Goal: Task Accomplishment & Management: Complete application form

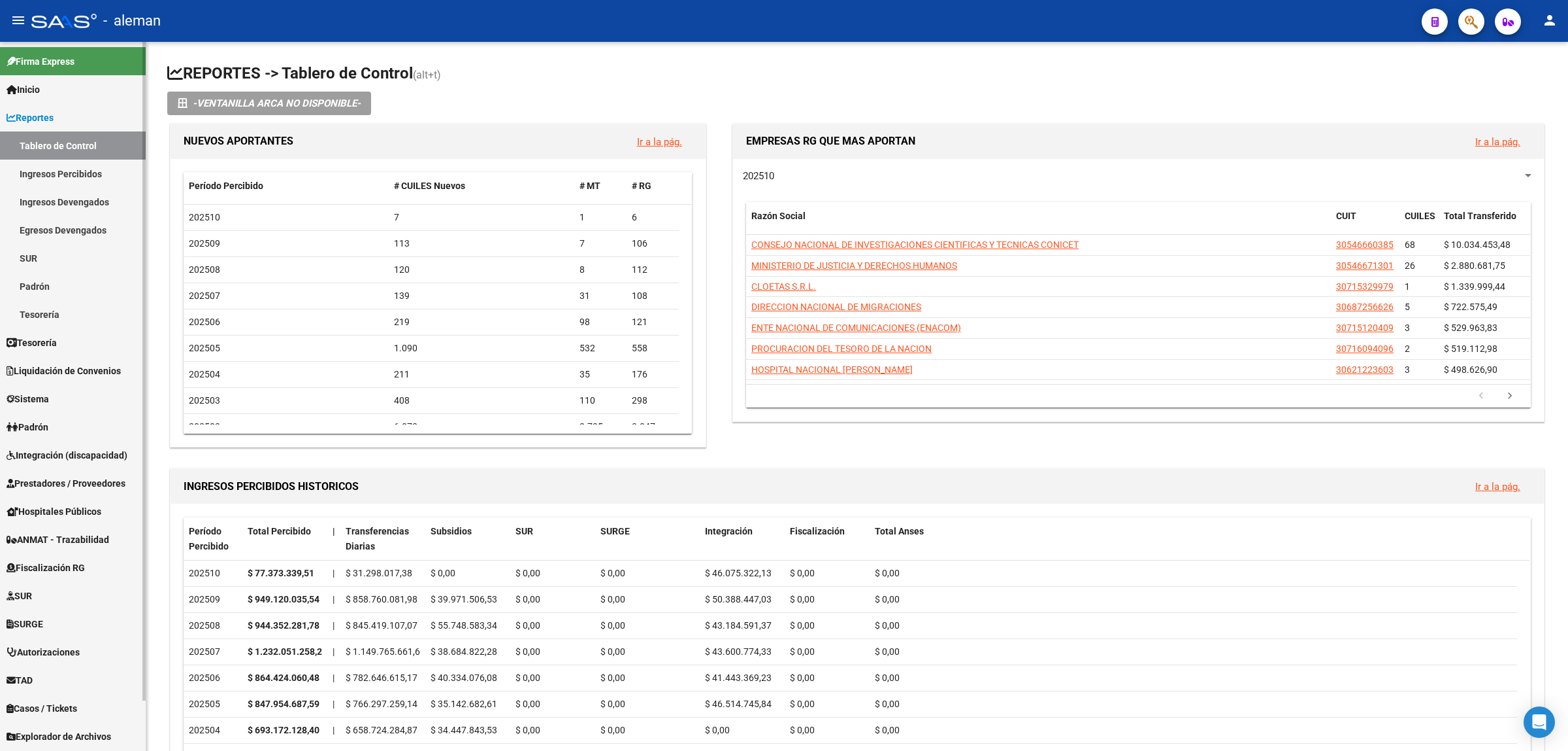
click at [73, 480] on span "Prestadores / Proveedores" at bounding box center [66, 483] width 119 height 14
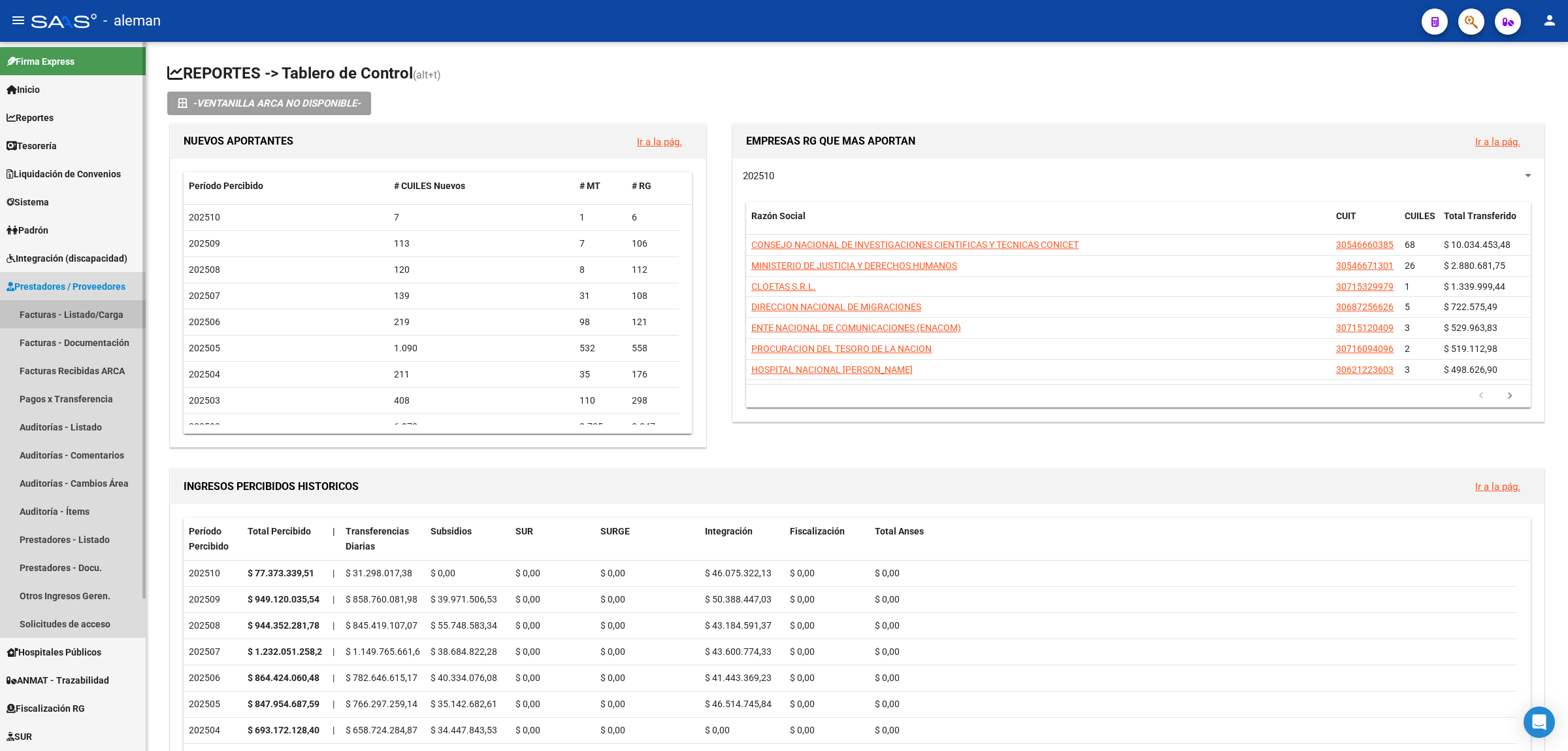
click at [72, 312] on link "Facturas - Listado/Carga" at bounding box center [73, 314] width 146 height 28
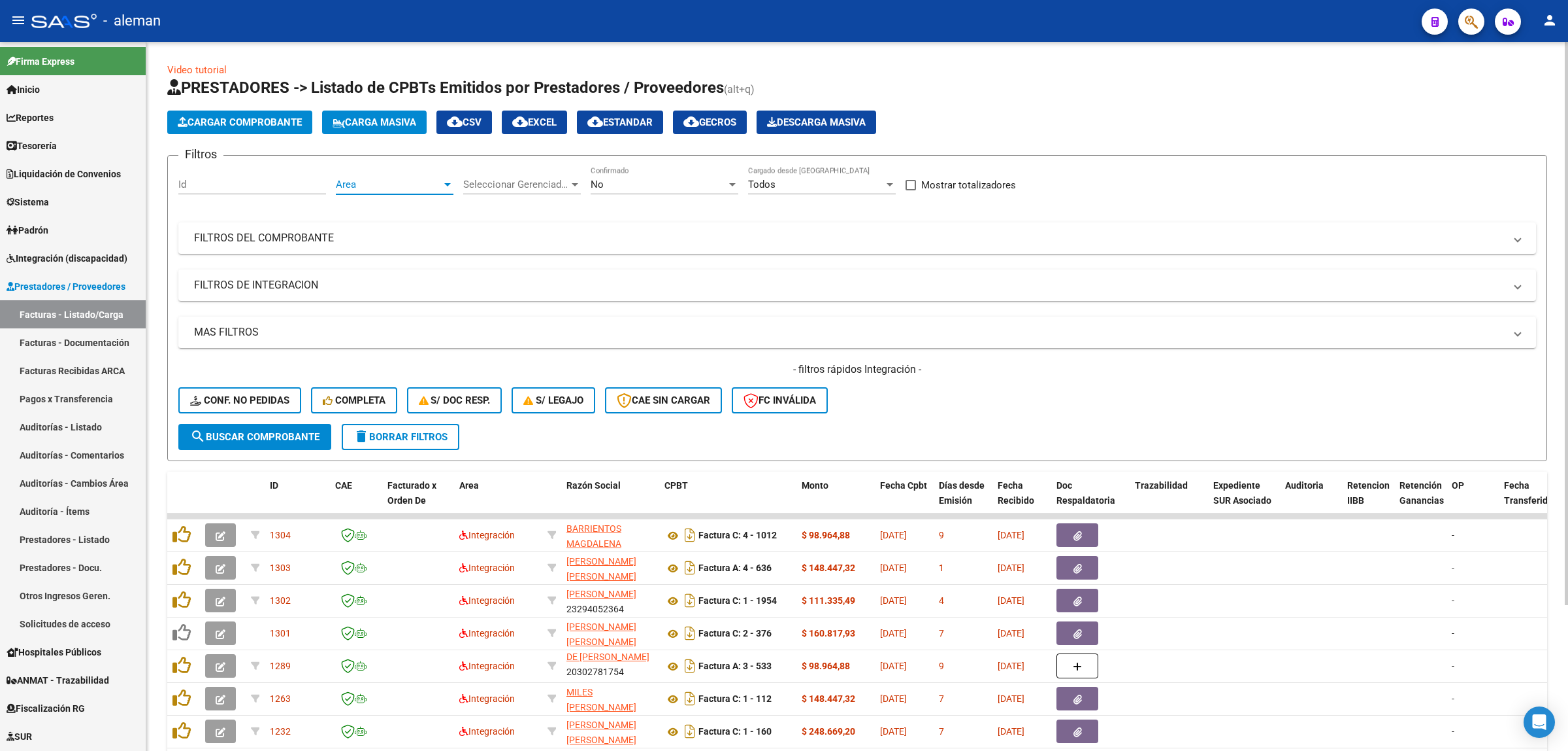
click at [447, 179] on div "Area" at bounding box center [395, 184] width 117 height 12
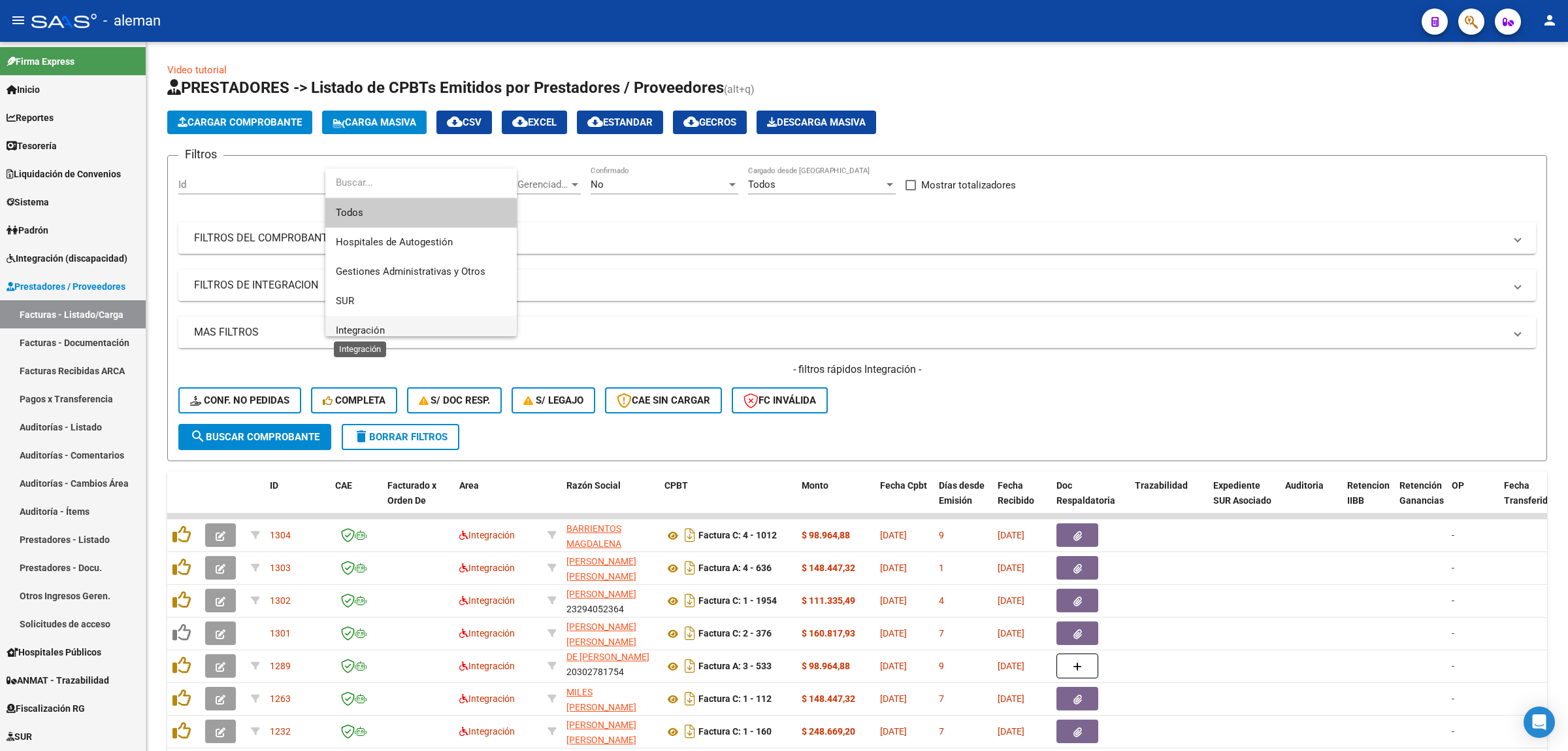
click at [366, 329] on span "Integración" at bounding box center [360, 329] width 49 height 12
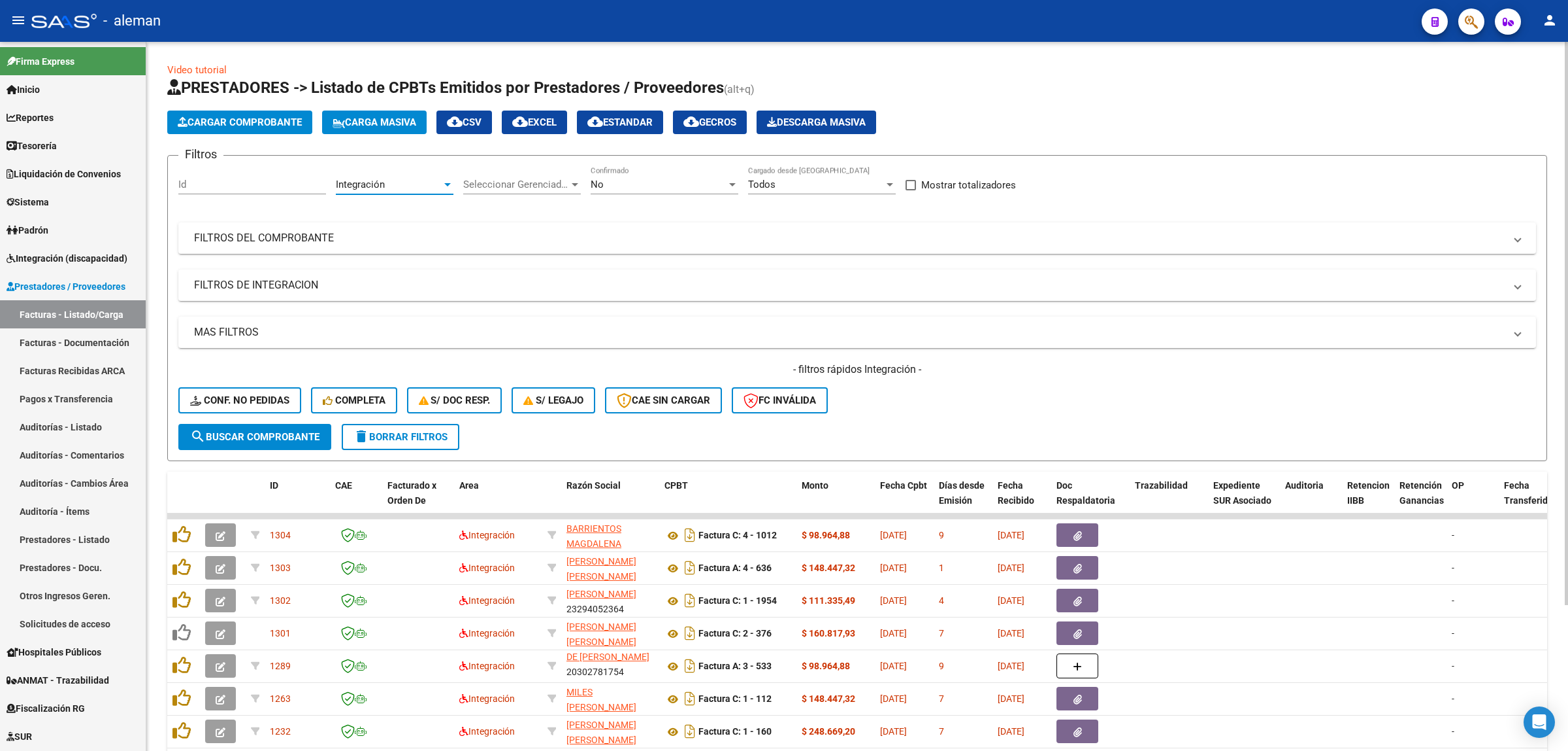
scroll to position [9, 0]
click at [299, 440] on button "search Buscar Comprobante" at bounding box center [255, 436] width 153 height 26
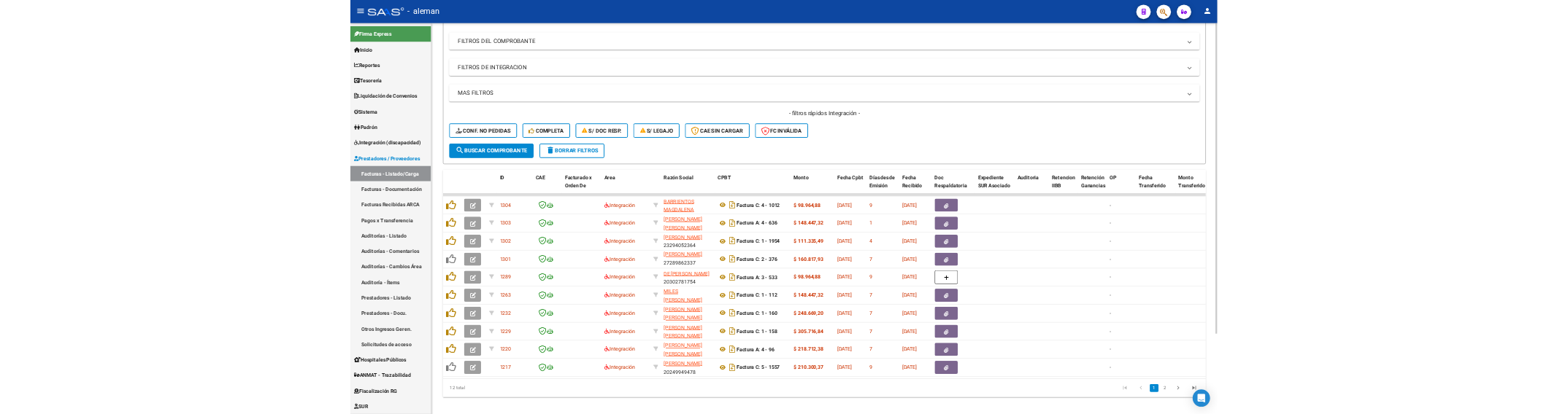
scroll to position [0, 0]
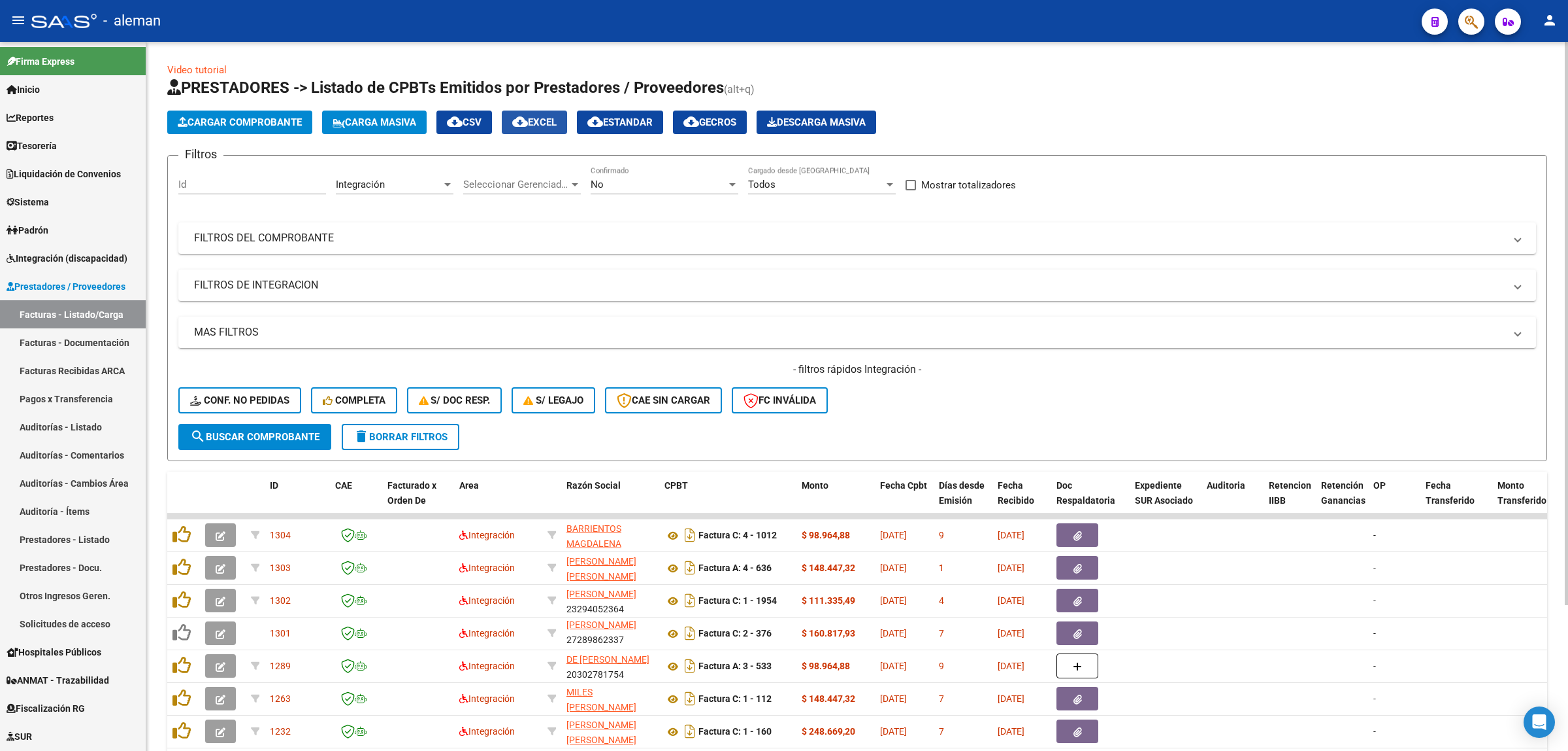
click at [557, 122] on span "cloud_download EXCEL" at bounding box center [535, 122] width 44 height 12
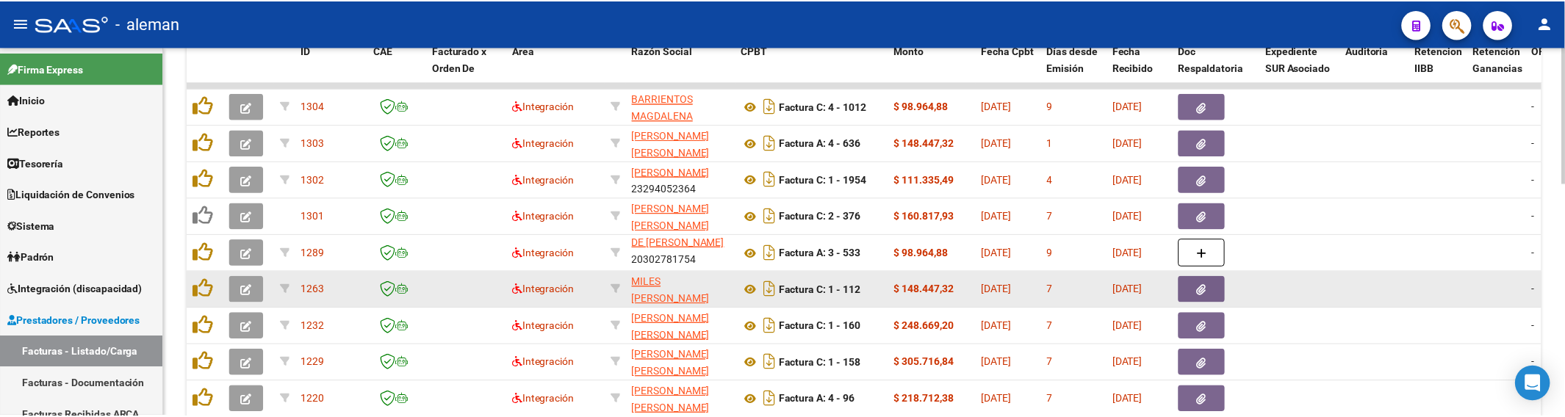
scroll to position [450, 0]
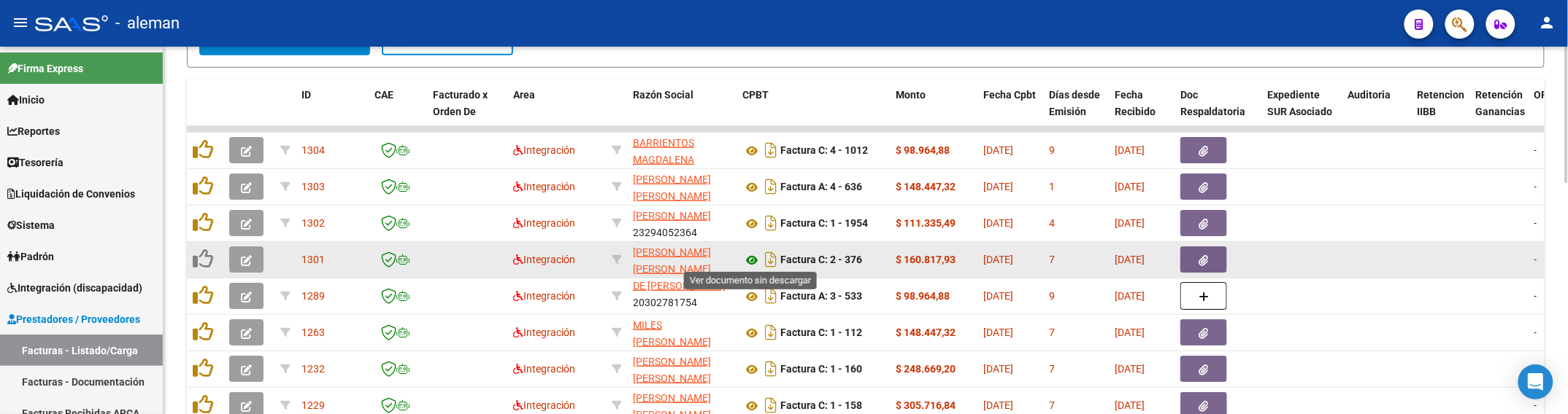
click at [754, 254] on icon at bounding box center [751, 260] width 19 height 18
click at [1210, 259] on button "button" at bounding box center [1203, 259] width 47 height 26
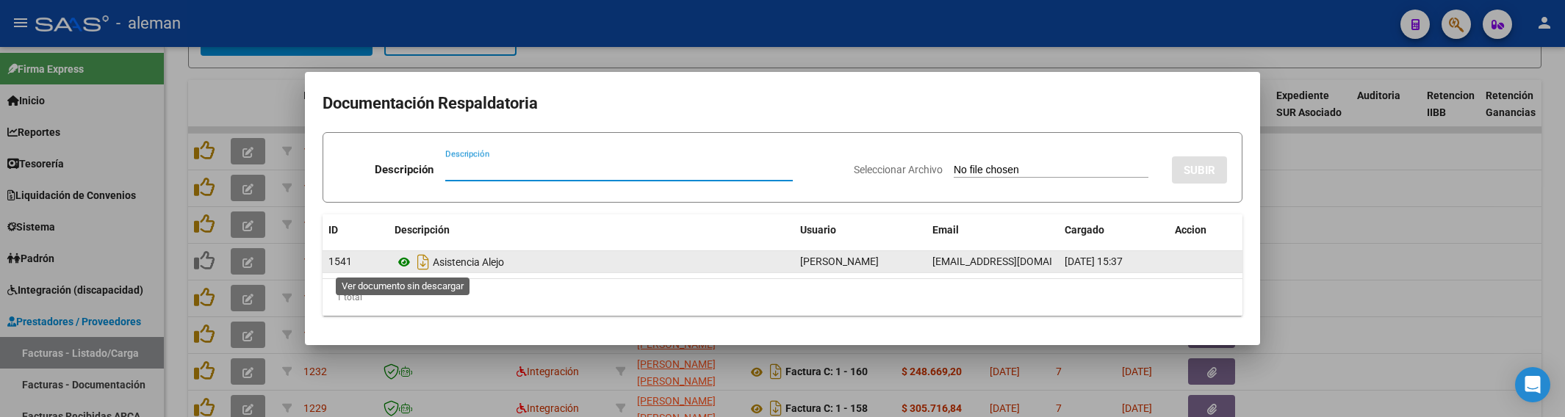
click at [408, 265] on icon at bounding box center [404, 262] width 19 height 18
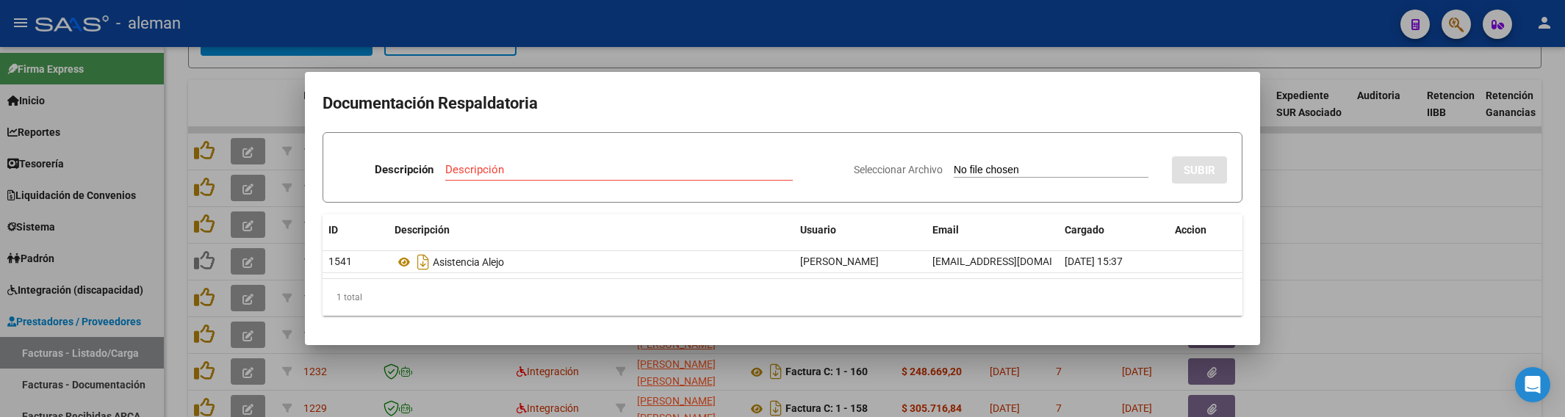
click at [1394, 294] on div at bounding box center [782, 208] width 1565 height 417
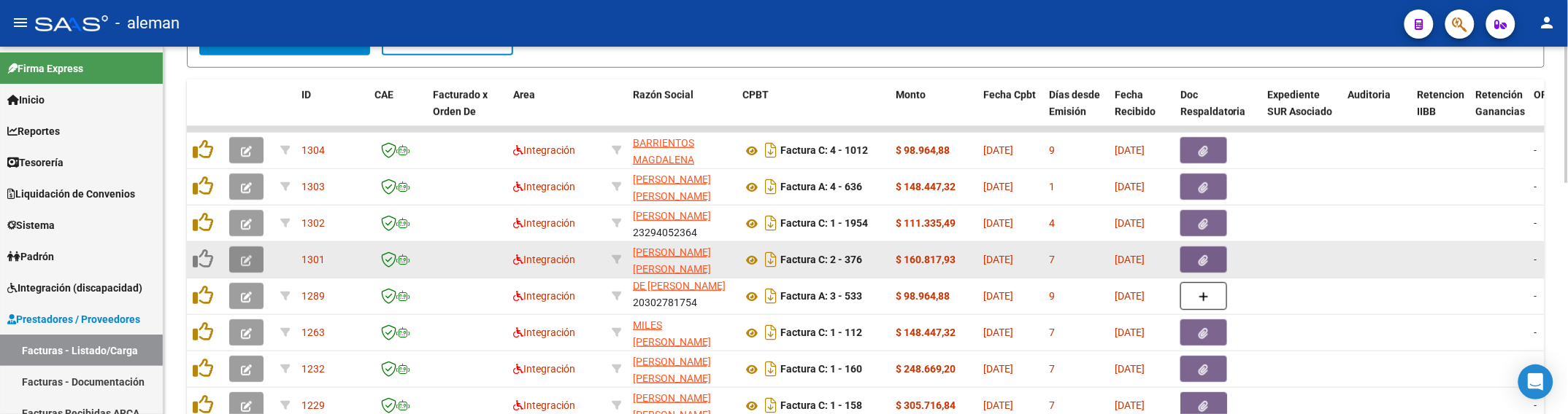
click at [249, 260] on icon "button" at bounding box center [245, 260] width 11 height 11
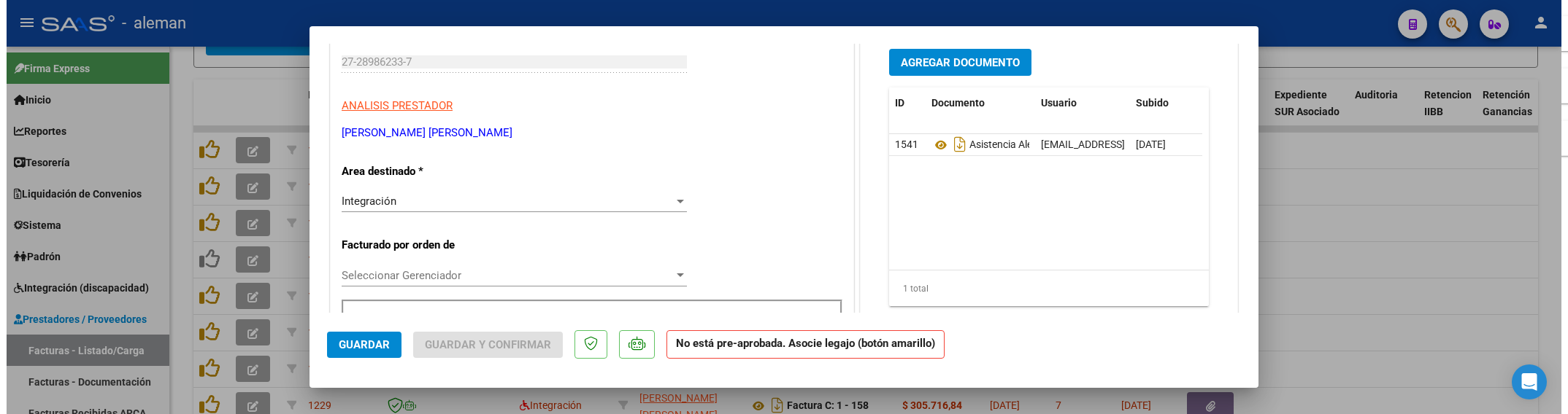
scroll to position [0, 0]
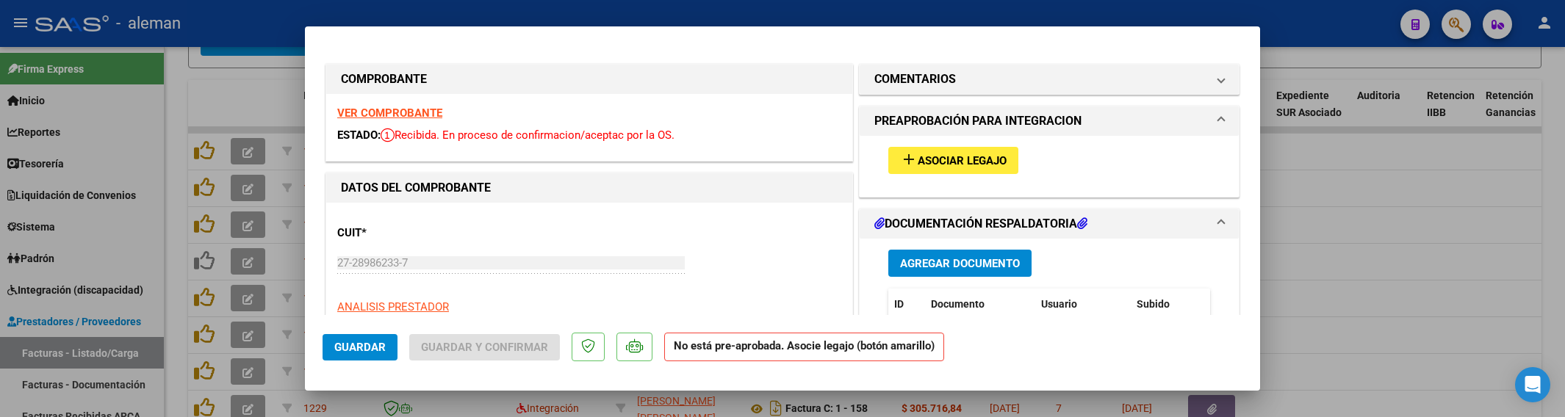
click at [963, 167] on button "add Asociar Legajo" at bounding box center [953, 160] width 130 height 27
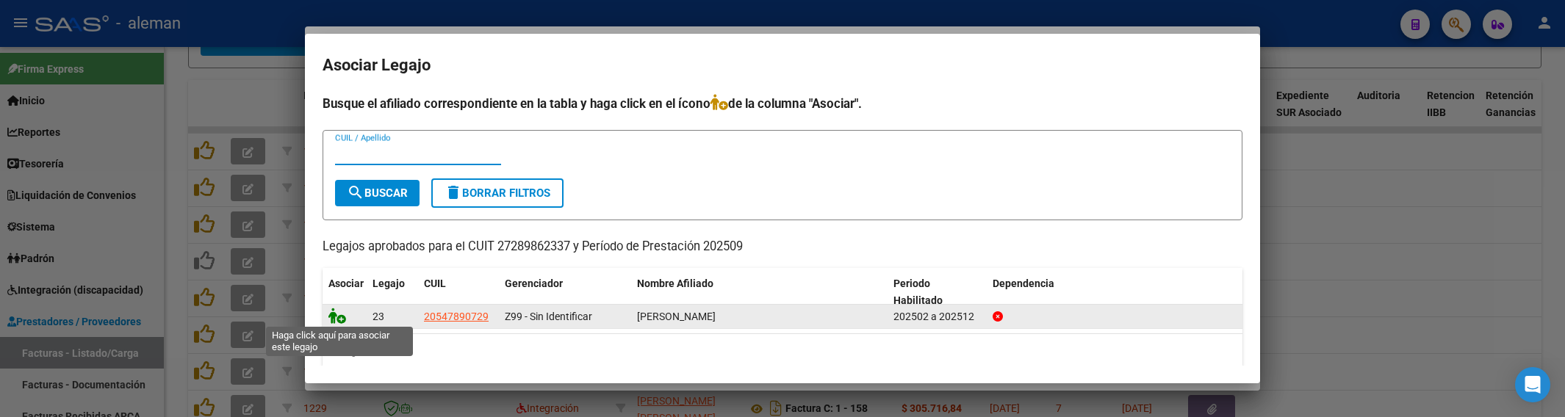
click at [331, 314] on icon at bounding box center [337, 316] width 18 height 16
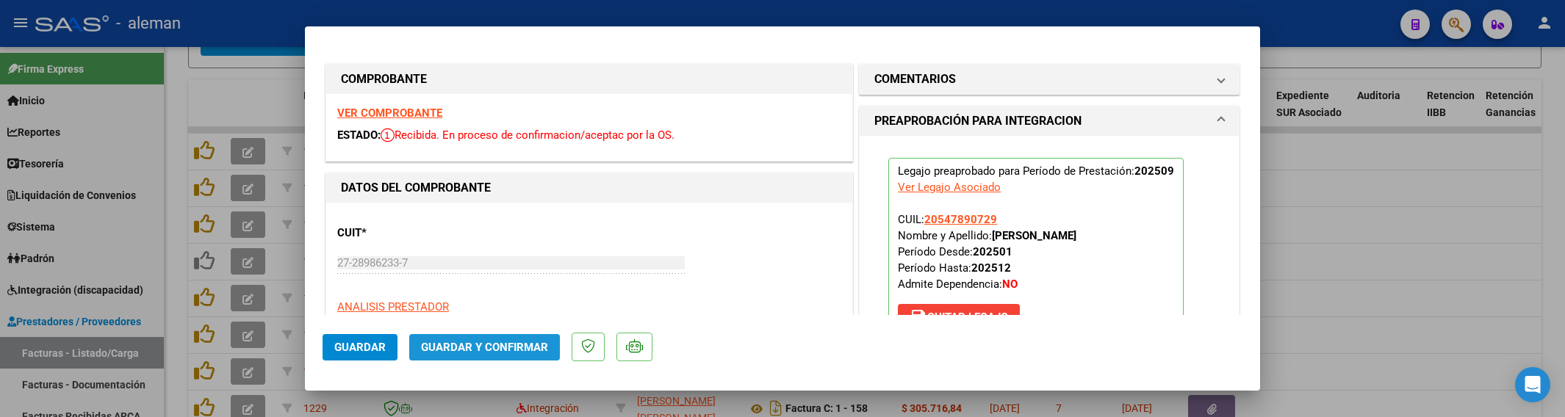
click at [511, 344] on span "Guardar y Confirmar" at bounding box center [484, 347] width 127 height 13
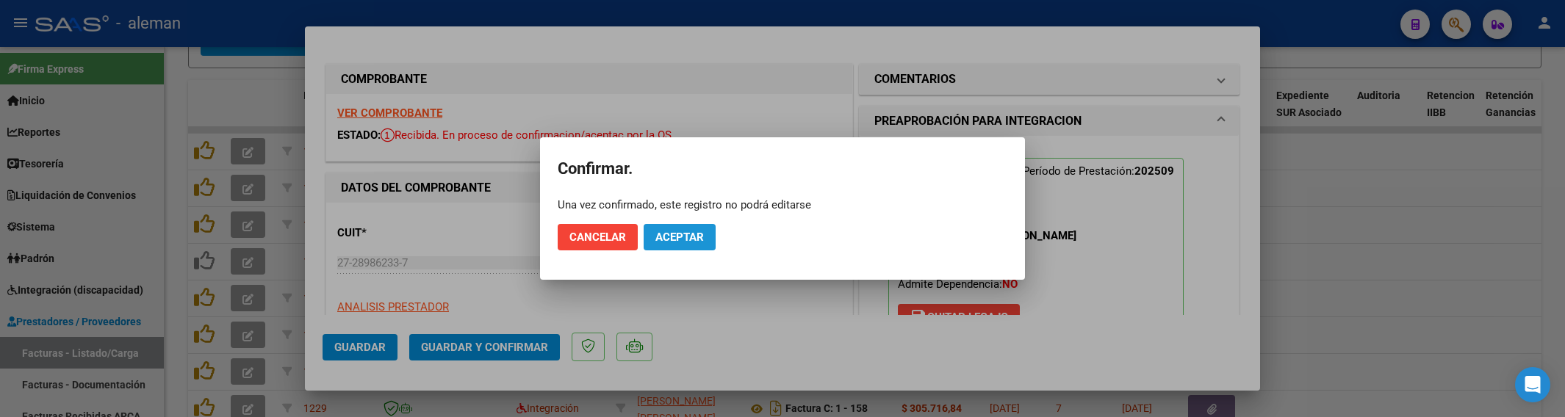
click at [697, 244] on button "Aceptar" at bounding box center [680, 237] width 72 height 26
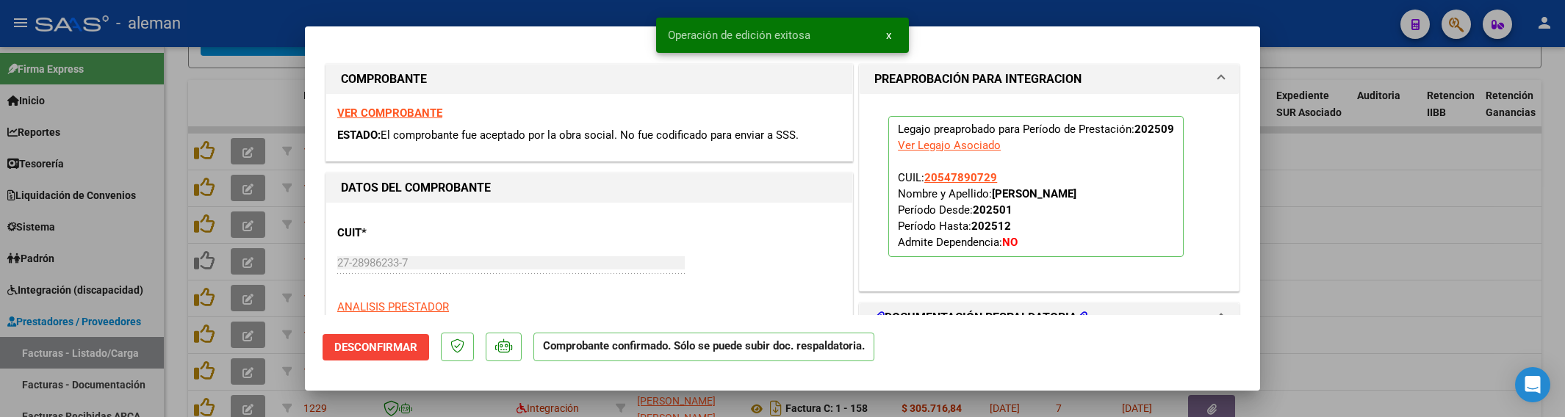
click at [1306, 276] on div at bounding box center [782, 208] width 1565 height 417
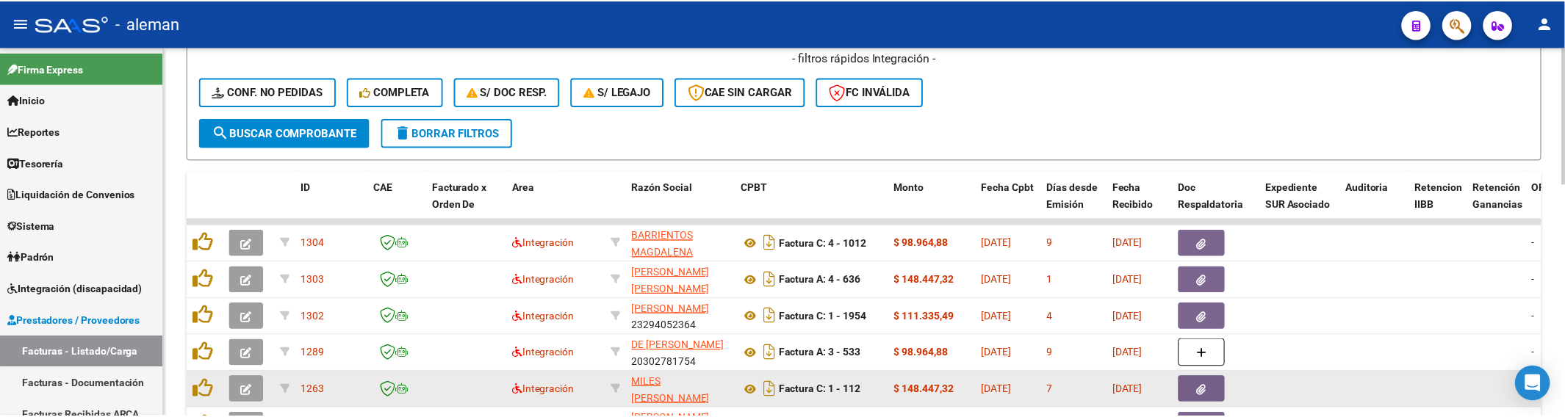
scroll to position [450, 0]
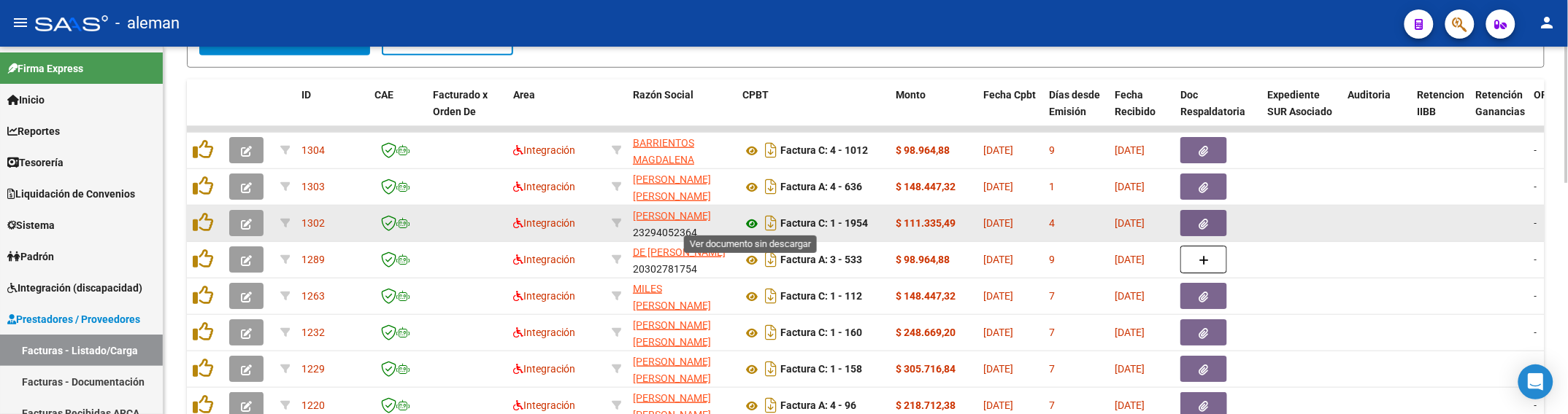
click at [752, 218] on icon at bounding box center [751, 224] width 19 height 18
click at [1196, 222] on button "button" at bounding box center [1203, 223] width 47 height 26
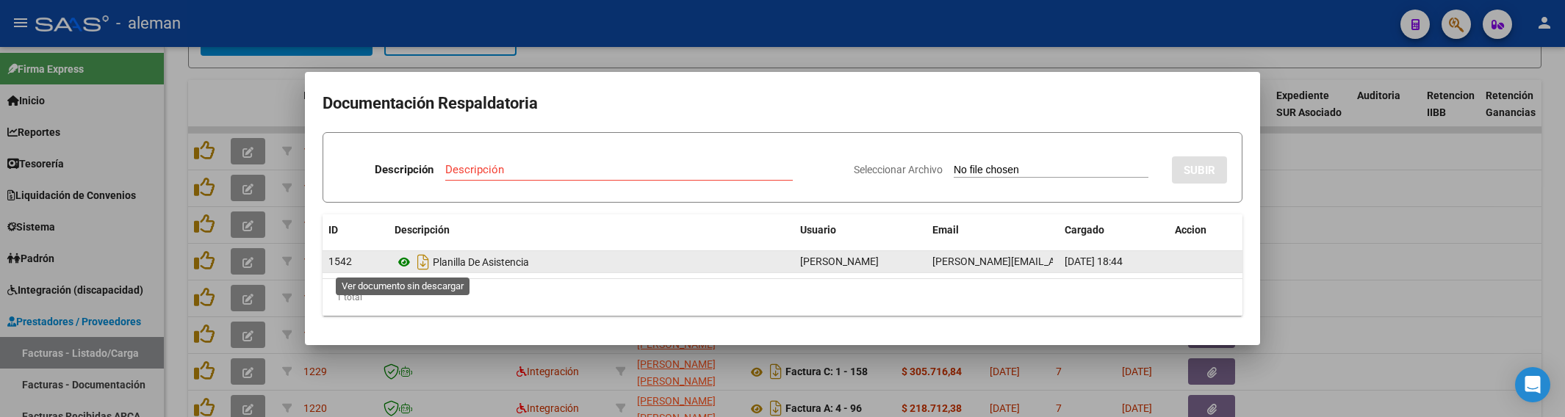
click at [406, 262] on icon at bounding box center [404, 262] width 19 height 18
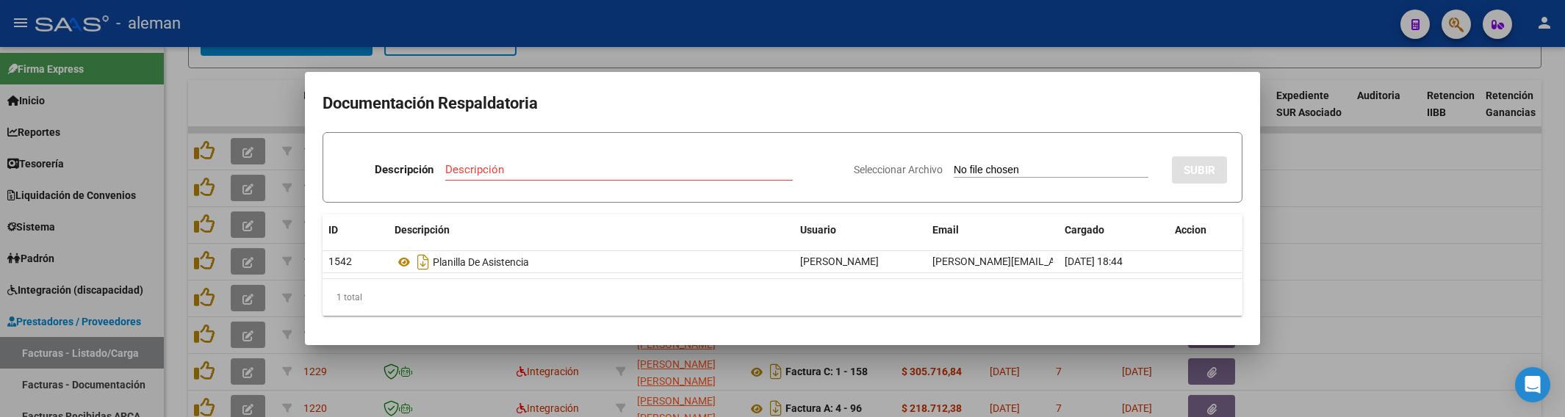
click at [1330, 239] on div at bounding box center [782, 208] width 1565 height 417
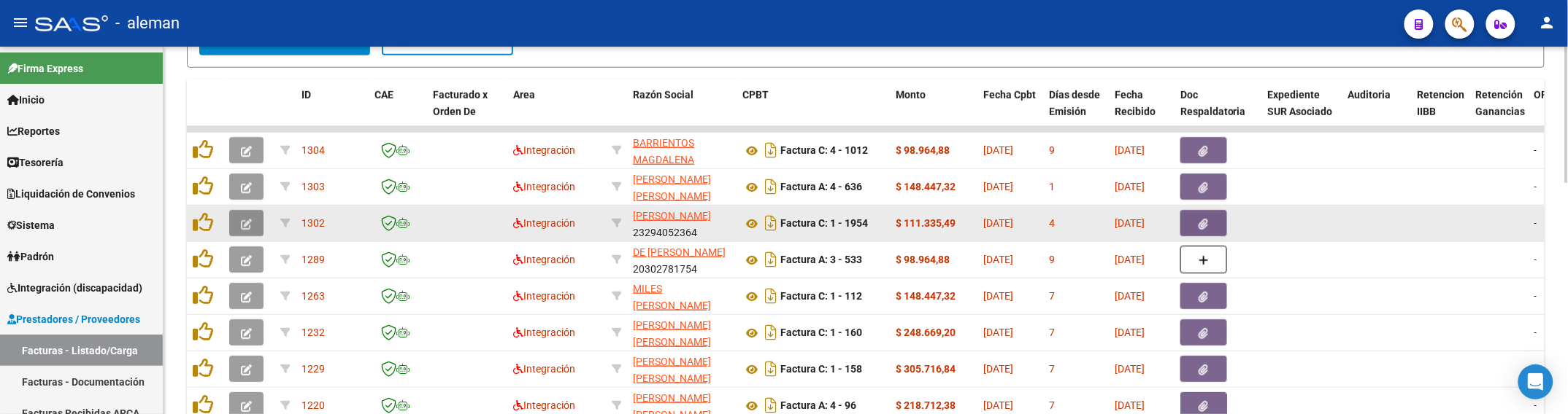
click at [252, 222] on button "button" at bounding box center [246, 223] width 35 height 26
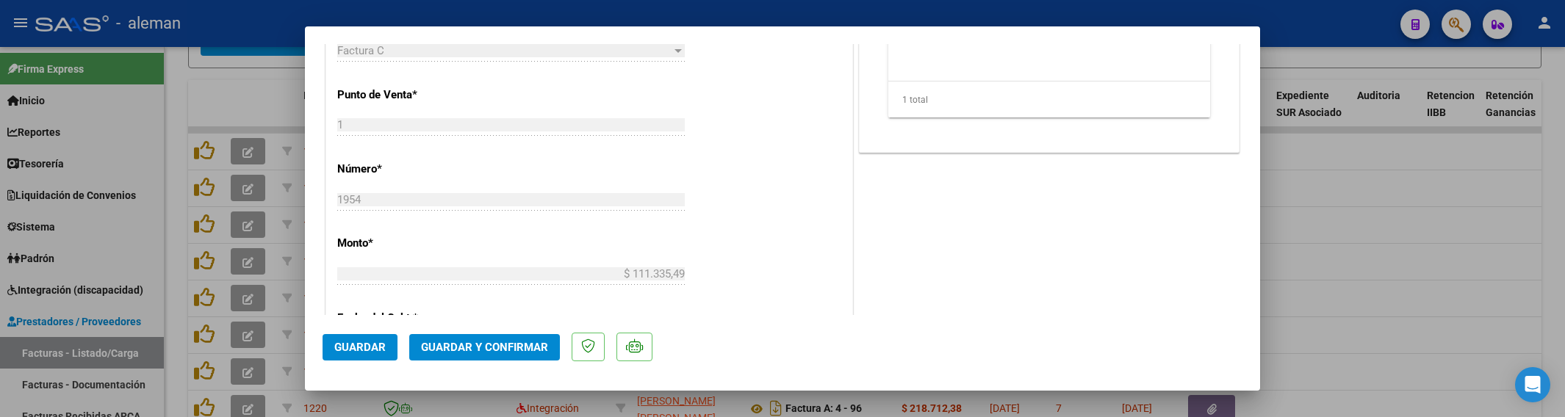
scroll to position [551, 0]
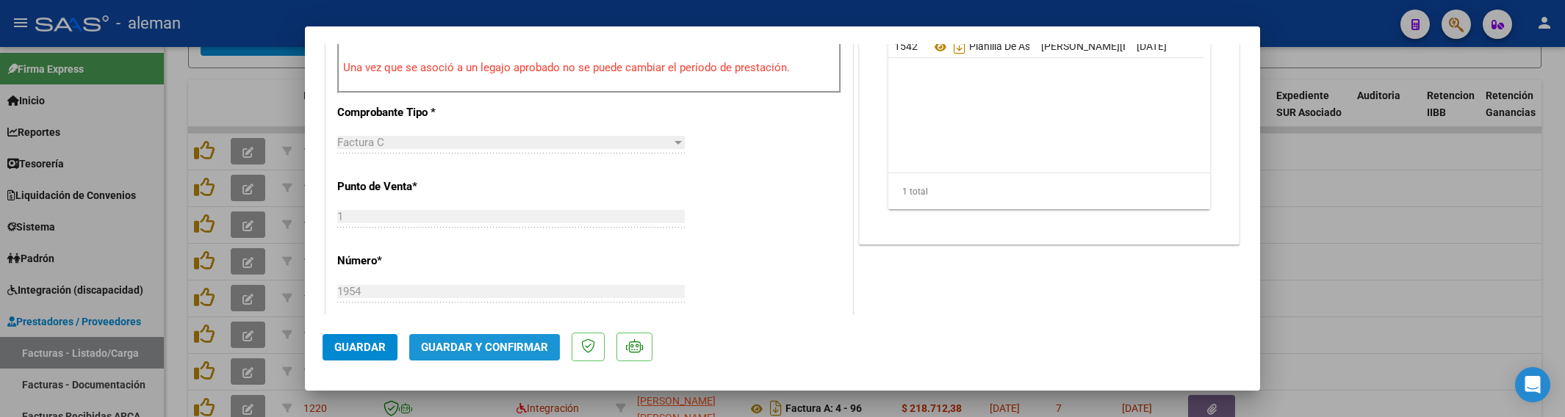
click at [479, 353] on span "Guardar y Confirmar" at bounding box center [484, 347] width 127 height 13
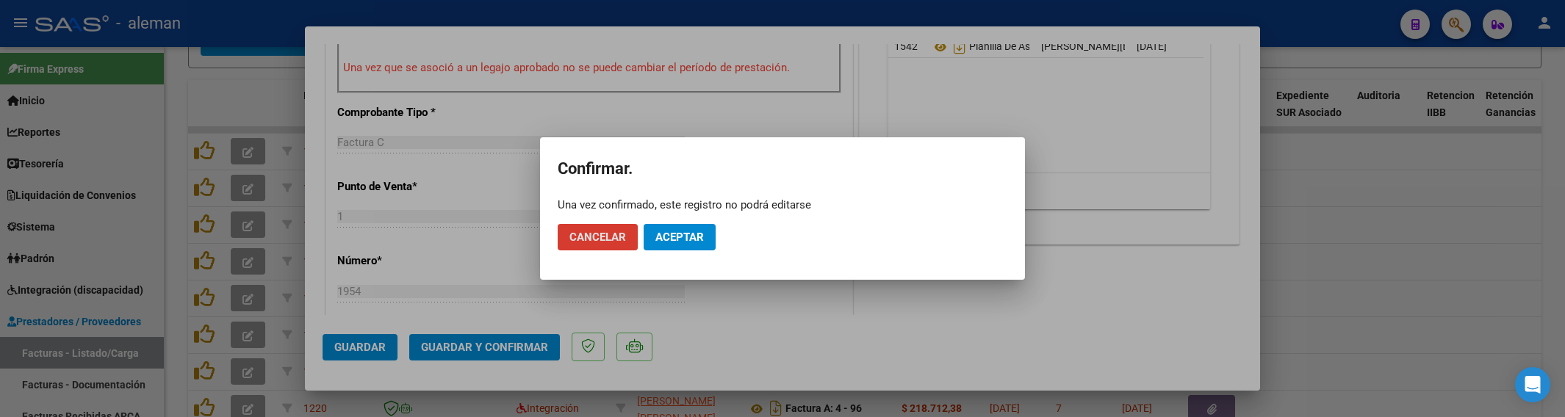
click at [671, 234] on span "Aceptar" at bounding box center [679, 237] width 48 height 13
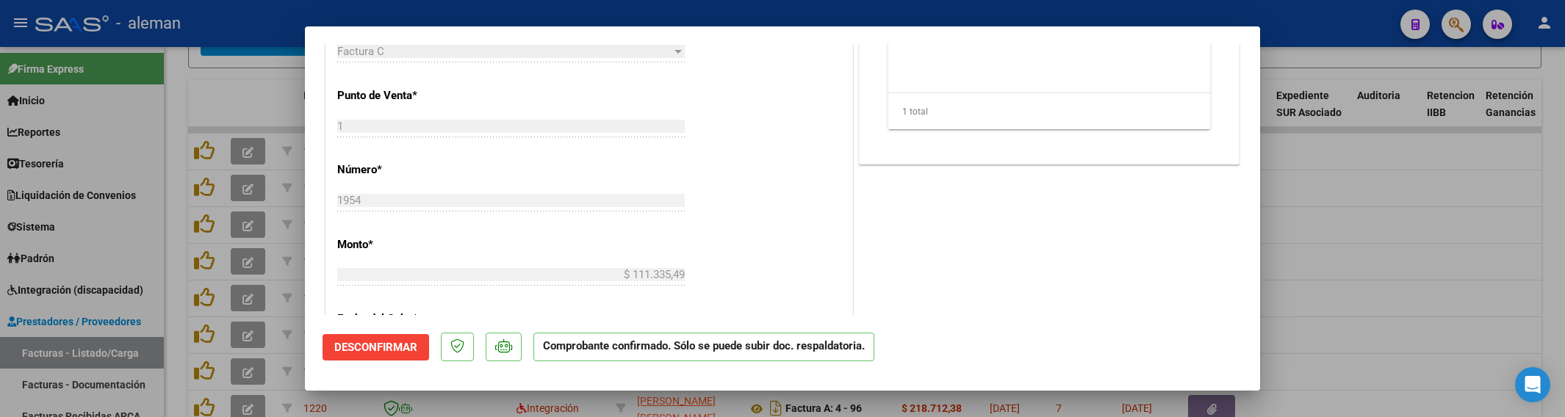
click at [1375, 281] on div at bounding box center [782, 208] width 1565 height 417
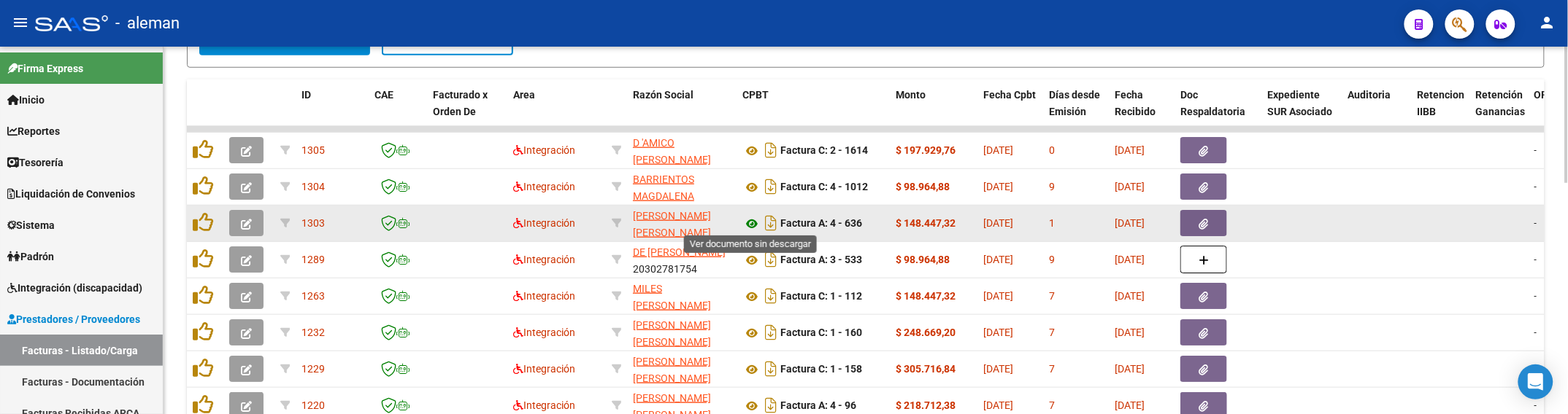
click at [749, 221] on icon at bounding box center [751, 224] width 19 height 18
click at [1203, 218] on icon "button" at bounding box center [1204, 223] width 10 height 11
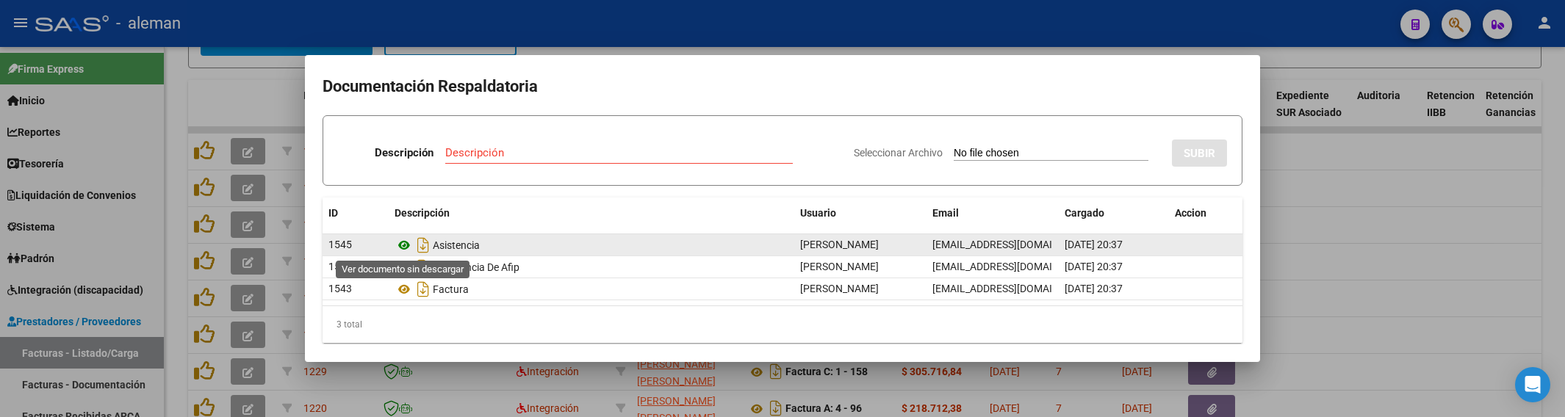
click at [404, 246] on icon at bounding box center [404, 246] width 19 height 18
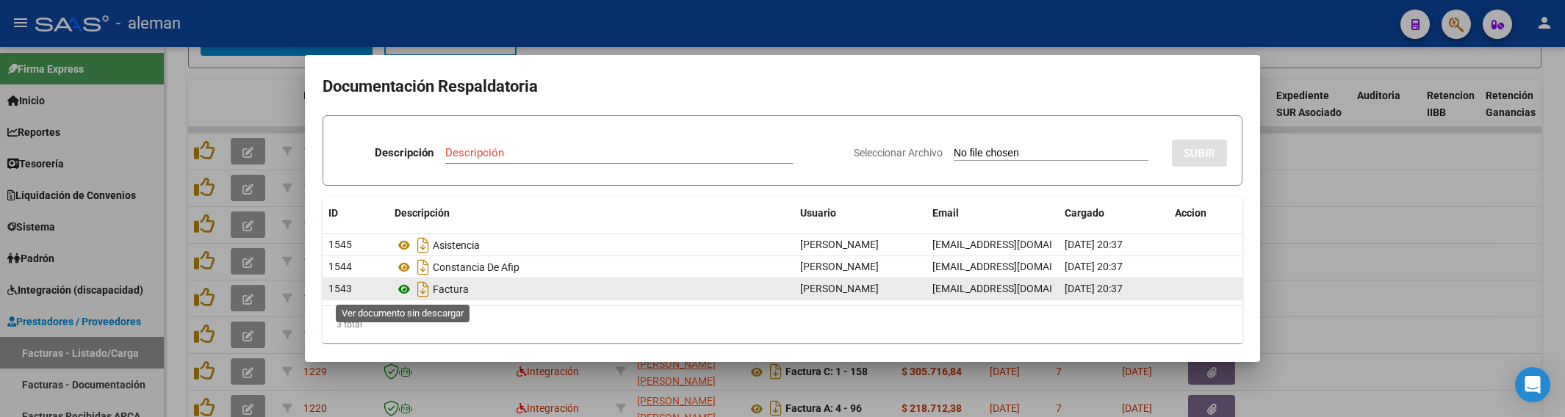
click at [404, 287] on icon at bounding box center [404, 290] width 19 height 18
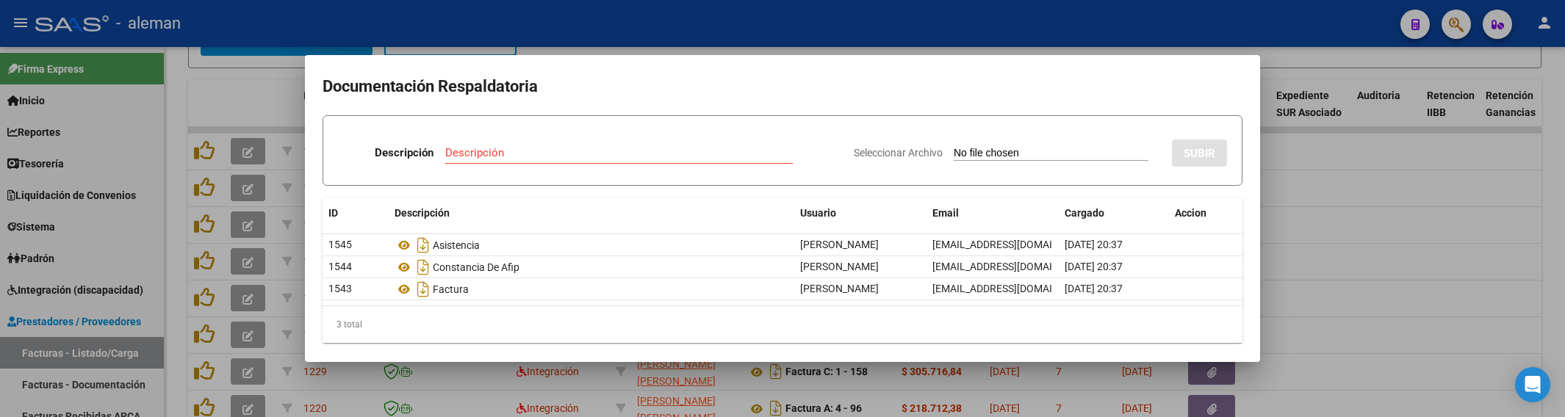
click at [1398, 285] on div at bounding box center [782, 208] width 1565 height 417
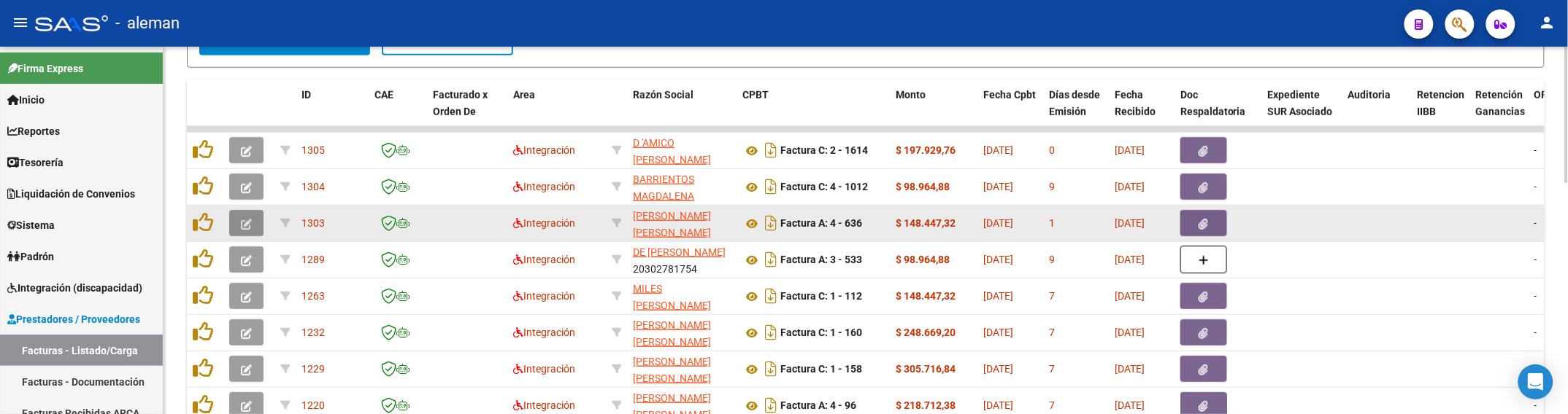
click at [252, 216] on button "button" at bounding box center [246, 223] width 35 height 26
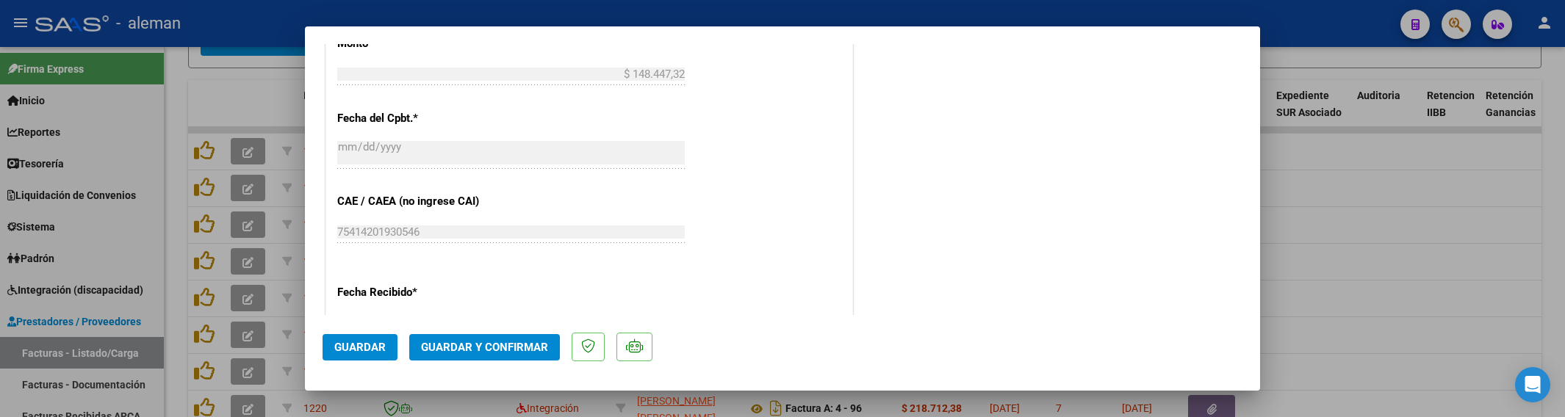
scroll to position [1102, 0]
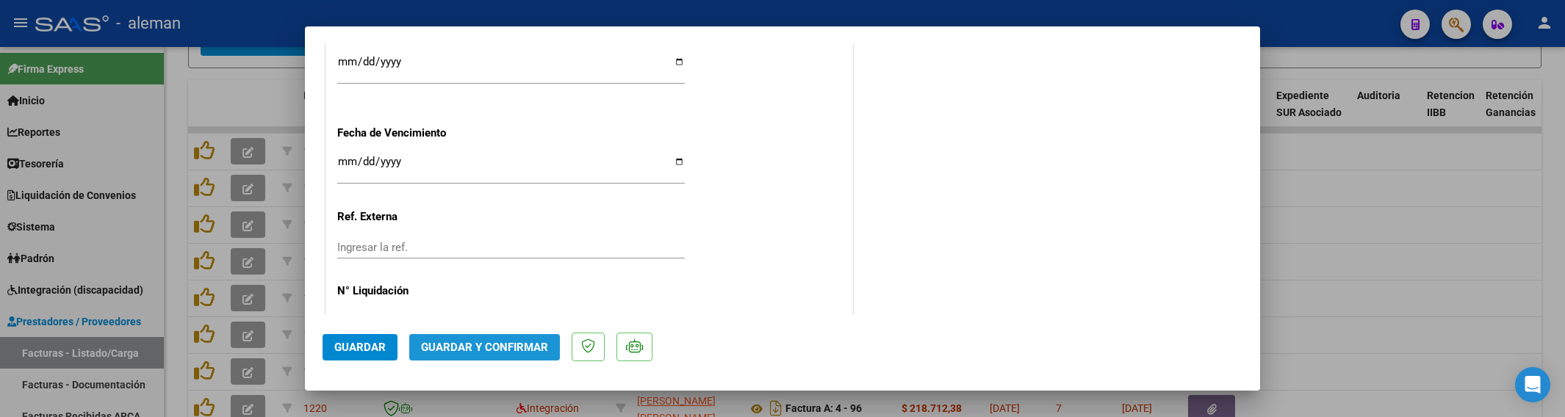
click at [523, 342] on span "Guardar y Confirmar" at bounding box center [484, 347] width 127 height 13
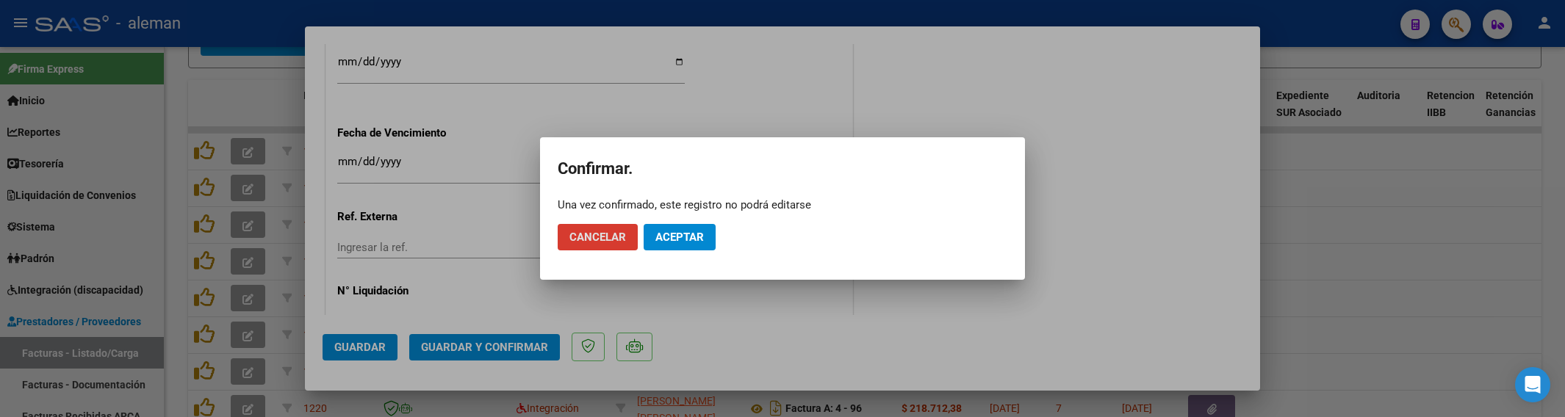
click at [669, 246] on button "Aceptar" at bounding box center [680, 237] width 72 height 26
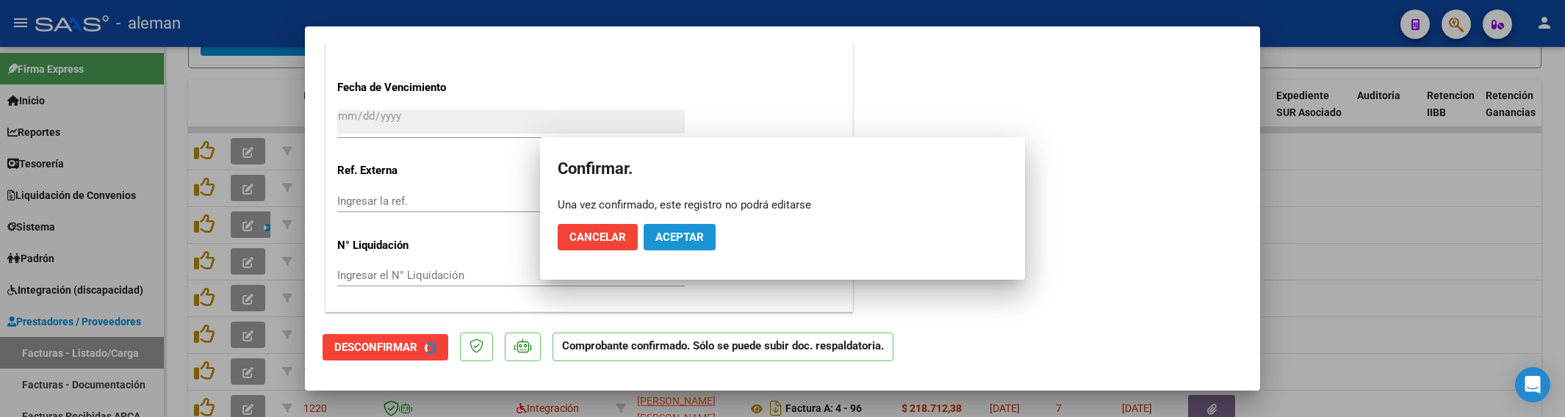
scroll to position [1011, 0]
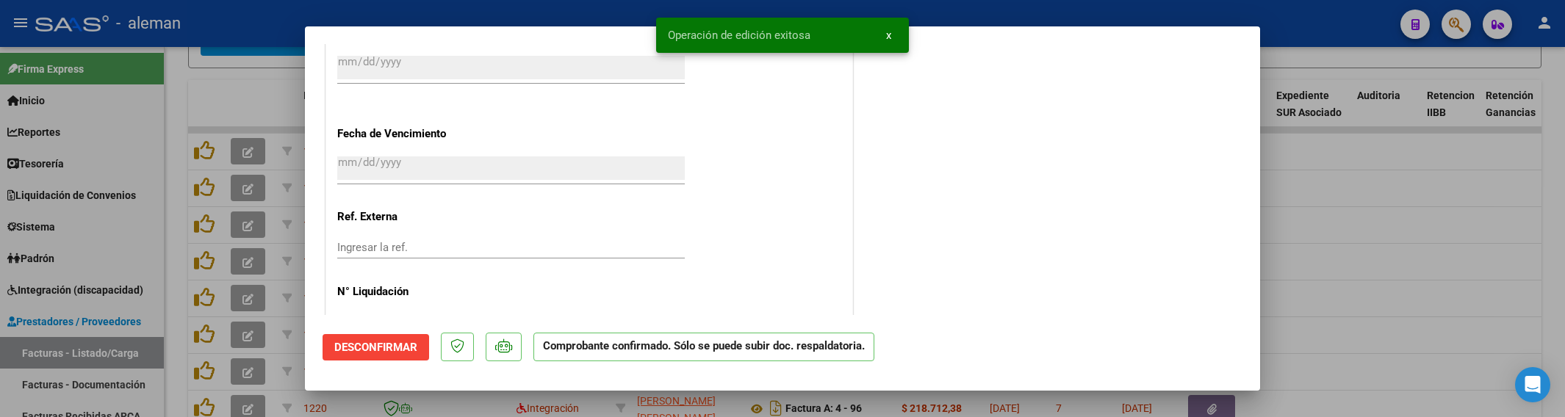
click at [1310, 287] on div at bounding box center [782, 208] width 1565 height 417
type input "$ 0,00"
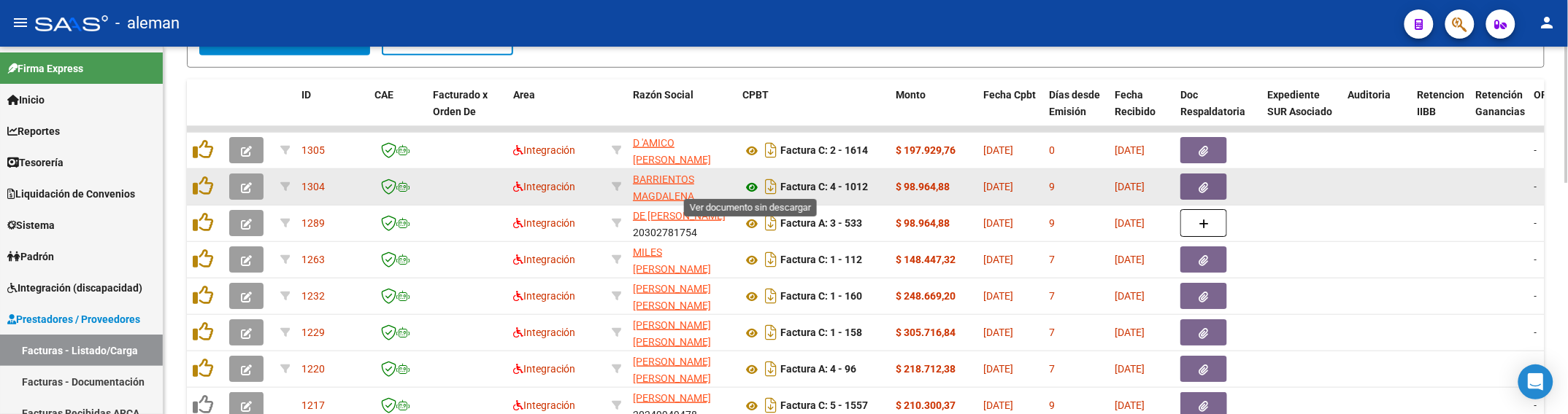
click at [749, 183] on icon at bounding box center [751, 188] width 19 height 18
click at [1210, 183] on button "button" at bounding box center [1203, 187] width 47 height 26
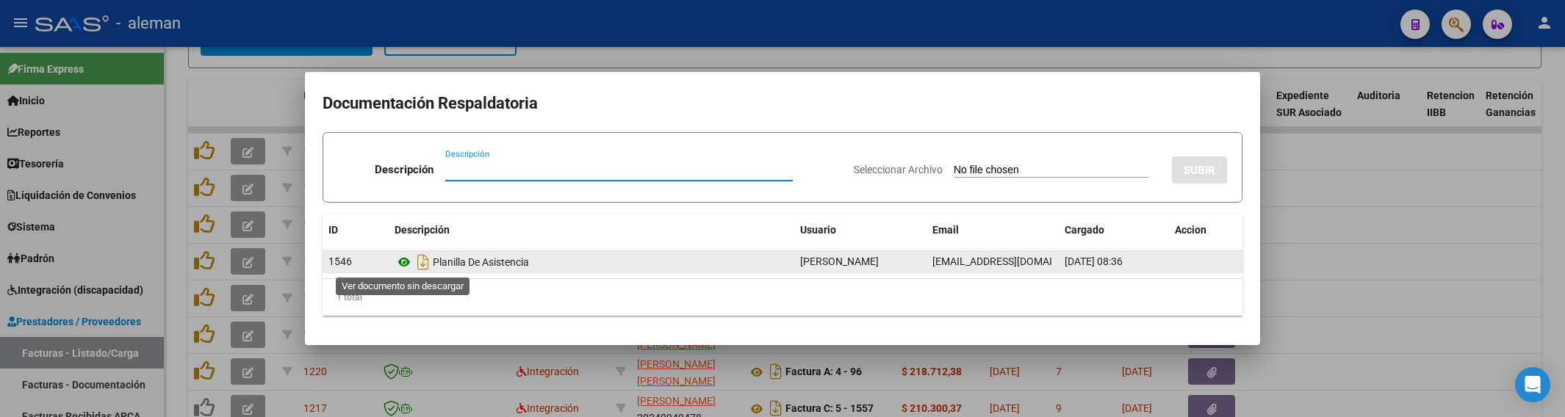
click at [404, 266] on icon at bounding box center [404, 262] width 19 height 18
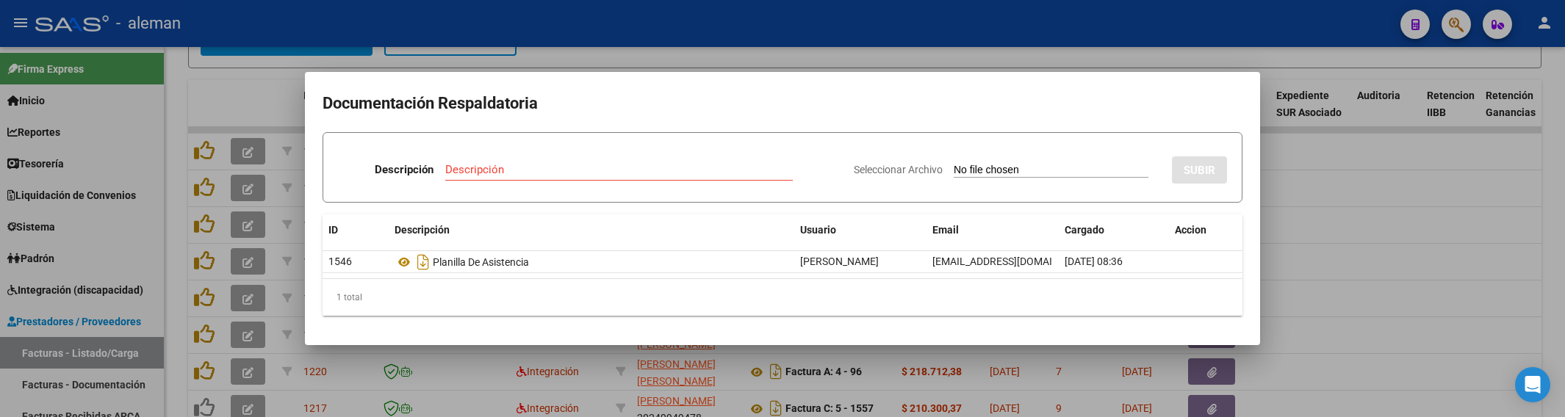
click at [1384, 303] on div at bounding box center [782, 208] width 1565 height 417
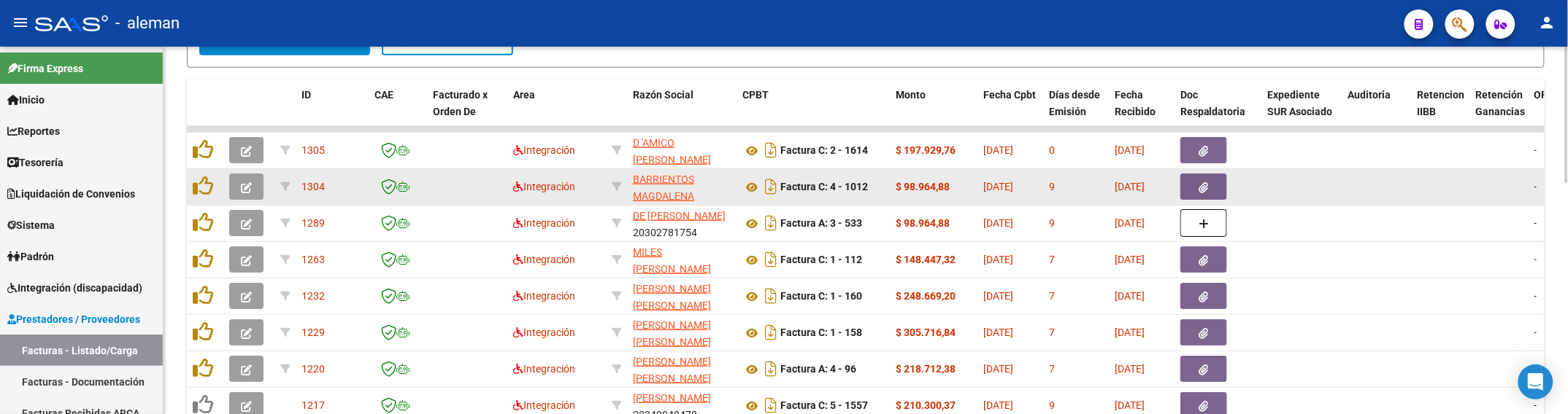
click at [250, 187] on icon "button" at bounding box center [245, 188] width 11 height 11
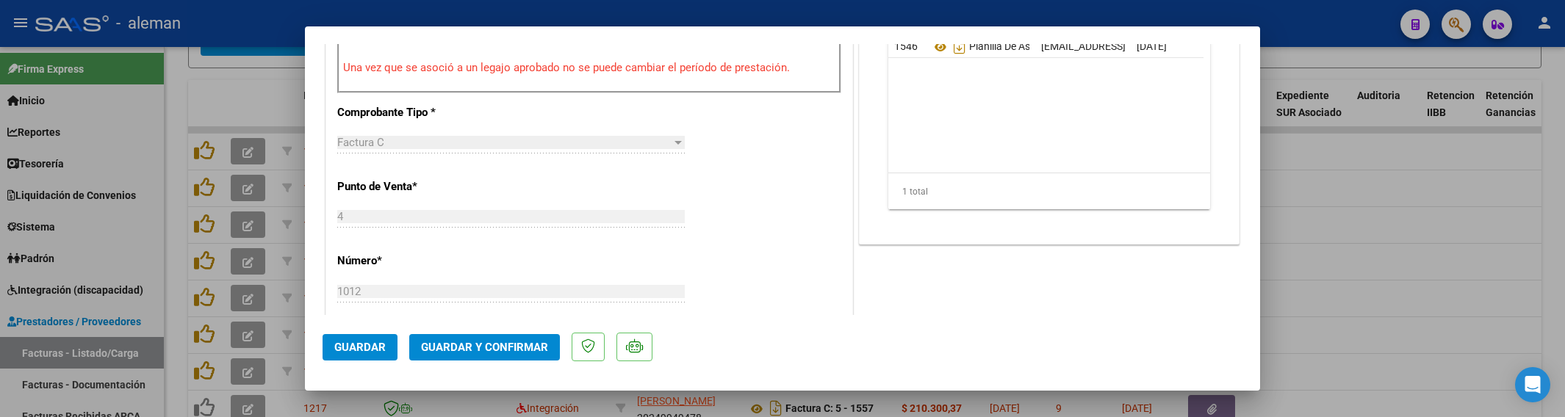
scroll to position [827, 0]
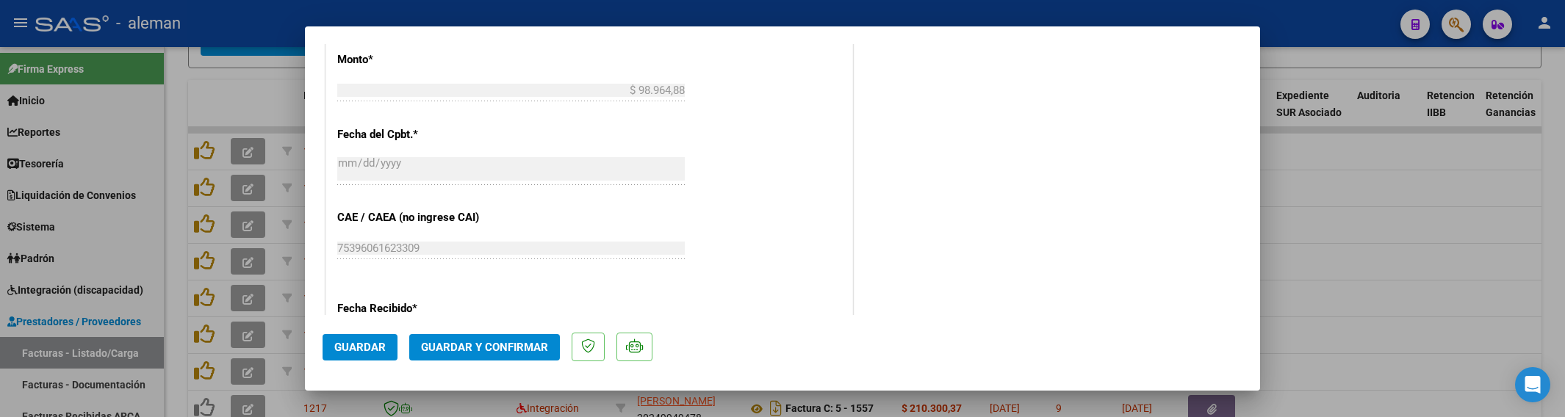
click at [506, 355] on button "Guardar y Confirmar" at bounding box center [484, 347] width 151 height 26
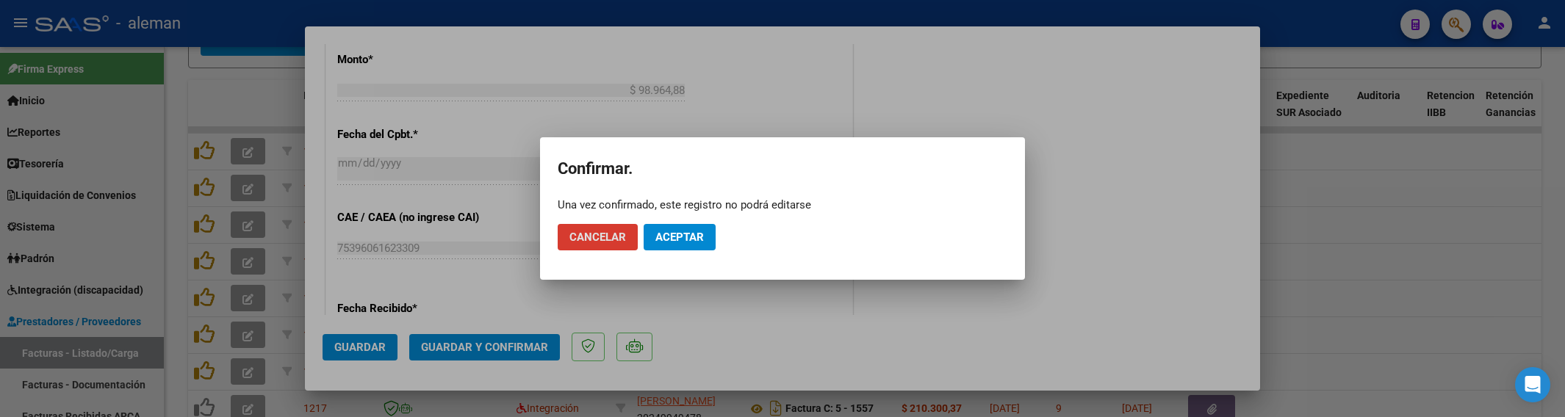
click at [702, 247] on button "Aceptar" at bounding box center [680, 237] width 72 height 26
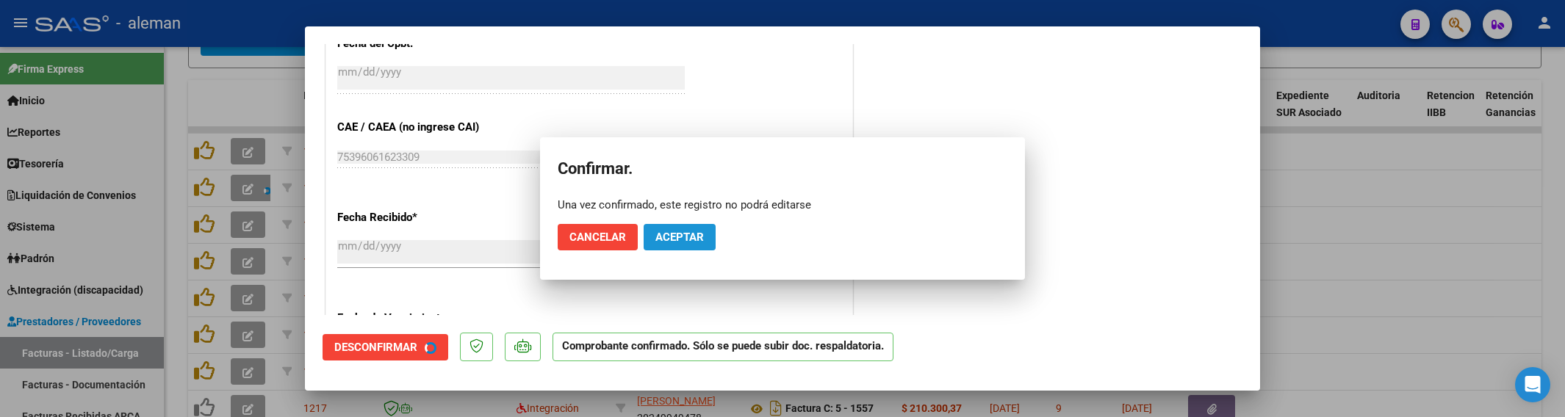
scroll to position [735, 0]
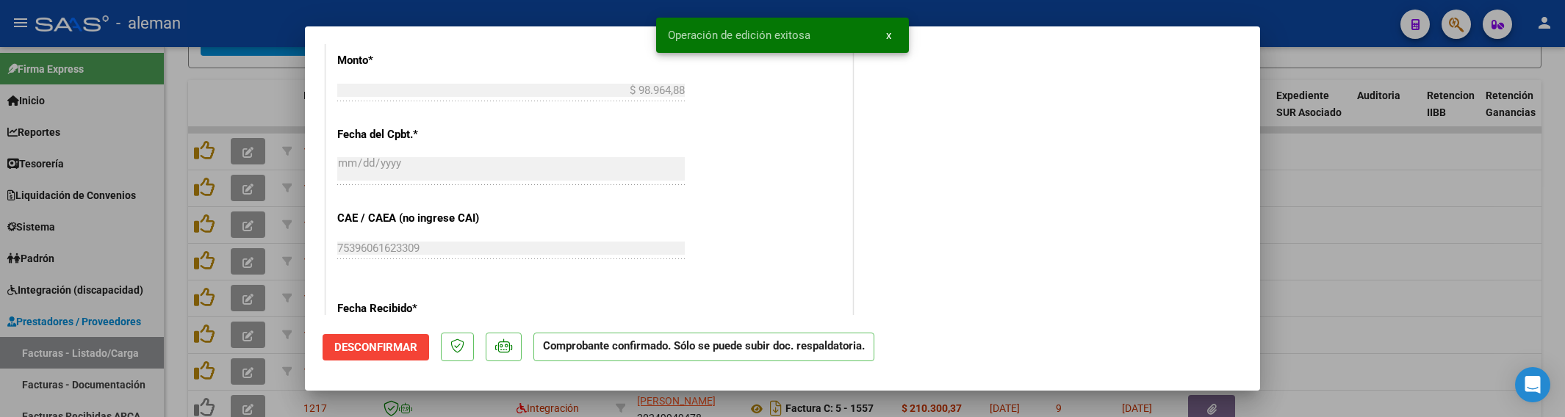
click at [1334, 262] on div at bounding box center [782, 208] width 1565 height 417
type input "$ 0,00"
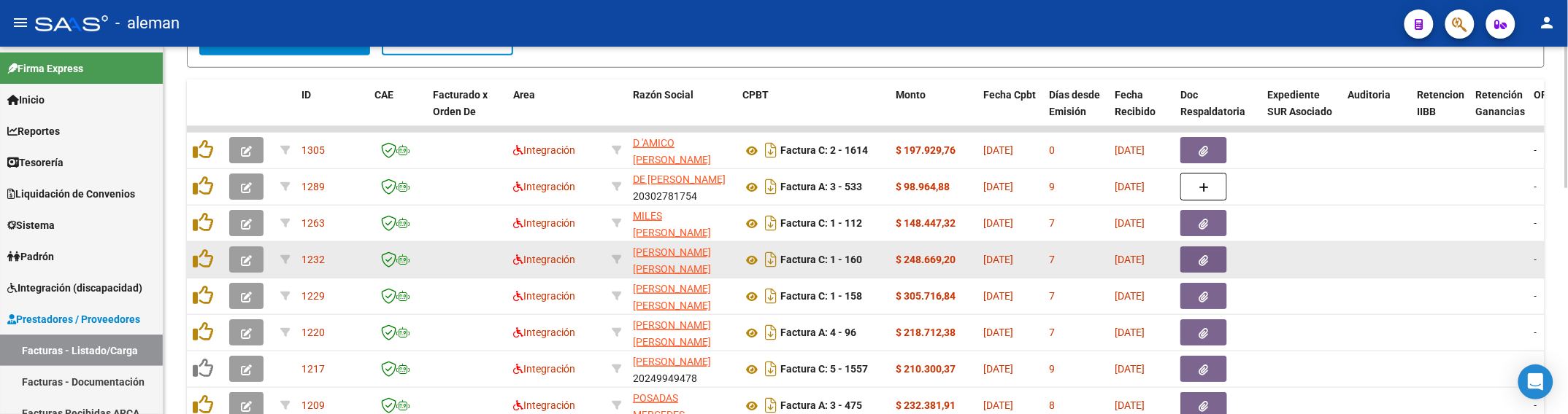
scroll to position [264, 0]
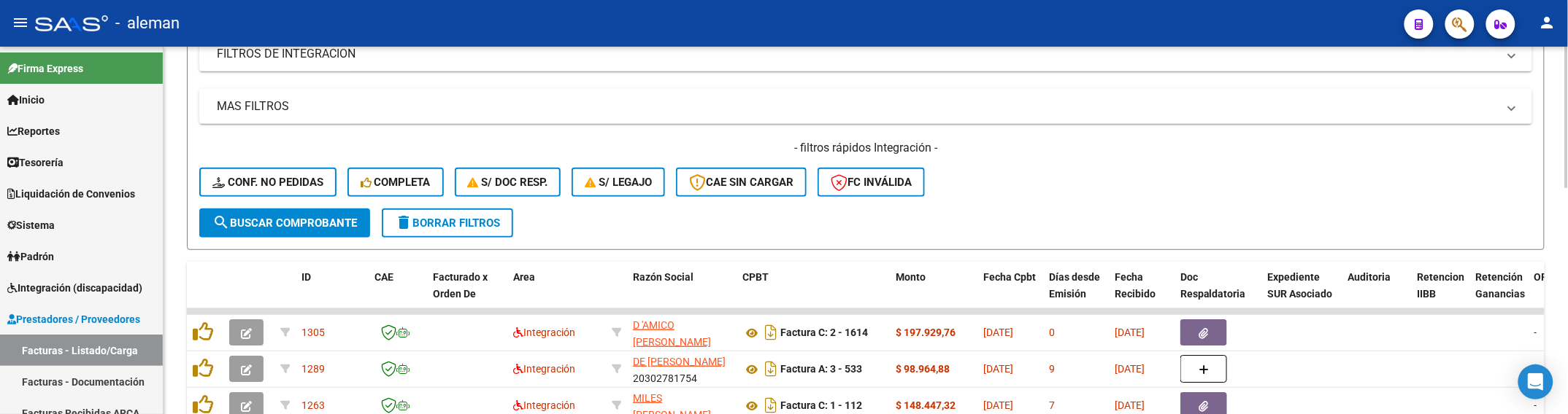
click at [298, 216] on span "search Buscar Comprobante" at bounding box center [284, 222] width 144 height 13
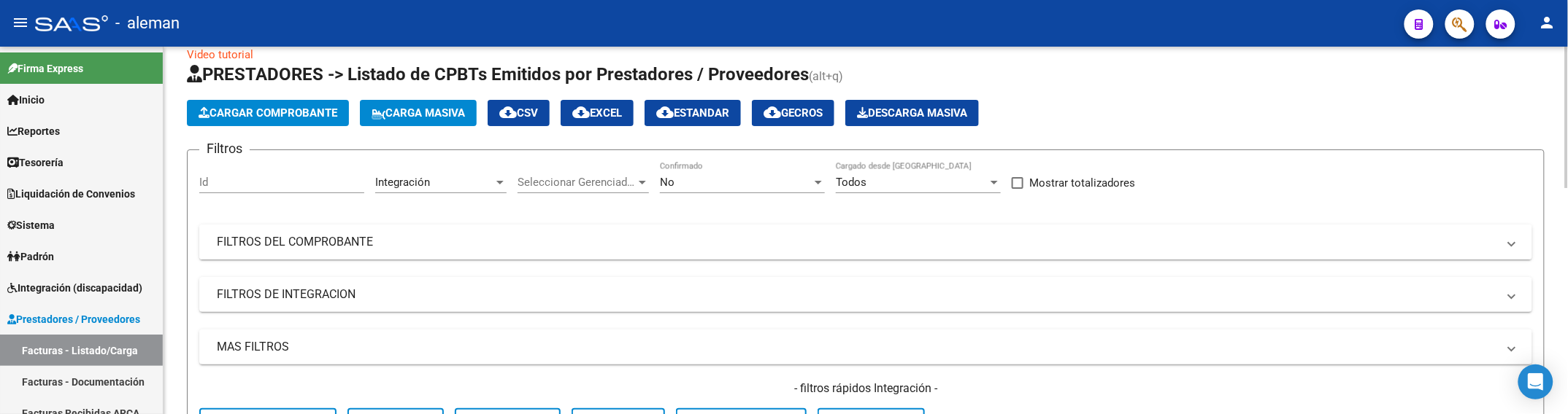
scroll to position [0, 0]
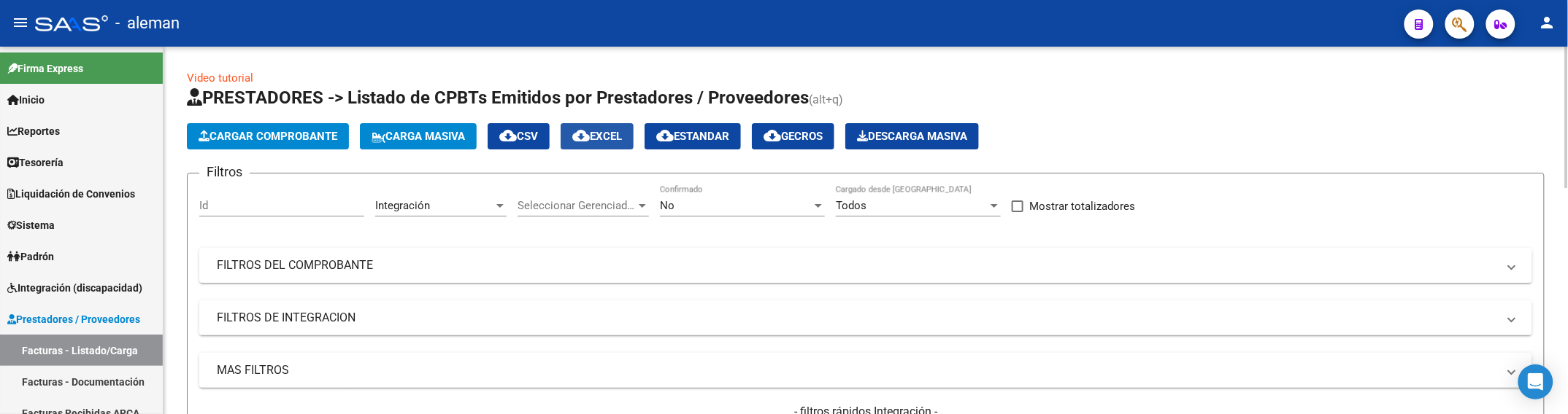
click at [622, 133] on span "cloud_download EXCEL" at bounding box center [597, 136] width 50 height 13
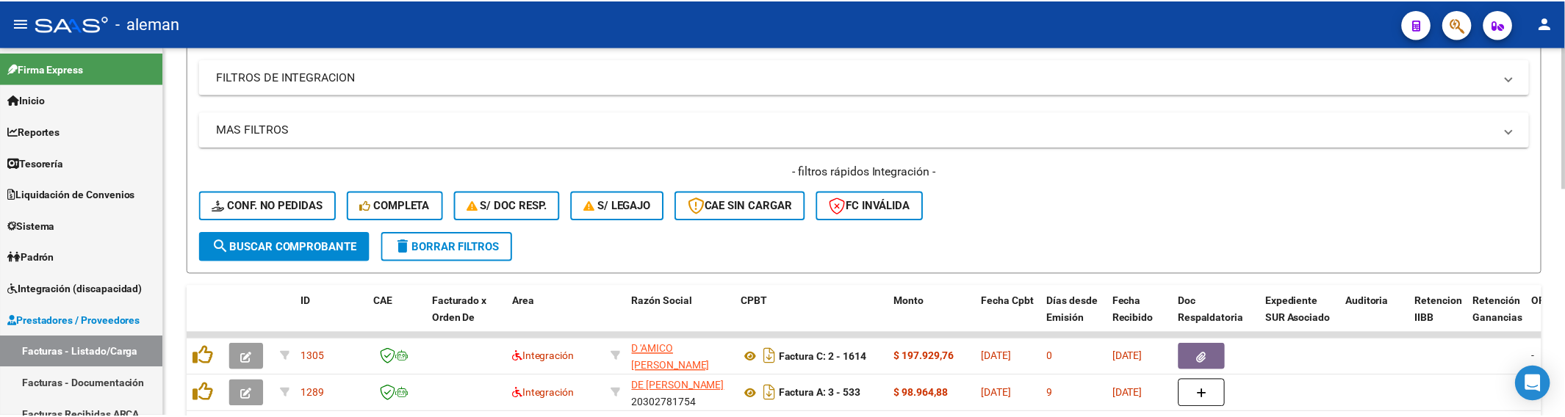
scroll to position [367, 0]
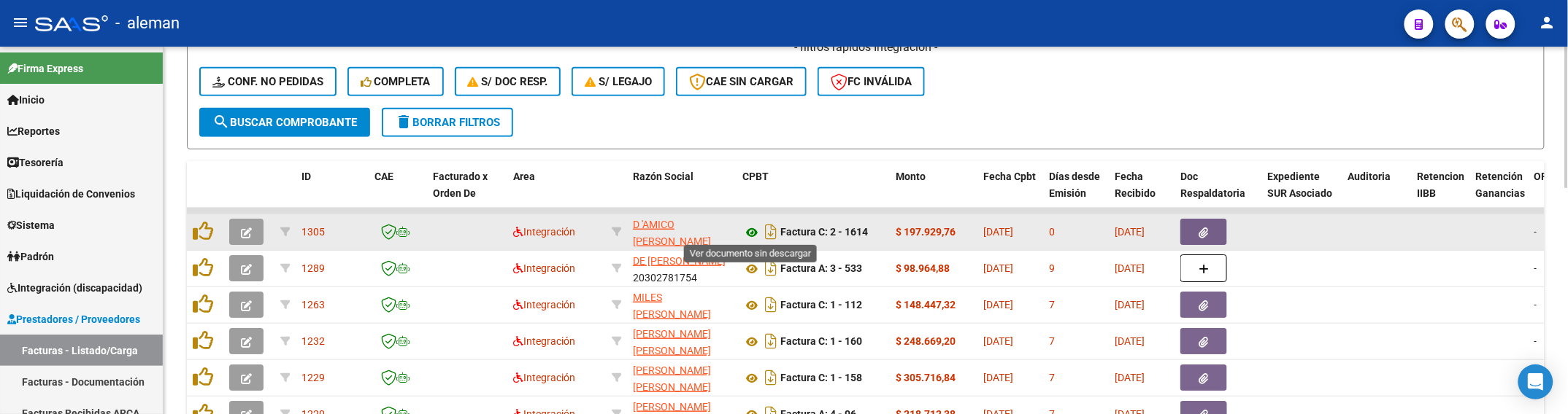
click at [752, 226] on icon at bounding box center [751, 233] width 19 height 18
click at [1204, 238] on button "button" at bounding box center [1203, 231] width 47 height 26
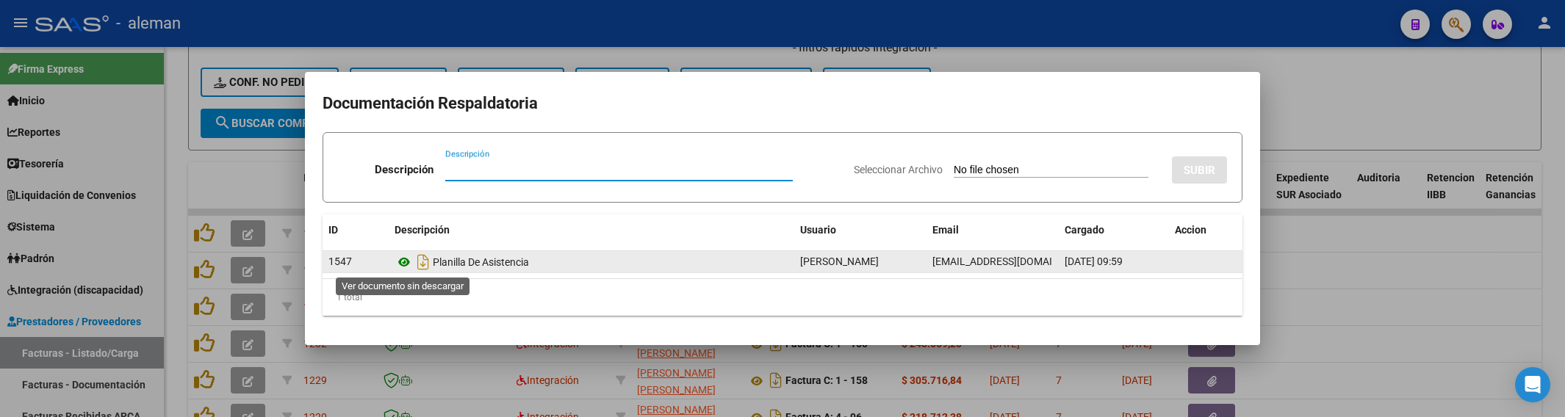
click at [395, 262] on icon at bounding box center [404, 262] width 19 height 18
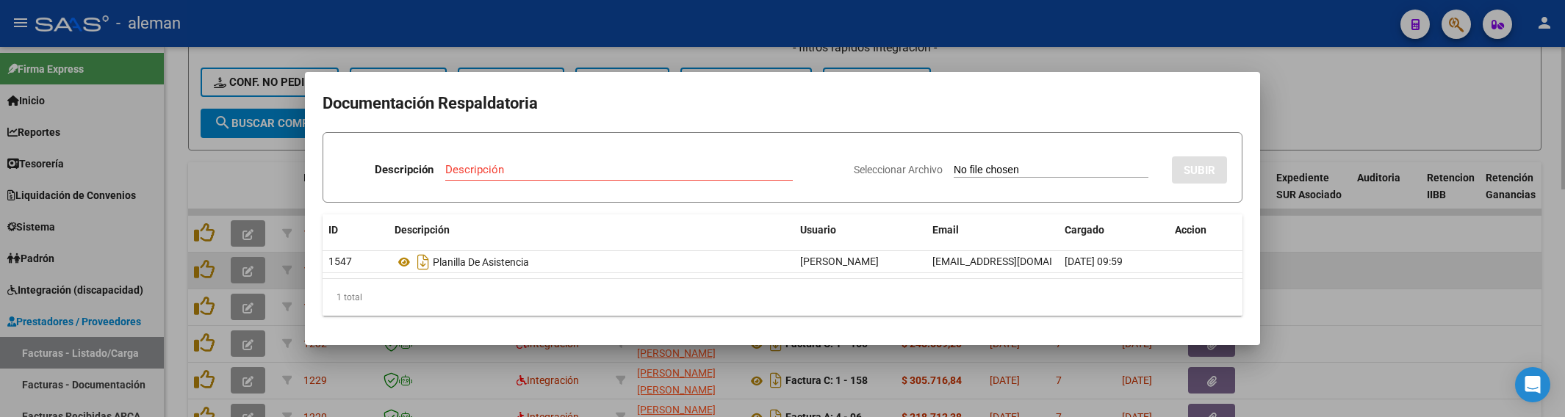
drag, startPoint x: 1375, startPoint y: 263, endPoint x: 1331, endPoint y: 284, distance: 48.7
click at [1375, 263] on div at bounding box center [782, 208] width 1565 height 417
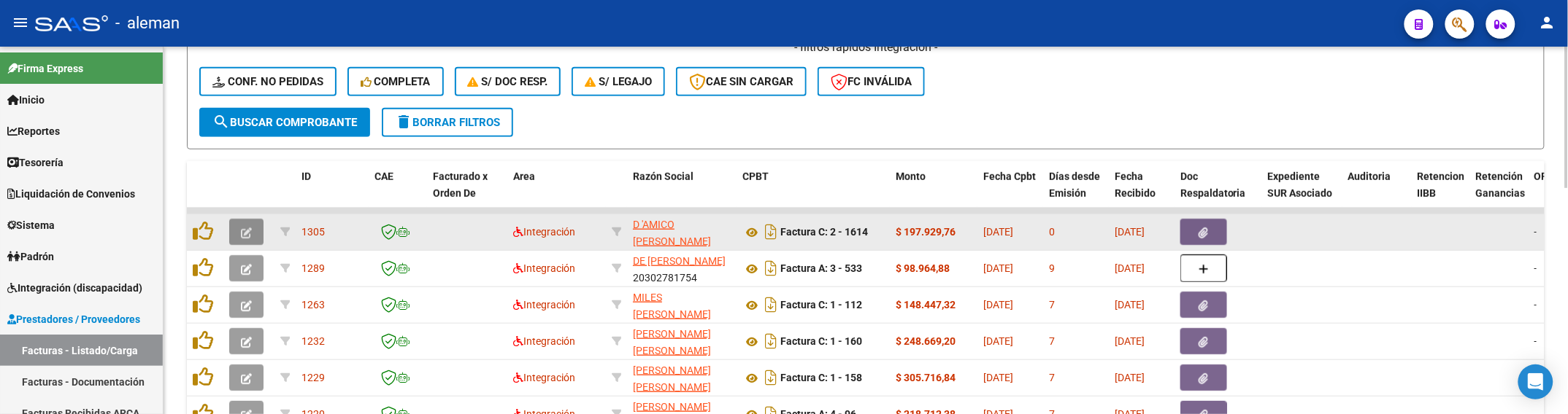
click at [242, 228] on icon "button" at bounding box center [245, 232] width 11 height 11
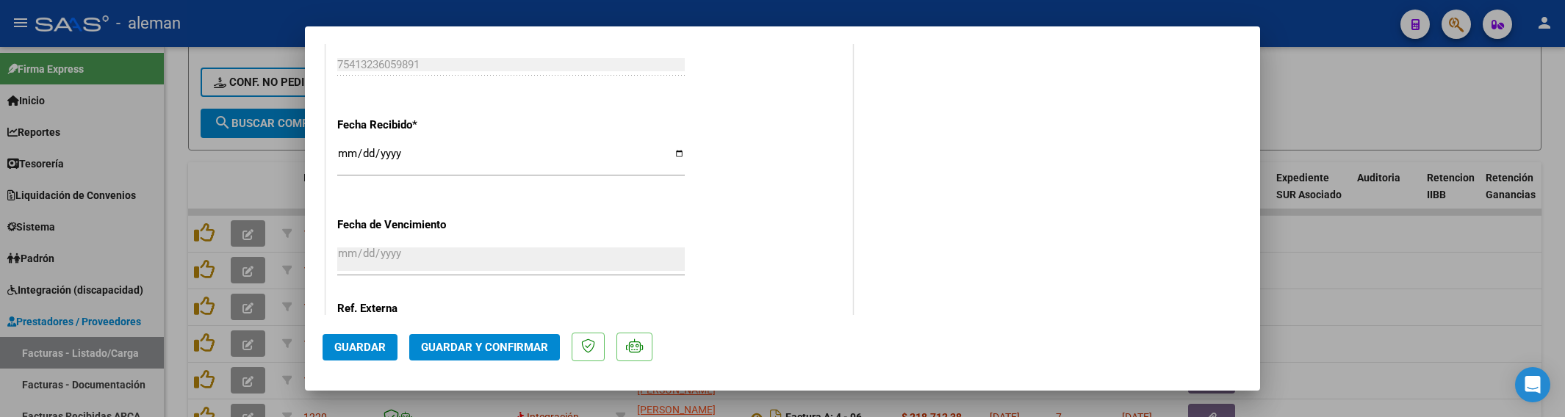
scroll to position [1148, 0]
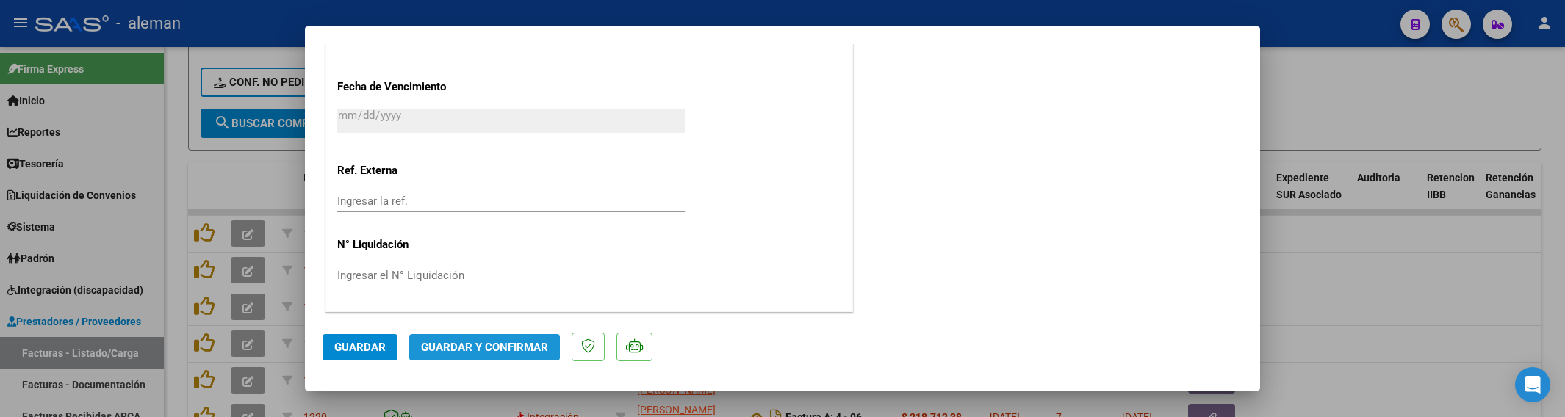
click at [516, 343] on span "Guardar y Confirmar" at bounding box center [484, 347] width 127 height 13
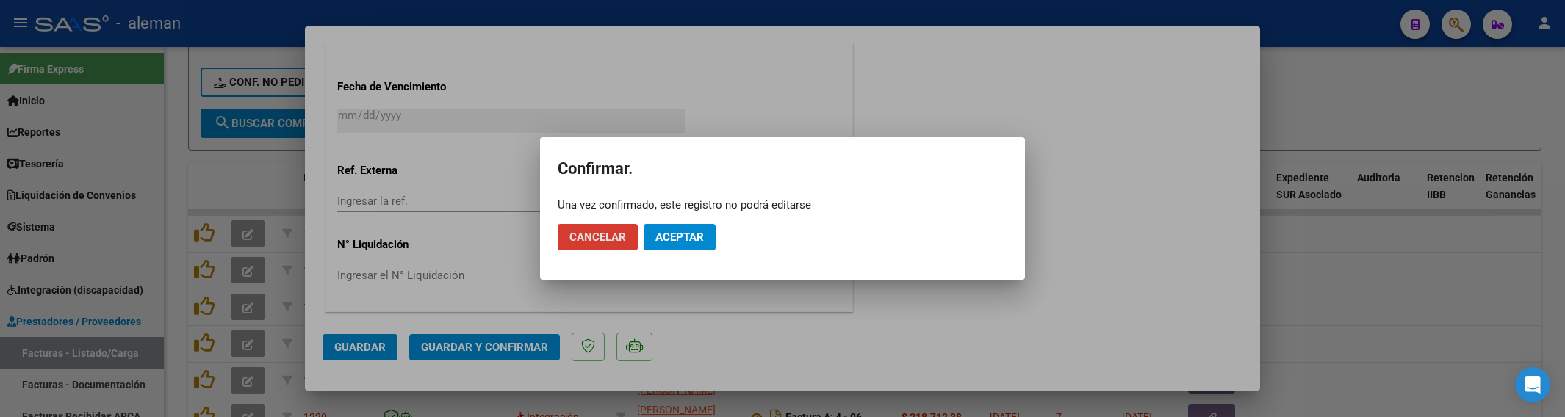
click at [677, 244] on button "Aceptar" at bounding box center [680, 237] width 72 height 26
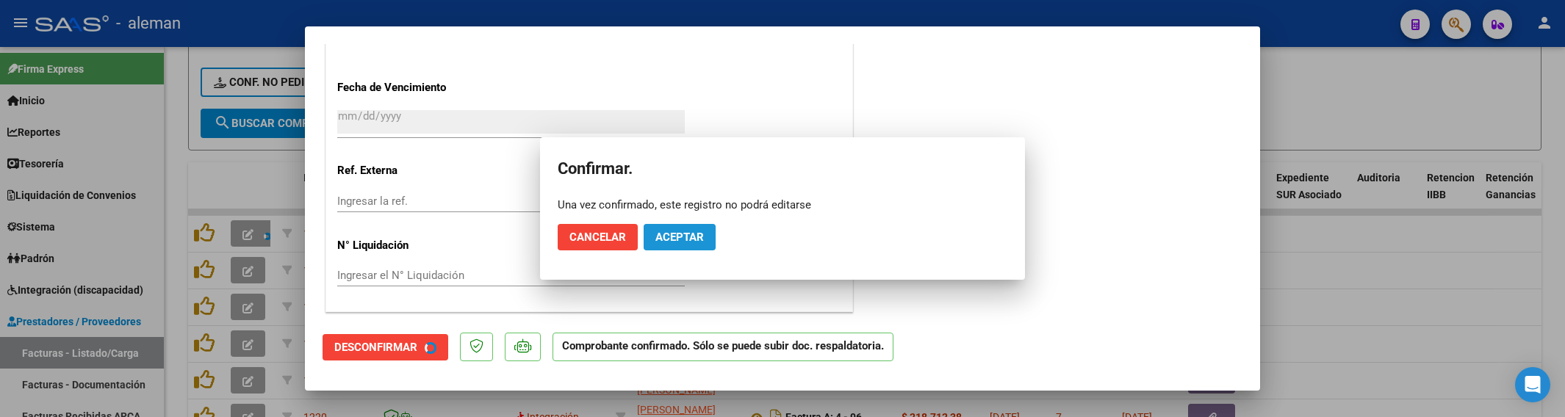
scroll to position [1058, 0]
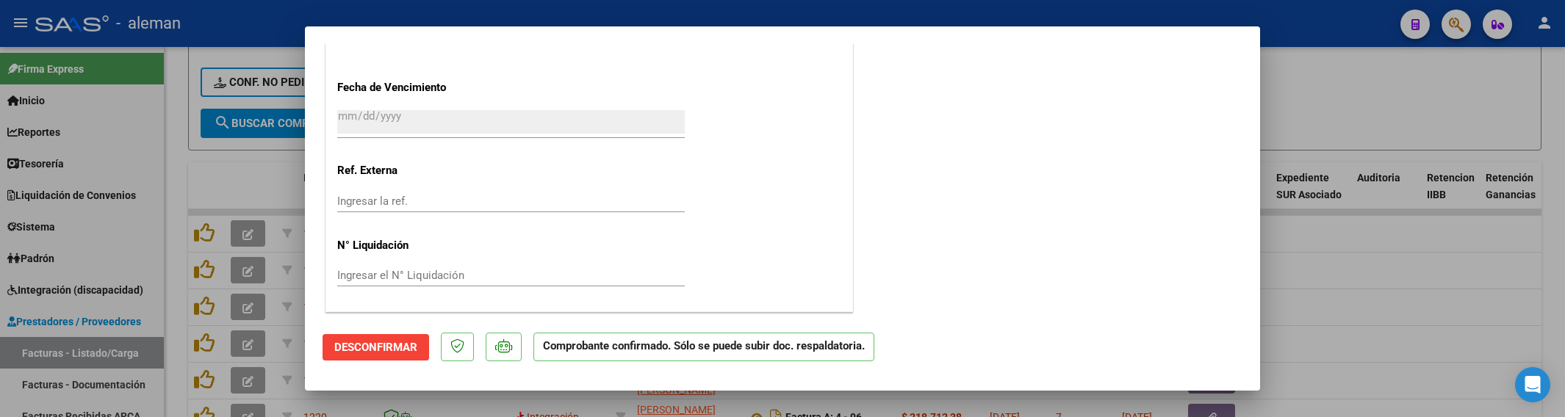
click at [1320, 314] on div at bounding box center [782, 208] width 1565 height 417
type input "$ 0,00"
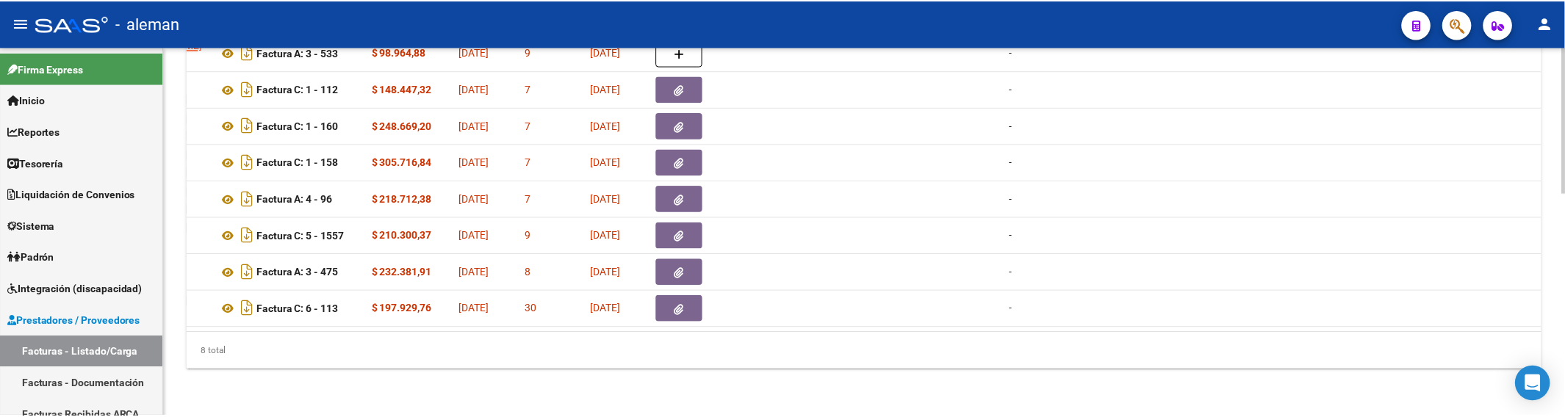
scroll to position [0, 61]
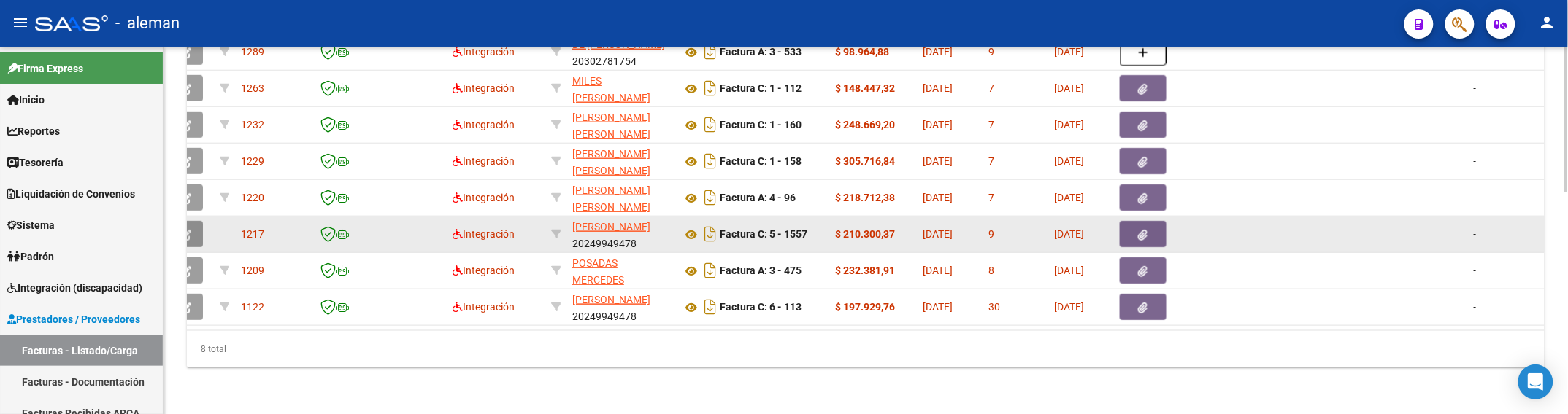
click at [197, 237] on button "button" at bounding box center [186, 234] width 35 height 26
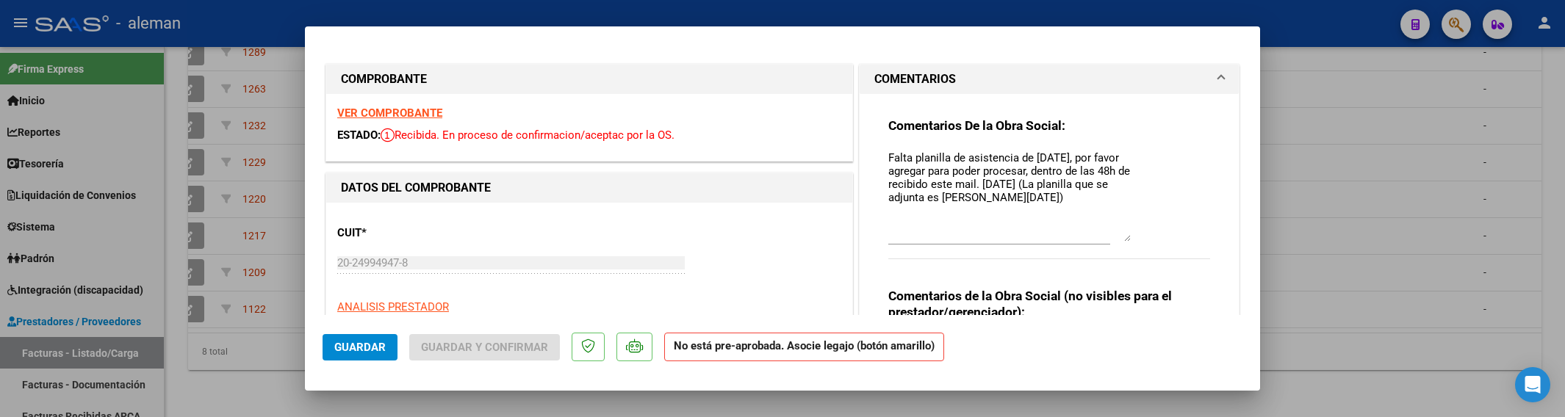
drag, startPoint x: 1122, startPoint y: 177, endPoint x: 1155, endPoint y: 240, distance: 70.7
click at [1155, 240] on div "Comentarios De la Obra Social: Falta planilla de asistencia de [DATE], por favo…" at bounding box center [1049, 196] width 322 height 157
drag, startPoint x: 882, startPoint y: 155, endPoint x: 1124, endPoint y: 208, distance: 248.2
click at [1124, 208] on div "Comentarios De la Obra Social: Falta planilla de asistencia de [DATE], por favo…" at bounding box center [1049, 196] width 322 height 157
click at [888, 150] on textarea "Falta planilla de asistencia de [DATE], por favor agregar para poder procesar, …" at bounding box center [1009, 196] width 242 height 92
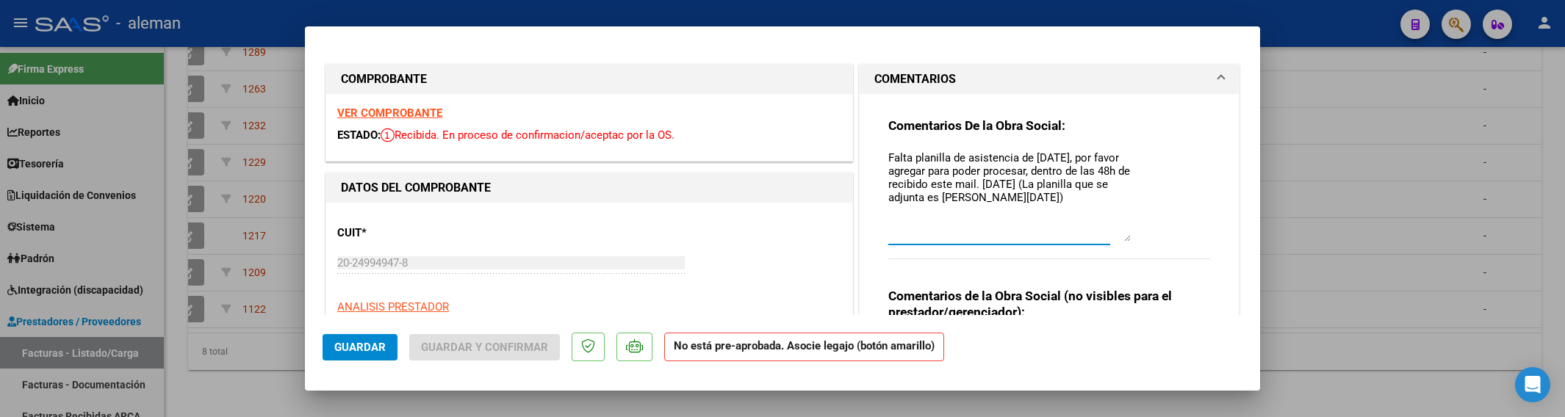
paste textarea "Falta planilla de asistencia de [DATE], por favor agregar para poder procesar, …"
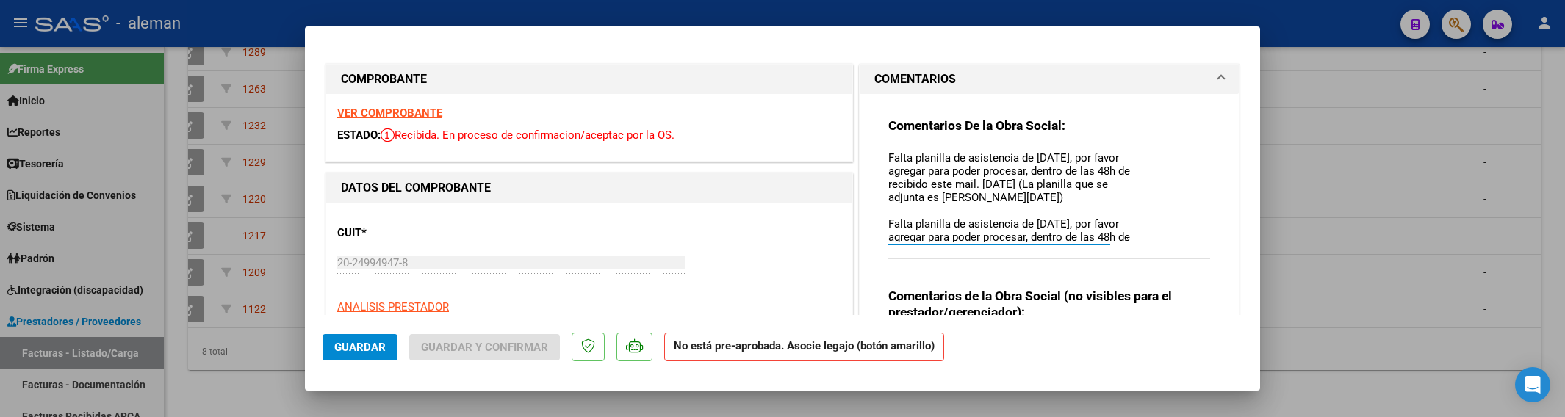
click at [888, 235] on textarea "Falta planilla de asistencia de [DATE], por favor agregar para poder procesar, …" at bounding box center [1009, 196] width 242 height 92
click at [888, 162] on textarea "Falta planilla de asistencia de [DATE], por favor agregar para poder procesar, …" at bounding box center [1009, 196] width 242 height 92
click at [888, 152] on textarea "Falta planilla de asistencia de [DATE], por favor agregar para poder procesar, …" at bounding box center [1009, 196] width 242 height 92
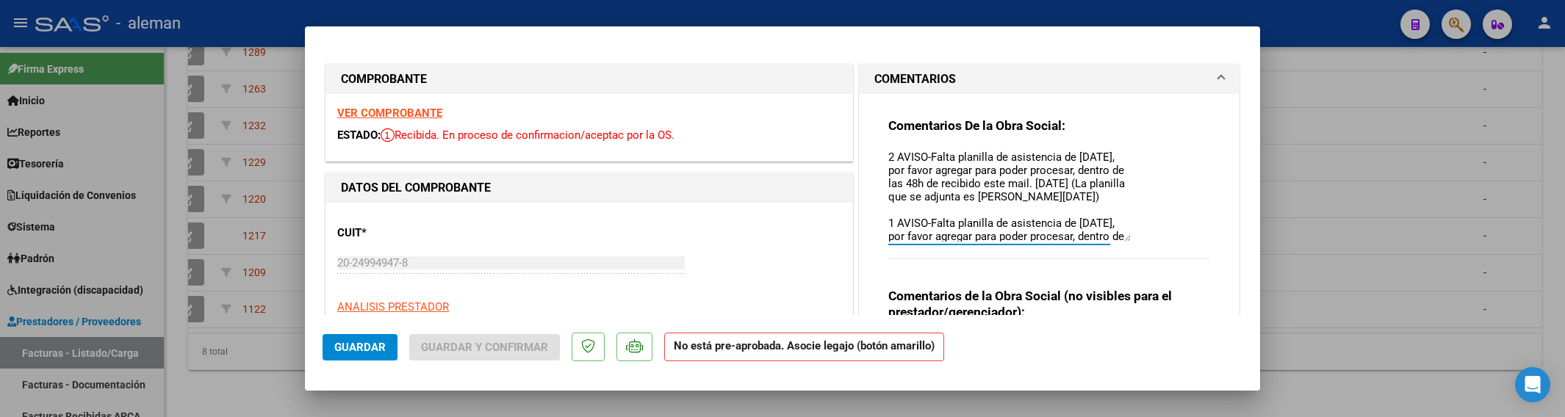
click at [919, 195] on textarea "2 AVISO-Falta planilla de asistencia de [DATE], por favor agregar para poder pr…" at bounding box center [1009, 196] width 242 height 92
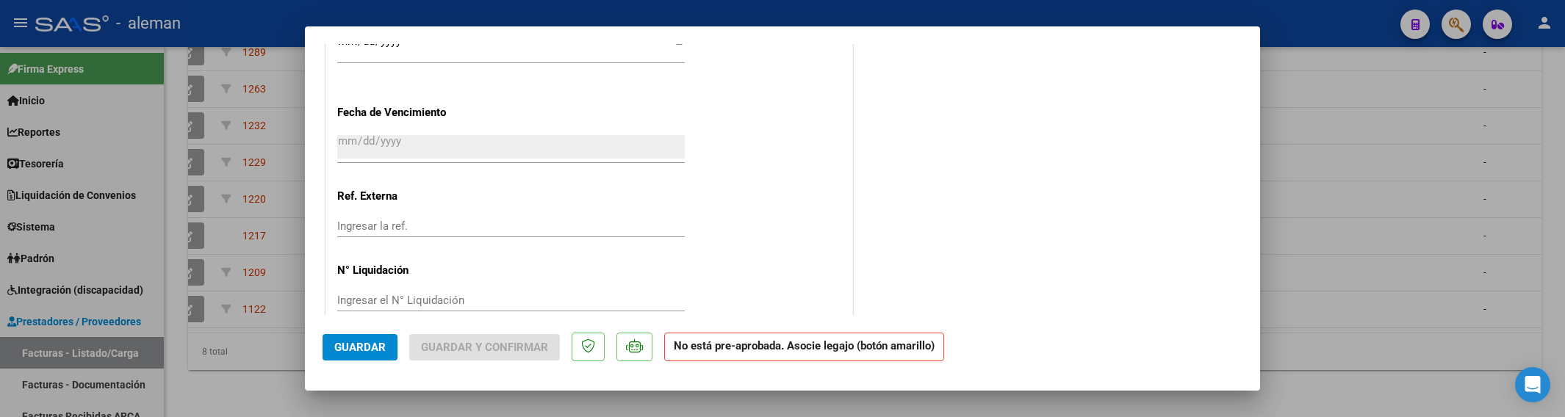
scroll to position [1102, 0]
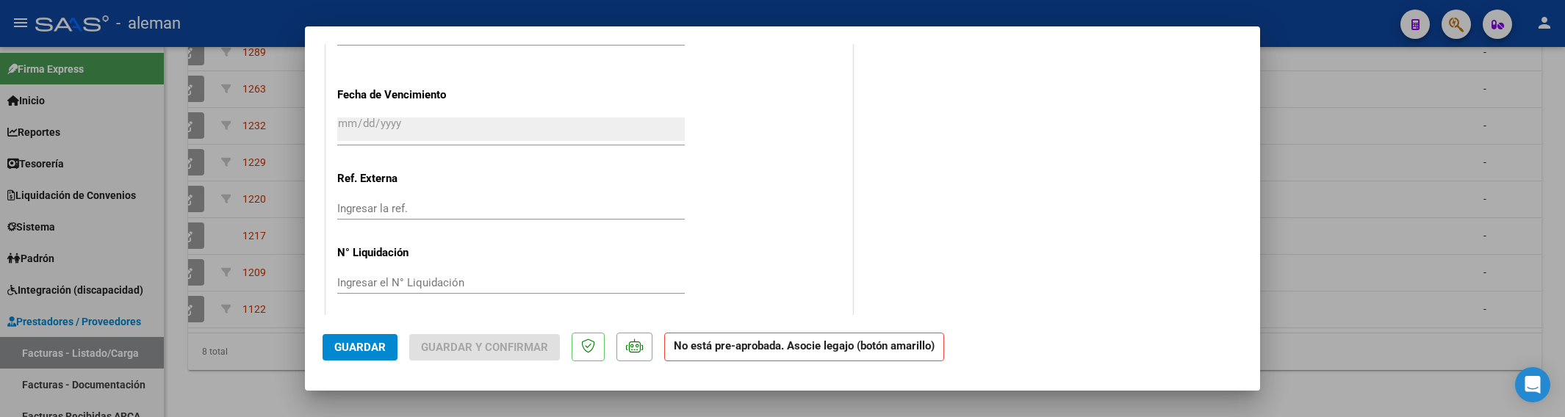
type textarea "2 AVISO-Falta planilla de asistencia de [DATE], por favor agregar para poder pr…"
click at [355, 355] on button "Guardar" at bounding box center [360, 347] width 75 height 26
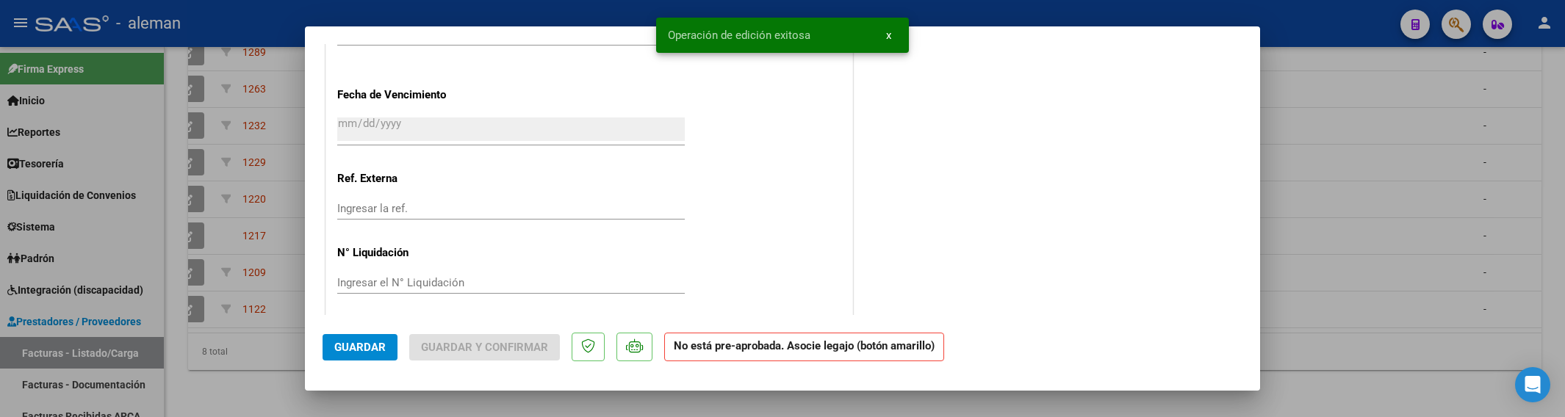
click at [1391, 273] on div at bounding box center [782, 208] width 1565 height 417
type input "$ 0,00"
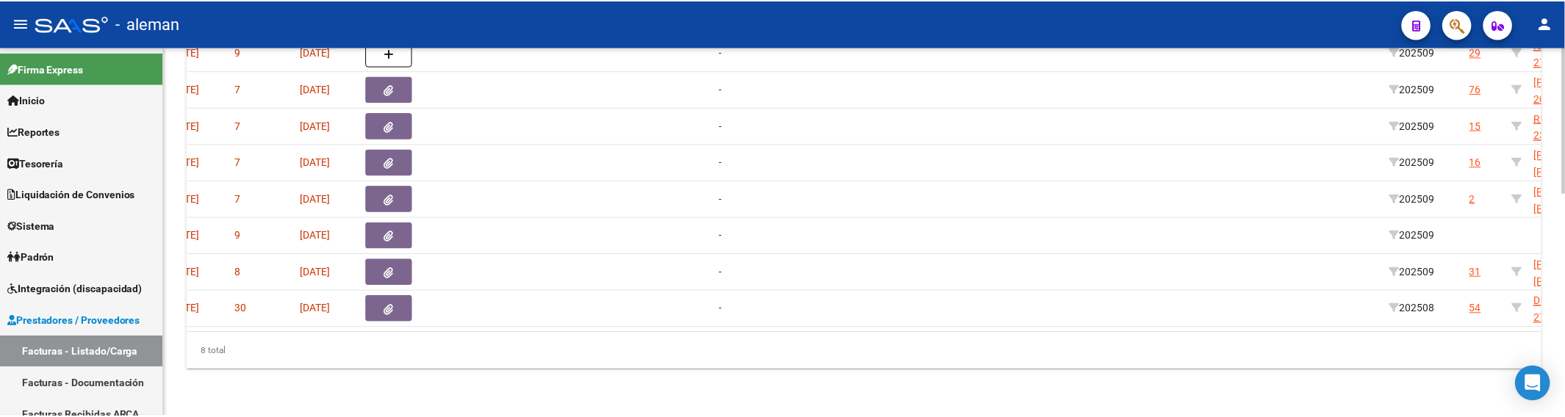
scroll to position [0, 0]
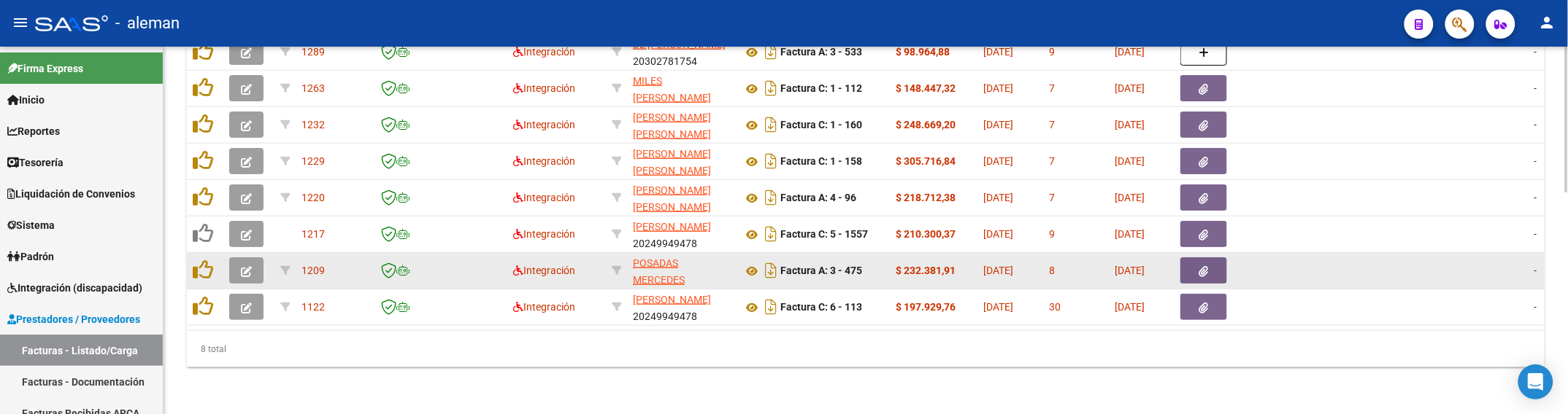
click at [240, 266] on icon "button" at bounding box center [245, 271] width 11 height 11
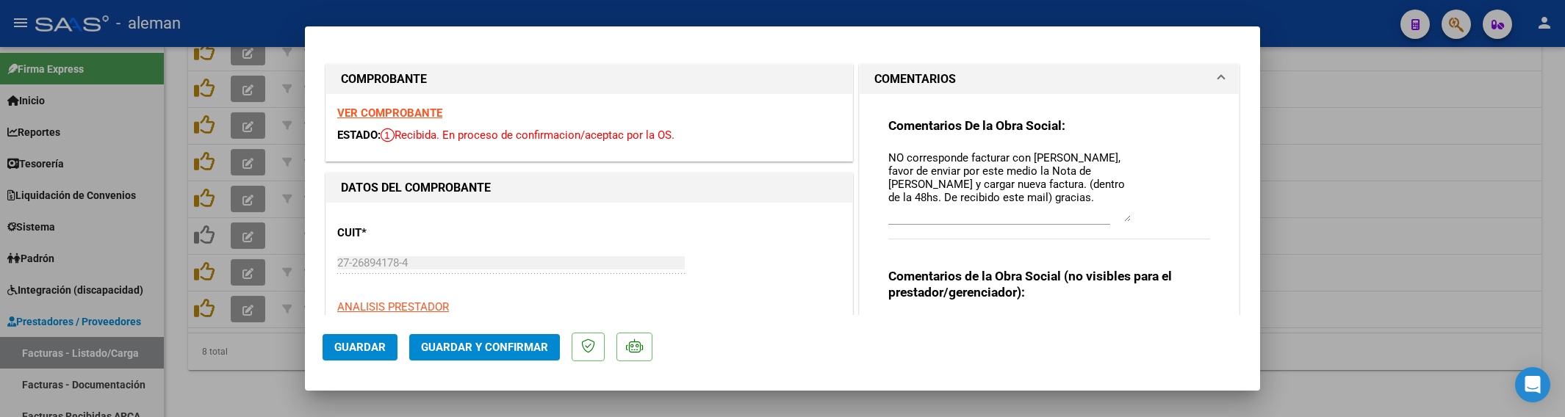
drag, startPoint x: 1115, startPoint y: 177, endPoint x: 1139, endPoint y: 220, distance: 49.7
click at [1139, 220] on div "Comentarios De la Obra Social: NO corresponde facturar con [PERSON_NAME], favor…" at bounding box center [1049, 186] width 322 height 137
click at [888, 159] on textarea "NO corresponde facturar con [PERSON_NAME], favor de enviar por este medio la No…" at bounding box center [1009, 186] width 242 height 72
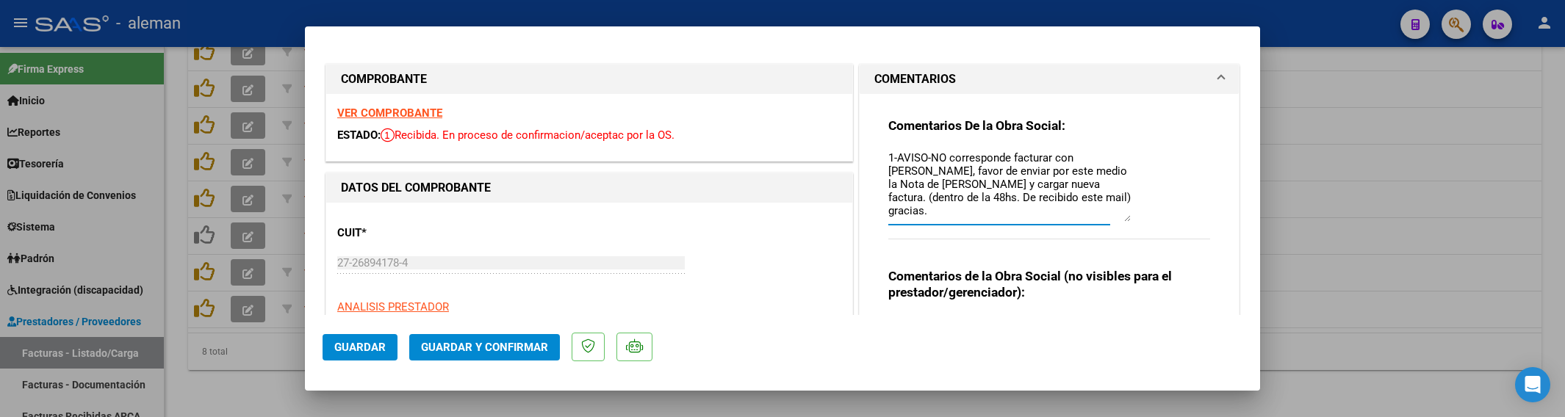
drag, startPoint x: 882, startPoint y: 154, endPoint x: 1038, endPoint y: 208, distance: 165.4
click at [1038, 208] on textarea "1-AVISO-NO corresponde facturar con [PERSON_NAME], favor de enviar por este med…" at bounding box center [1009, 186] width 242 height 72
click at [888, 157] on textarea "1-AVISO-NO corresponde facturar con [PERSON_NAME], favor de enviar por este med…" at bounding box center [1009, 186] width 242 height 72
paste textarea "1-AVISO-NO corresponde facturar con [PERSON_NAME], favor de enviar por este med…"
click at [888, 190] on textarea "1-AVISO-NO corresponde facturar con [PERSON_NAME], favor de enviar por este med…" at bounding box center [1009, 186] width 242 height 72
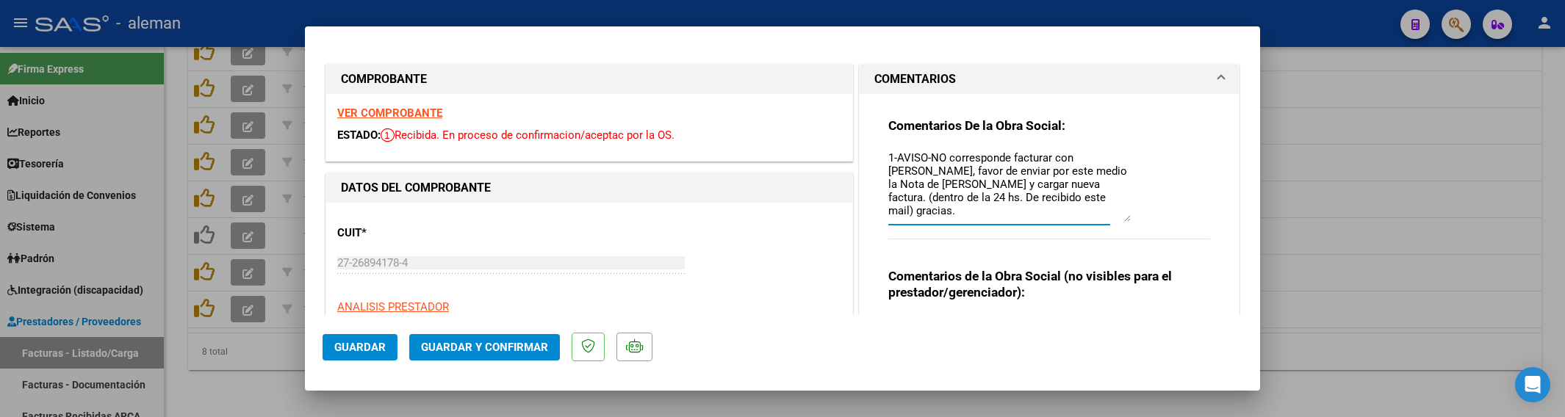
click at [888, 151] on textarea "1-AVISO-NO corresponde facturar con [PERSON_NAME], favor de enviar por este med…" at bounding box center [1009, 186] width 242 height 72
click at [1022, 201] on textarea "2-AVISO-NO corresponde facturar con [PERSON_NAME], favor de enviar por este med…" at bounding box center [1009, 186] width 242 height 72
type textarea "2-AVISO-NO corresponde facturar con [PERSON_NAME], favor de enviar por este med…"
click at [354, 348] on span "Guardar" at bounding box center [359, 347] width 51 height 13
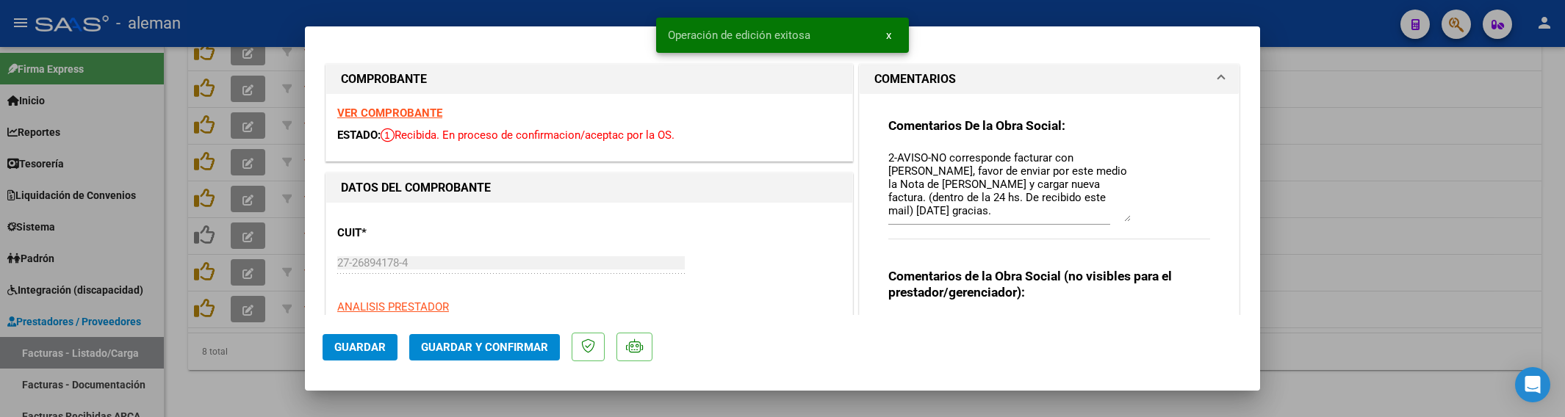
click at [1358, 299] on div at bounding box center [782, 208] width 1565 height 417
type input "$ 0,00"
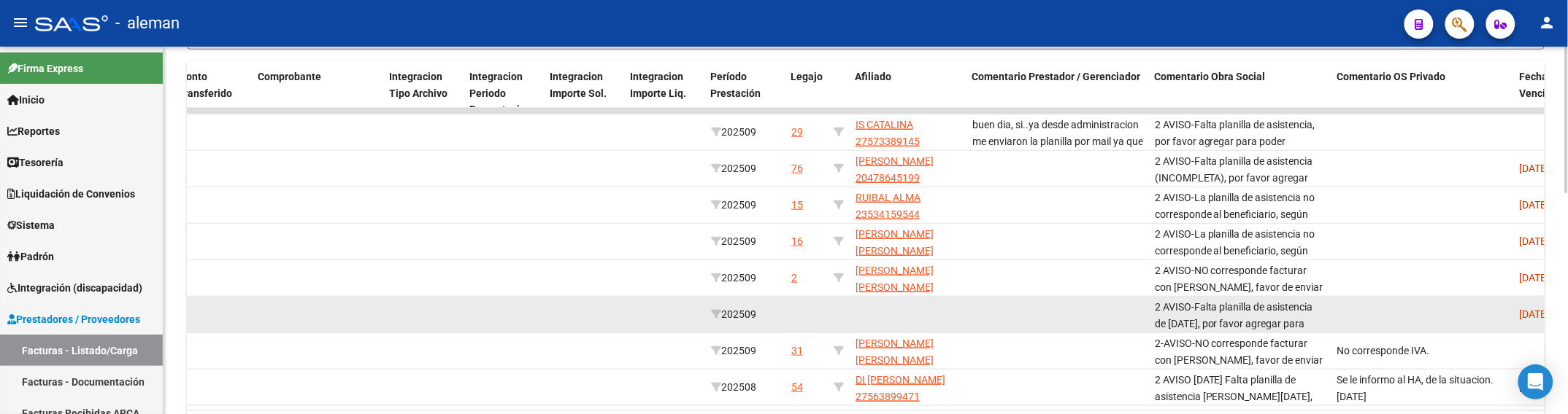
click at [1126, 301] on datatable-body-cell at bounding box center [1058, 315] width 183 height 36
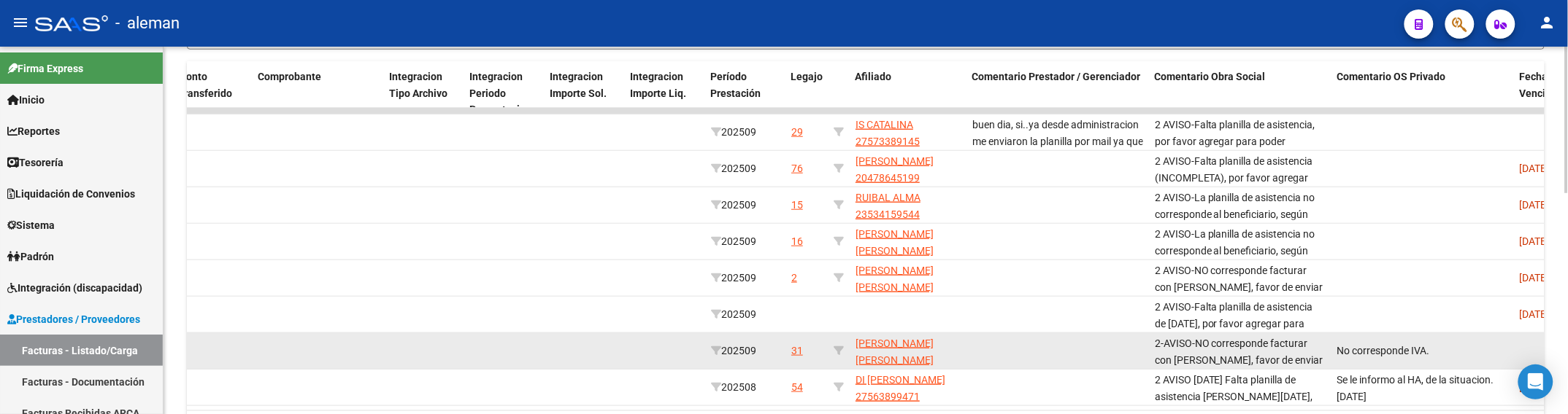
drag, startPoint x: 1438, startPoint y: 350, endPoint x: 1336, endPoint y: 362, distance: 102.7
click at [1336, 362] on datatable-body-cell "No corresponde IVA." at bounding box center [1423, 351] width 183 height 36
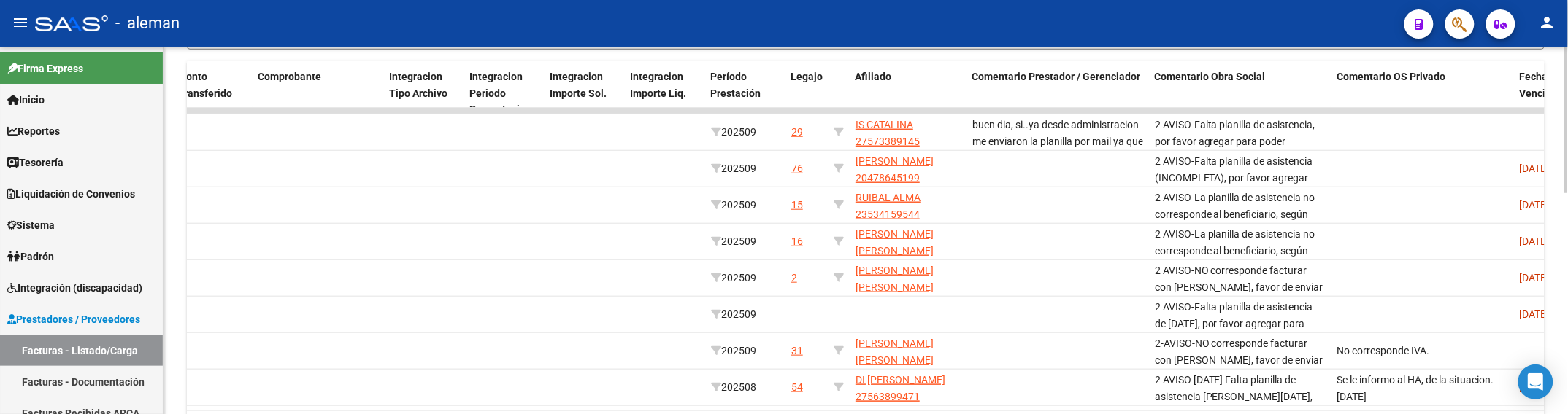
copy span "No corresponde IVA."
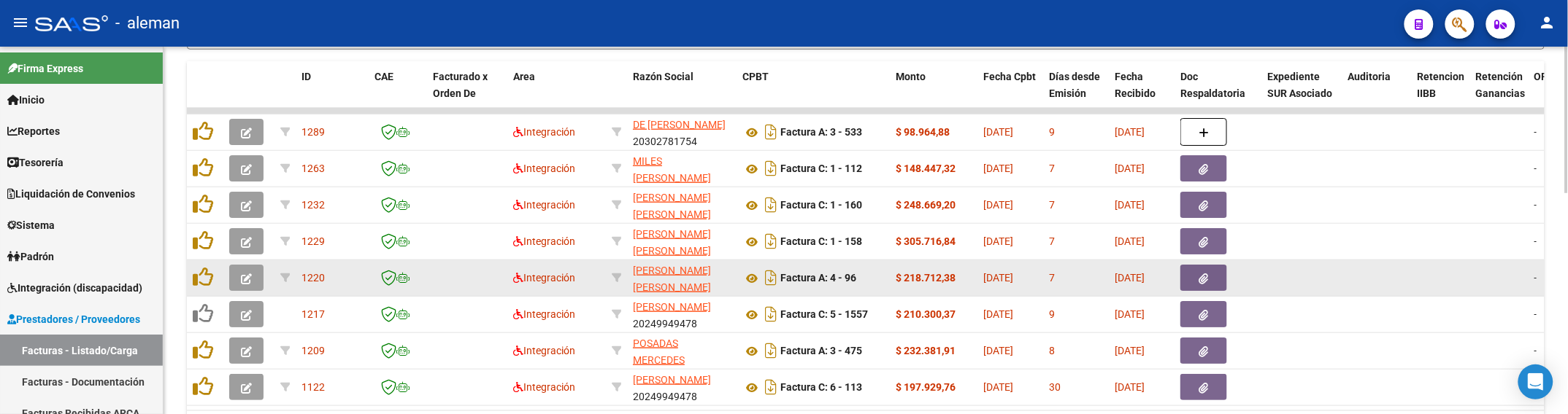
click at [240, 274] on icon "button" at bounding box center [245, 279] width 11 height 11
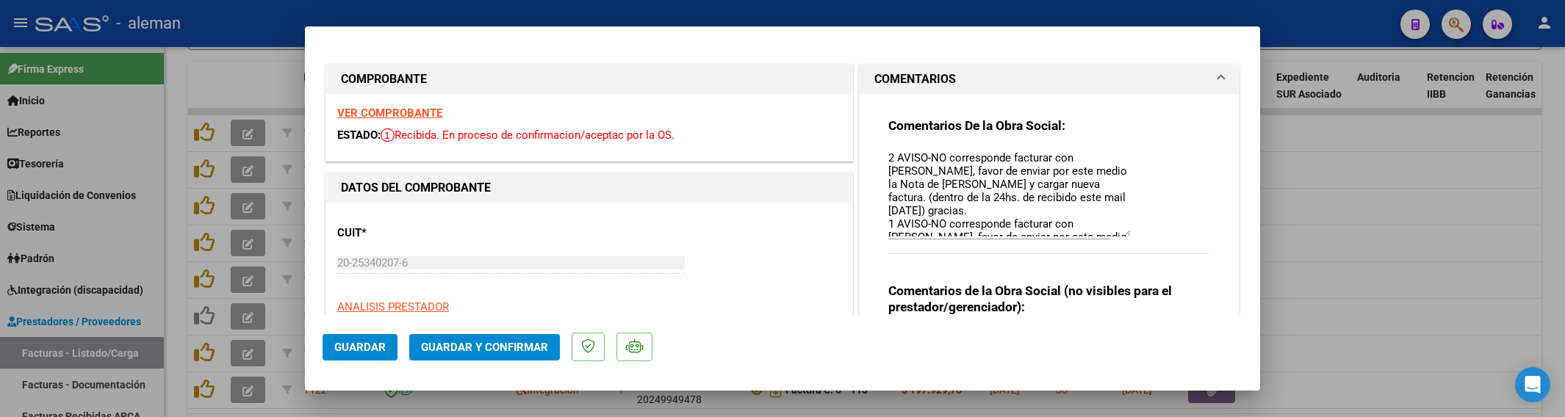
drag, startPoint x: 1117, startPoint y: 174, endPoint x: 1157, endPoint y: 232, distance: 70.7
click at [1157, 232] on div "Comentarios De la Obra Social: 2 AVISO-NO corresponde facturar con [PERSON_NAME…" at bounding box center [1049, 194] width 322 height 152
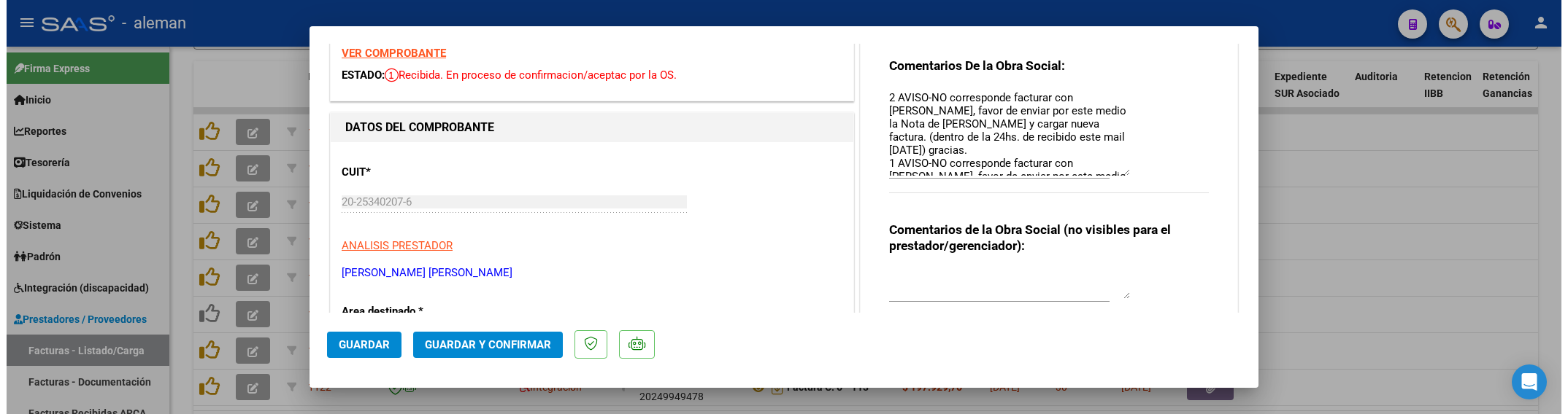
scroll to position [91, 0]
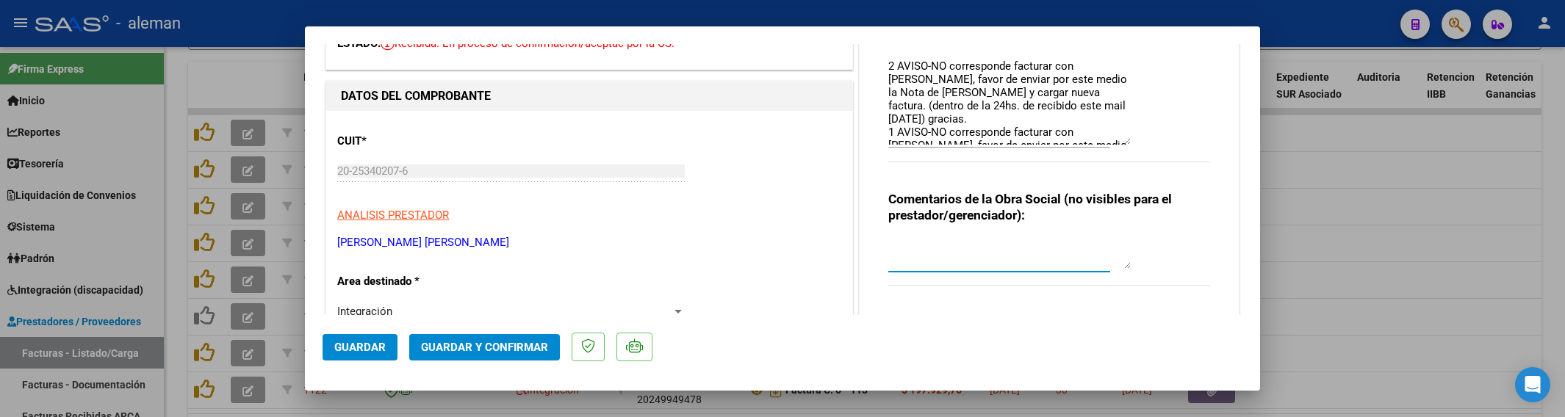
click at [1062, 255] on textarea at bounding box center [1009, 254] width 242 height 29
paste textarea "No corresponde IVA."
type textarea "No corresponde IVA."
click at [375, 350] on span "Guardar" at bounding box center [359, 347] width 51 height 13
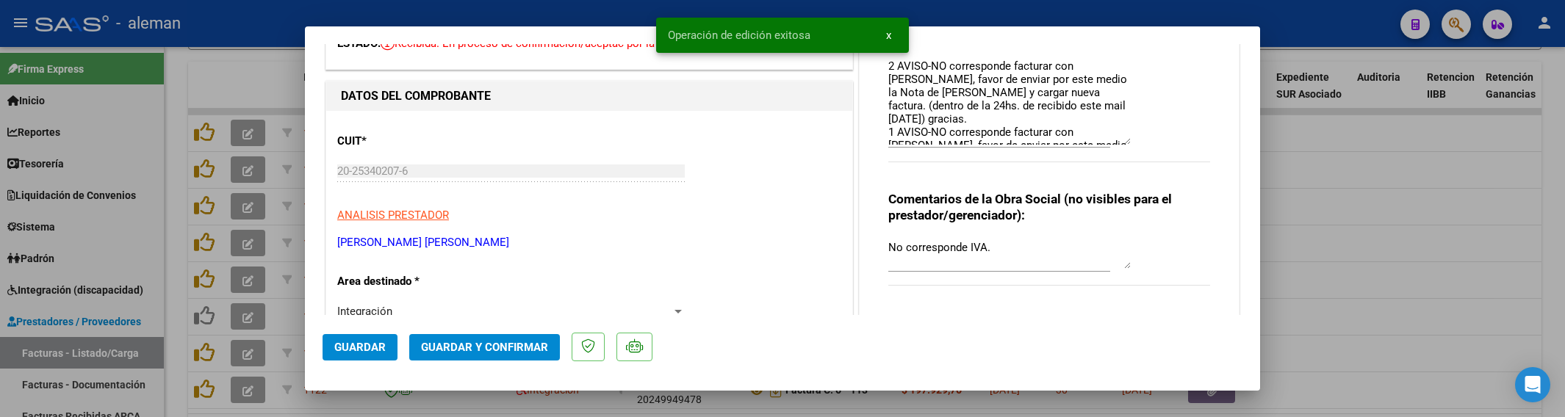
click at [1309, 265] on div at bounding box center [782, 208] width 1565 height 417
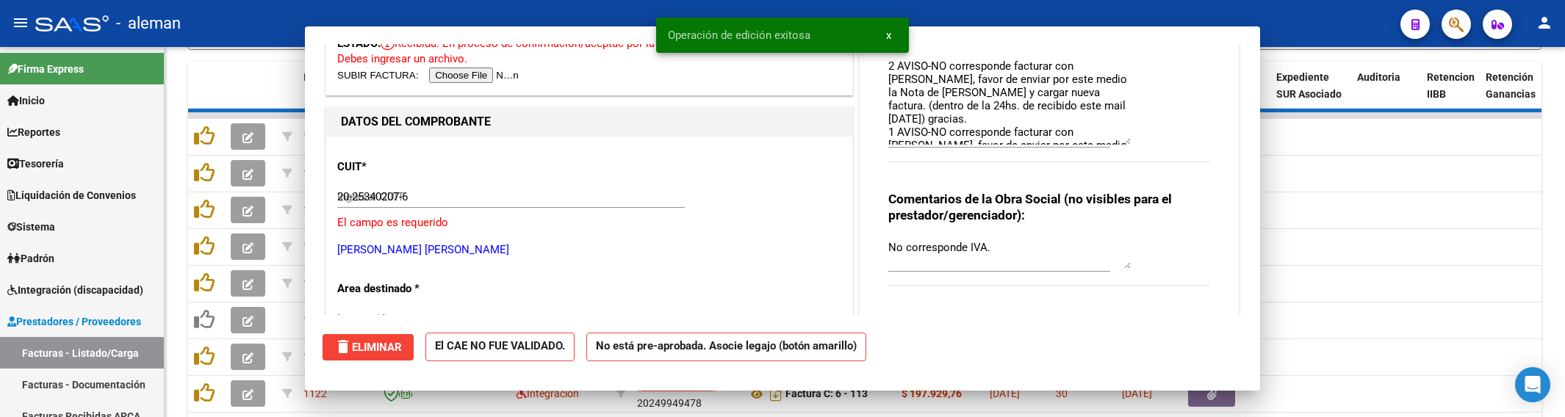
type input "$ 0,00"
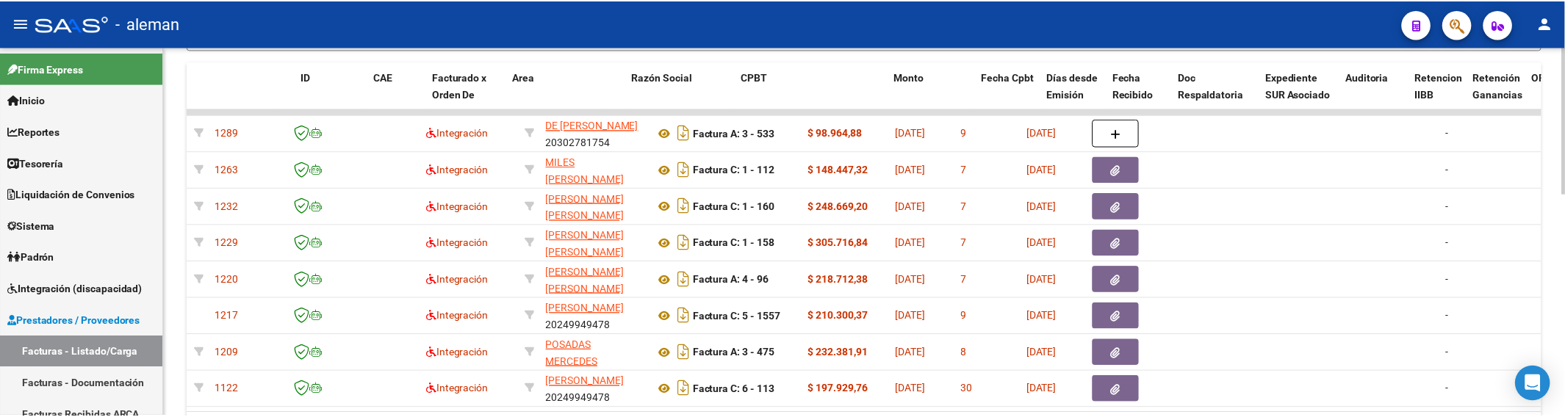
scroll to position [0, 0]
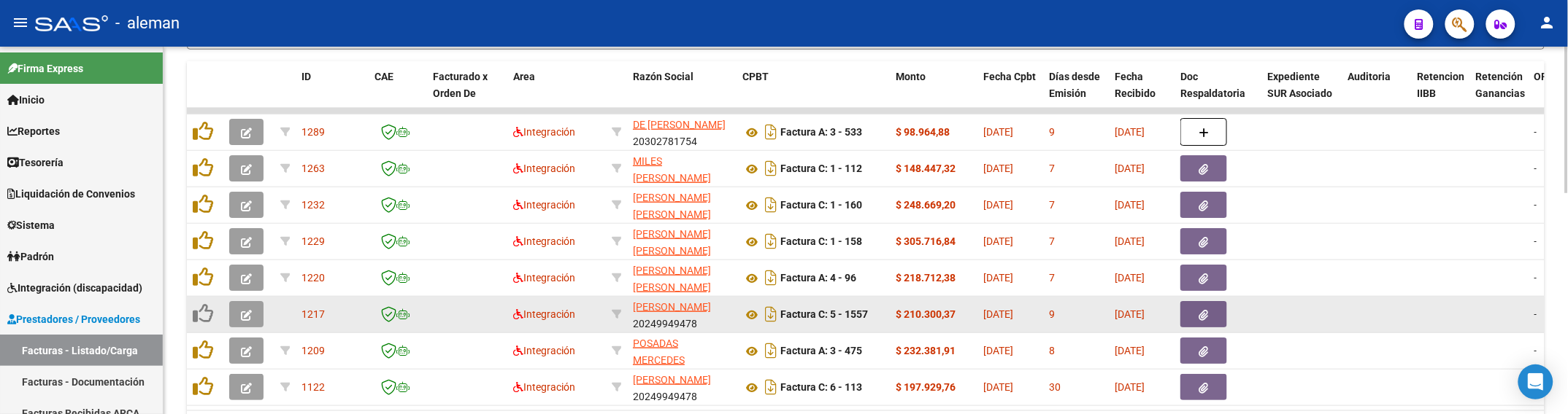
click at [234, 312] on button "button" at bounding box center [246, 314] width 35 height 26
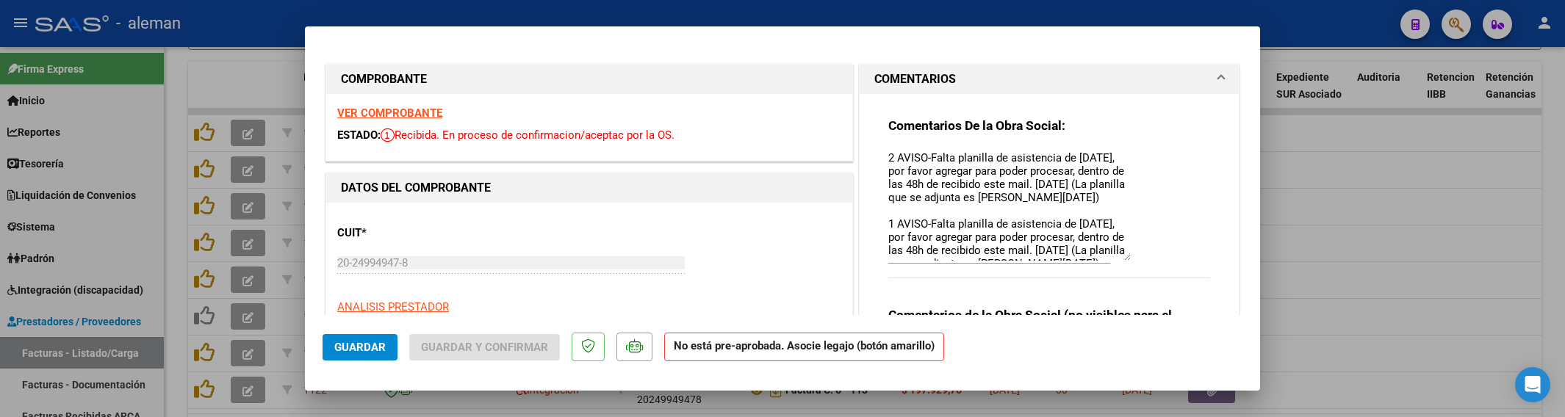
drag, startPoint x: 1121, startPoint y: 169, endPoint x: 1136, endPoint y: 251, distance: 83.0
click at [1136, 251] on div "Comentarios De la Obra Social: 2 AVISO-Falta planilla de asistencia de [DATE], …" at bounding box center [1049, 206] width 322 height 176
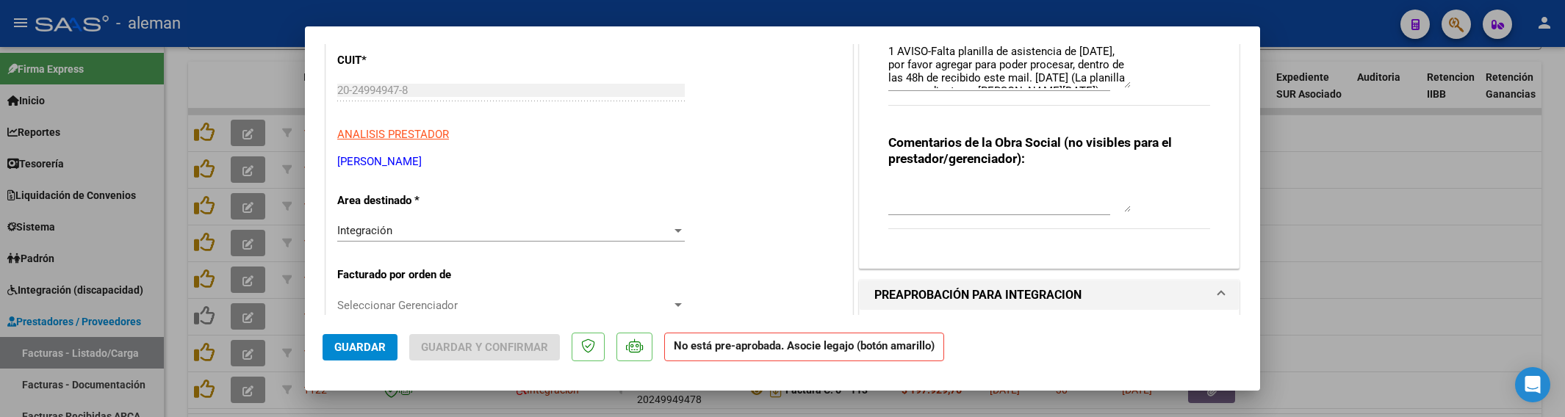
scroll to position [171, 0]
click at [977, 199] on textarea at bounding box center [1009, 198] width 242 height 29
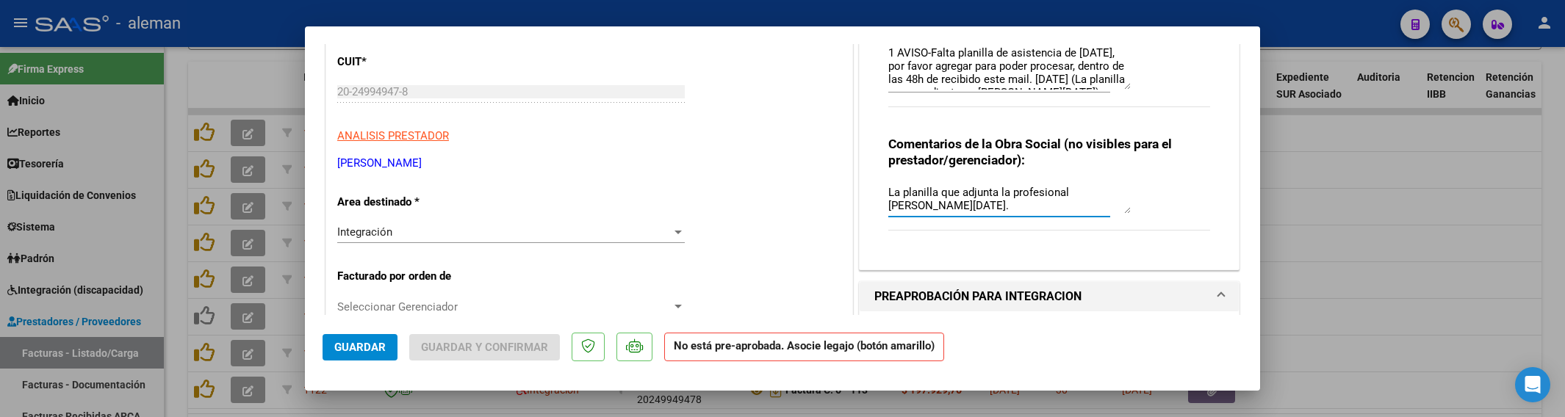
click at [888, 197] on textarea "La planilla que adjunta la profesional [PERSON_NAME][DATE]." at bounding box center [1009, 198] width 242 height 29
click at [1091, 211] on textarea "Falta la planilla de septiembre-(La planilla que adjunta la profesional [PERSON…" at bounding box center [1009, 198] width 242 height 29
click at [1027, 189] on textarea "Falta la planilla de septiembre-(La planilla que adjunta la profesional [PERSON…" at bounding box center [1009, 198] width 242 height 29
click at [1013, 204] on textarea "Falta la planilla de [DATE]-(La planilla que adjunta la profesional [PERSON_NAM…" at bounding box center [1009, 198] width 242 height 29
type textarea "Falta la planilla de [DATE]-(La planilla que adjunta la profesional es [PERSON_…"
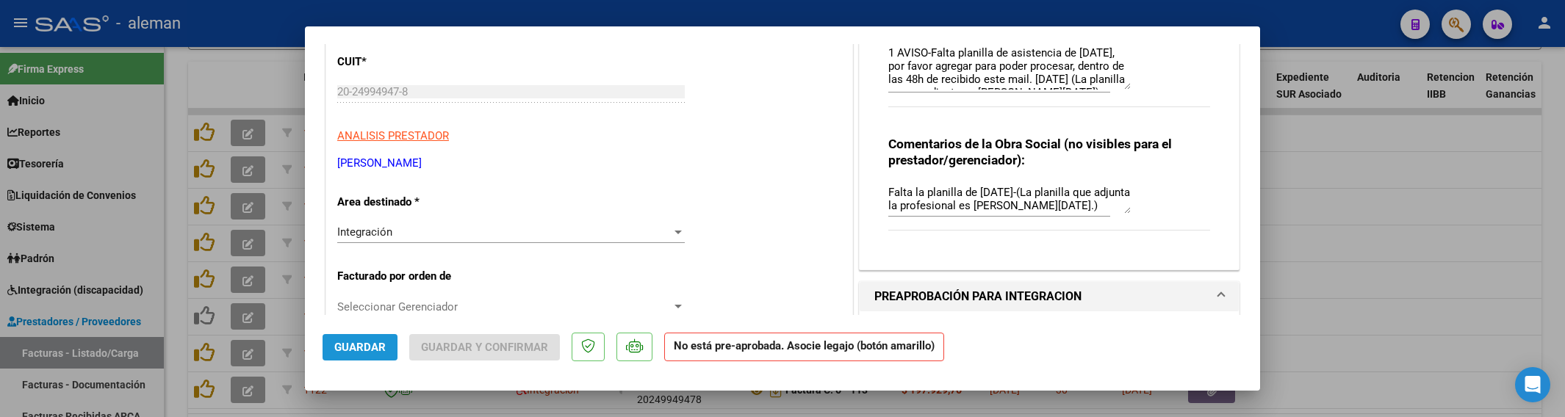
click at [364, 357] on button "Guardar" at bounding box center [360, 347] width 75 height 26
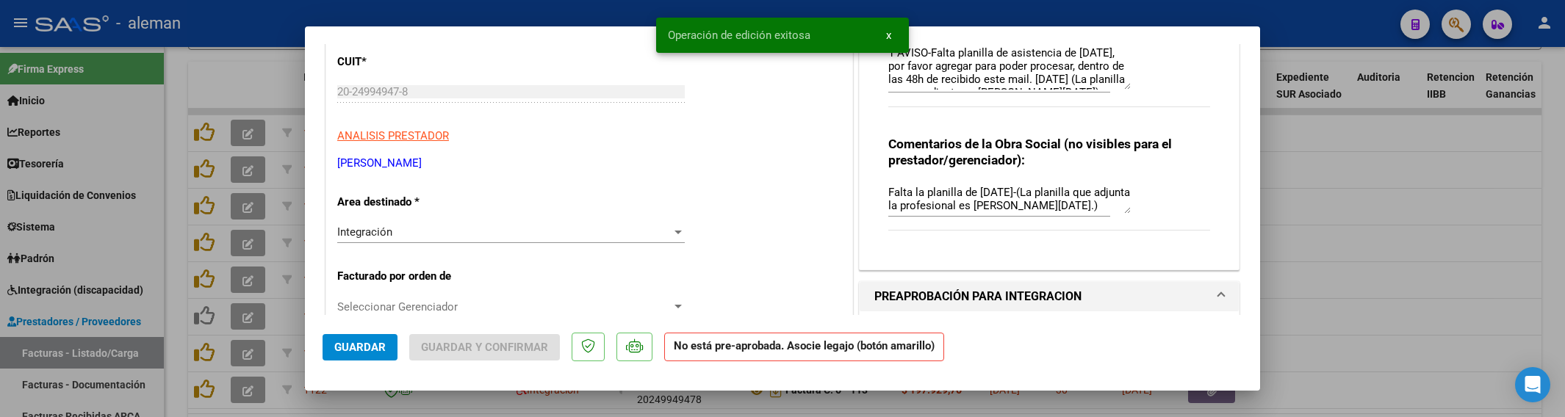
click at [1382, 287] on div at bounding box center [782, 208] width 1565 height 417
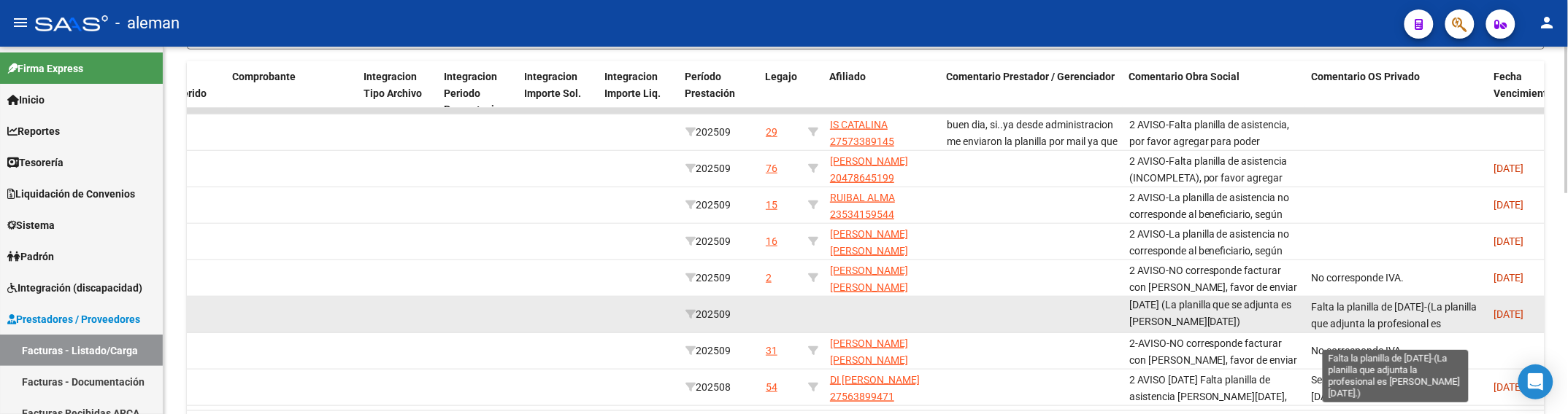
scroll to position [19, 0]
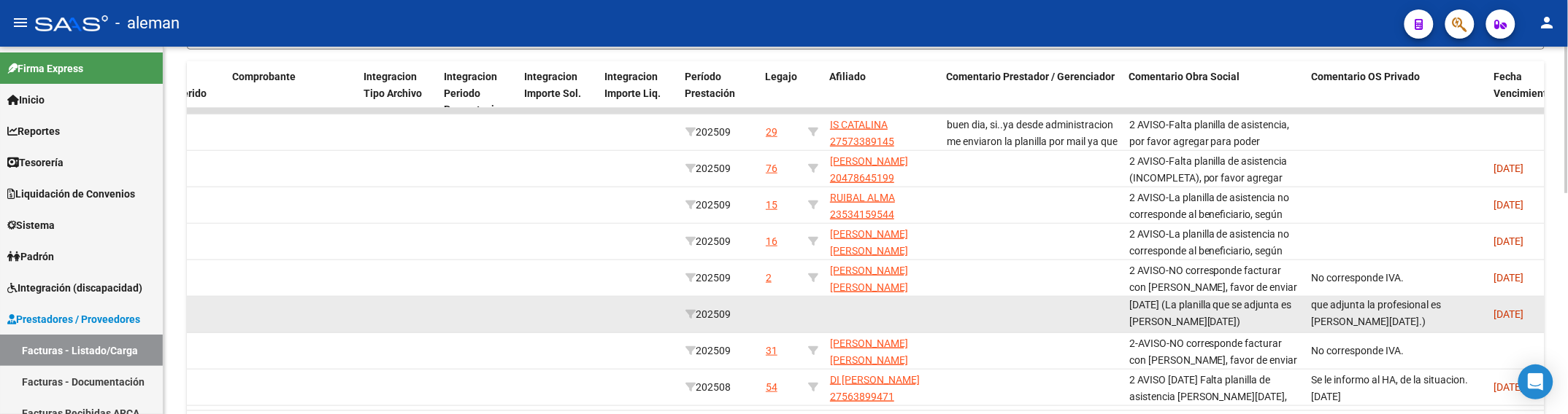
drag, startPoint x: 1312, startPoint y: 303, endPoint x: 1469, endPoint y: 319, distance: 157.8
click at [1469, 319] on div "Falta la planilla de [DATE]-(La planilla que adjunta la profesional es [PERSON_…" at bounding box center [1397, 314] width 171 height 31
copy span "Falta la planilla de [DATE]-(La planilla que adjunta la profesional es [PERSON_…"
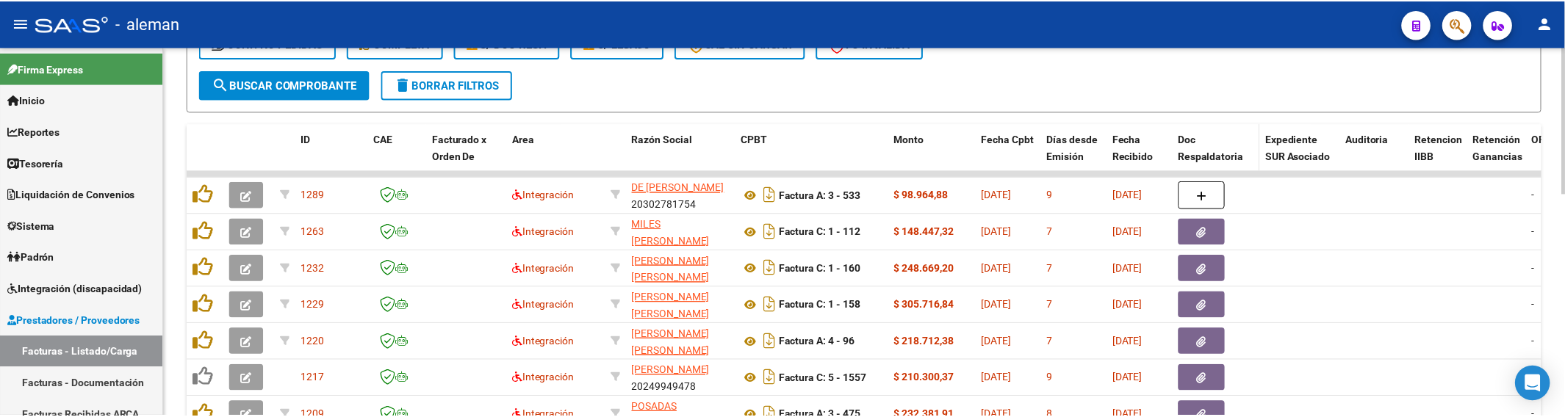
scroll to position [376, 0]
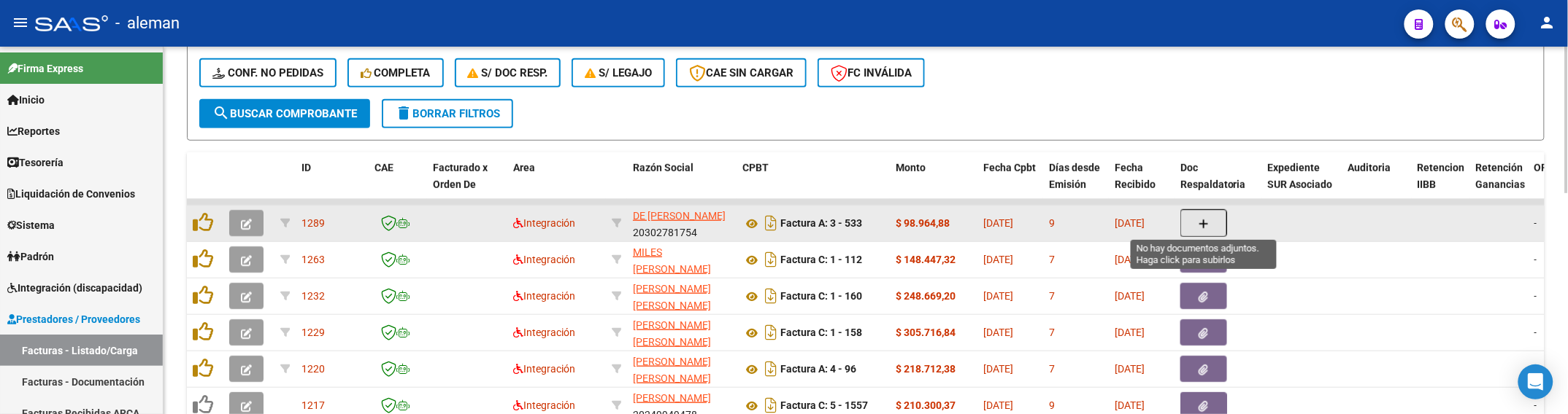
click at [1209, 213] on button "button" at bounding box center [1203, 223] width 47 height 28
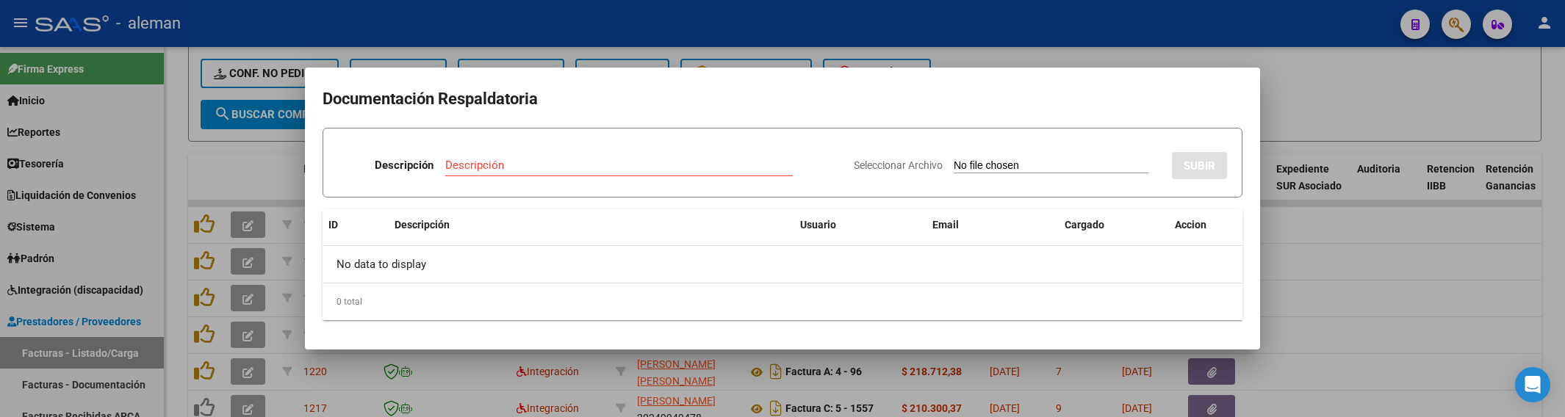
click at [1354, 265] on div at bounding box center [782, 208] width 1565 height 417
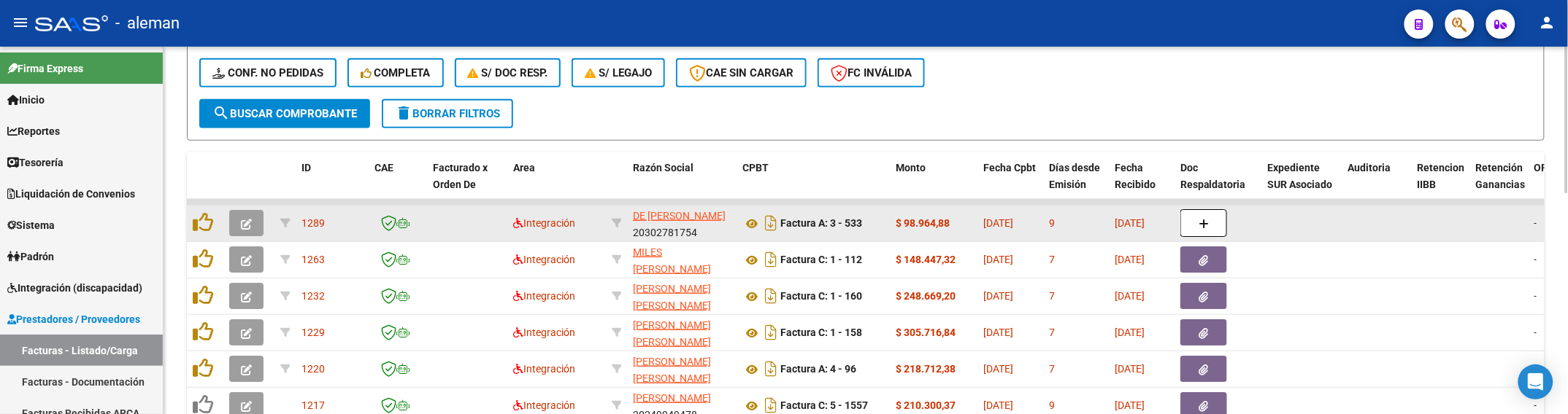
click at [1342, 220] on datatable-body-cell at bounding box center [1377, 223] width 70 height 36
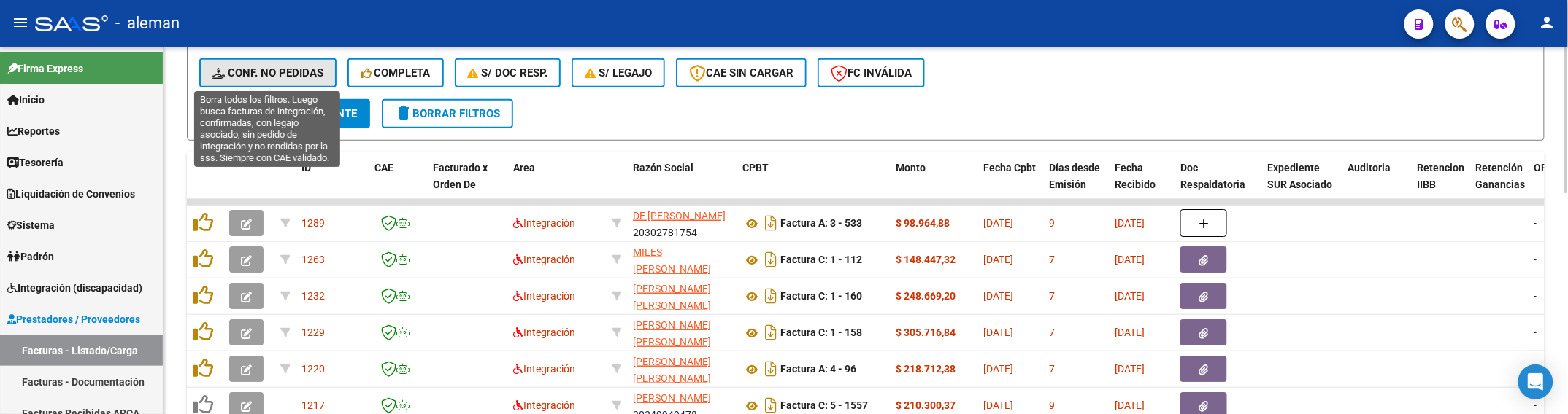
click at [296, 70] on span "Conf. no pedidas" at bounding box center [268, 72] width 111 height 13
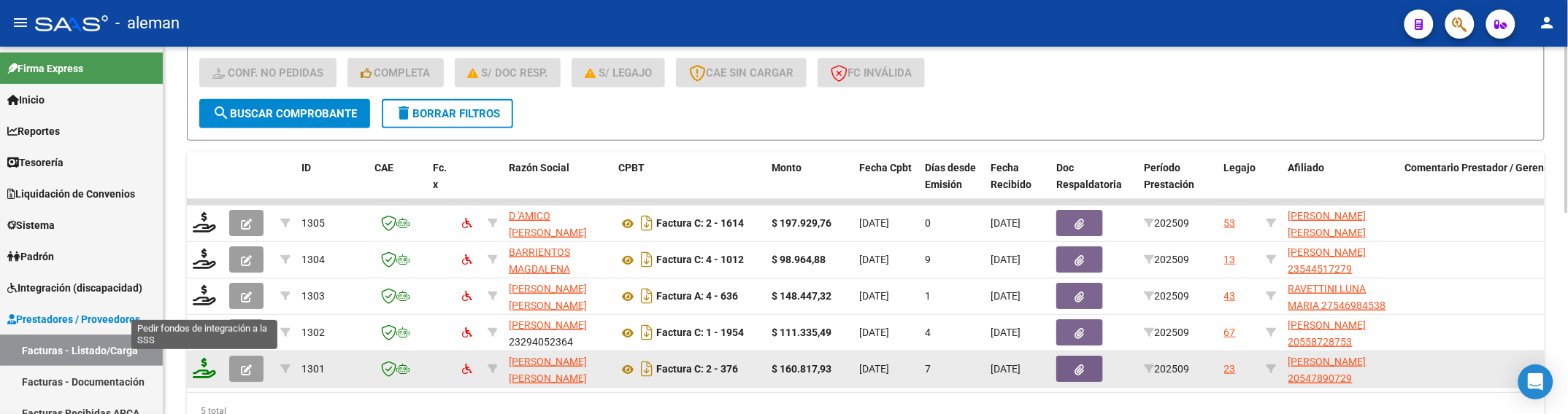
click at [197, 370] on icon at bounding box center [205, 368] width 24 height 21
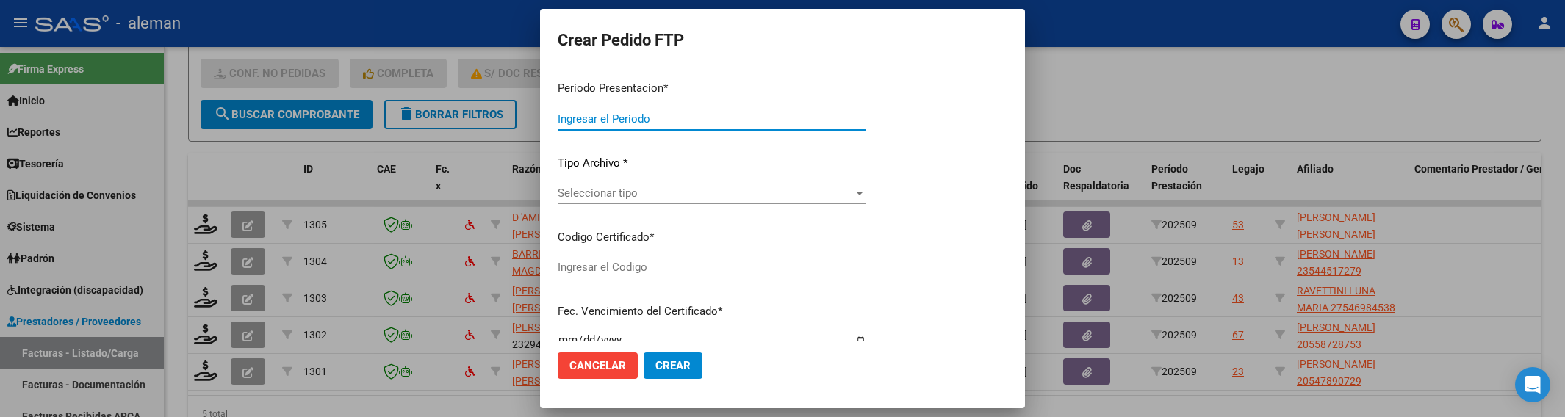
type input "202509"
type input "$ 160.817,93"
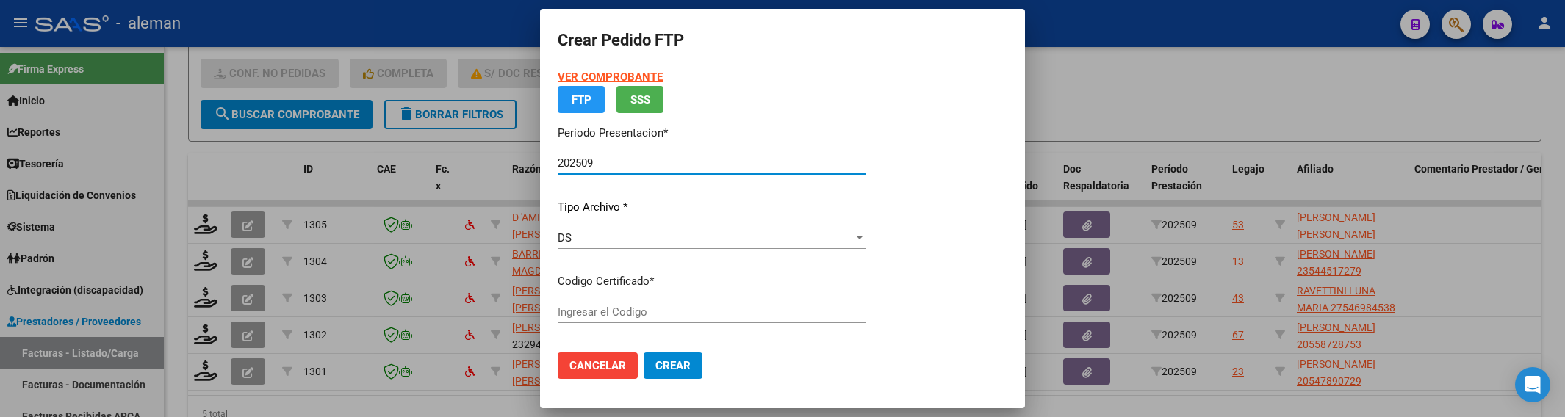
type input "ARG02000547890722023051920260519BS410"
type input "[DATE]"
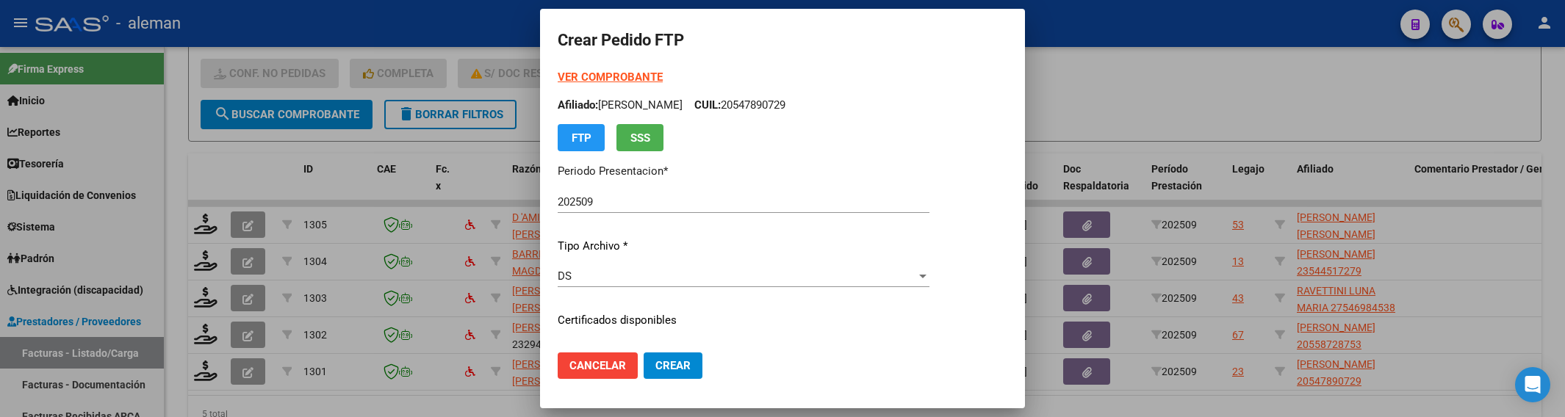
click at [1433, 292] on div at bounding box center [782, 208] width 1565 height 417
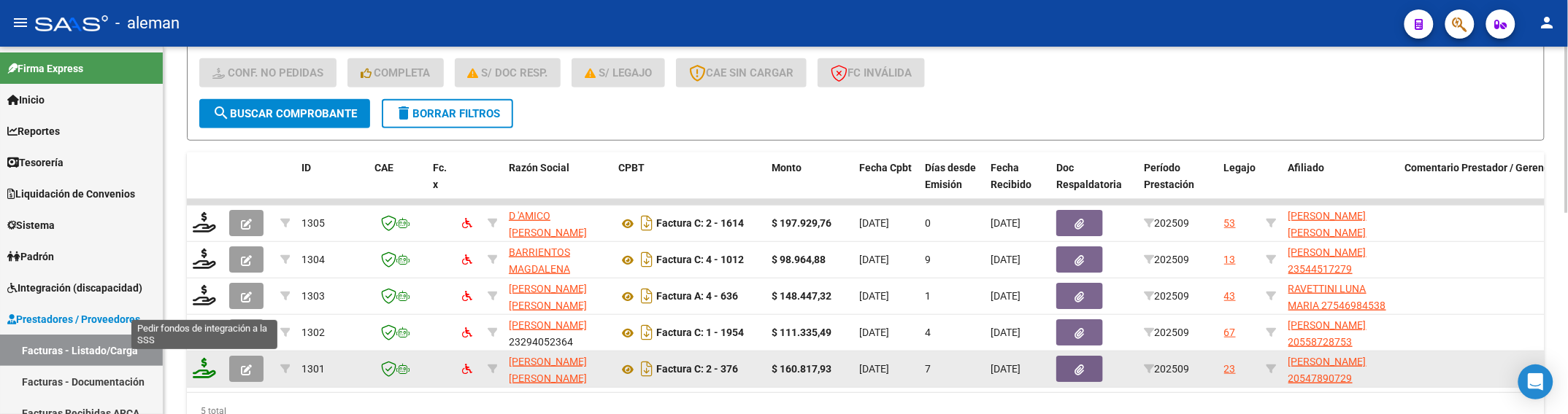
click at [203, 372] on icon at bounding box center [205, 368] width 24 height 21
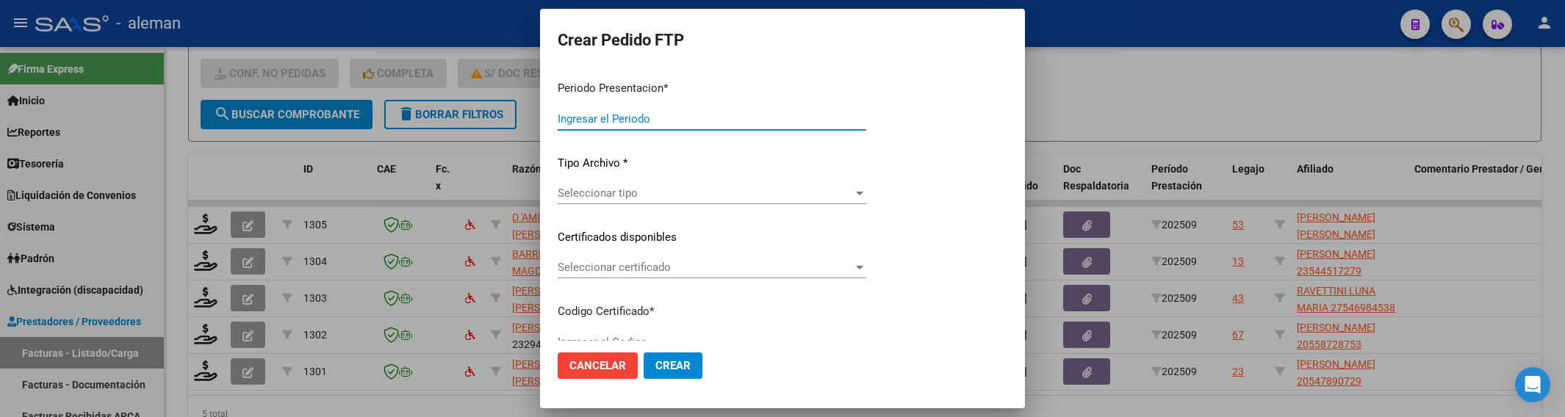
type input "202509"
type input "$ 160.817,93"
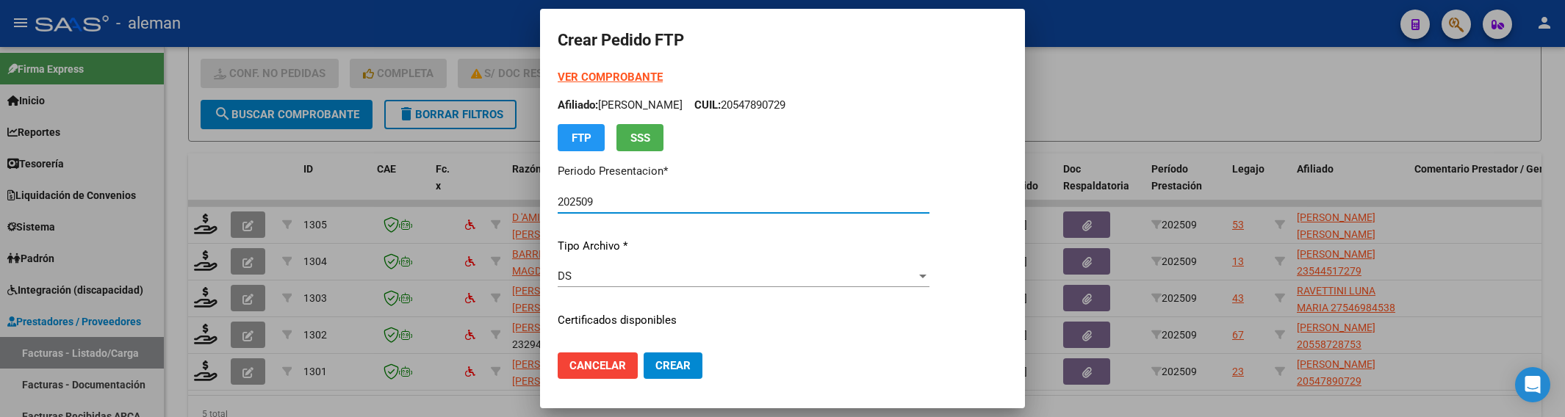
type input "ARG02000547890722023051920260519BS410"
type input "[DATE]"
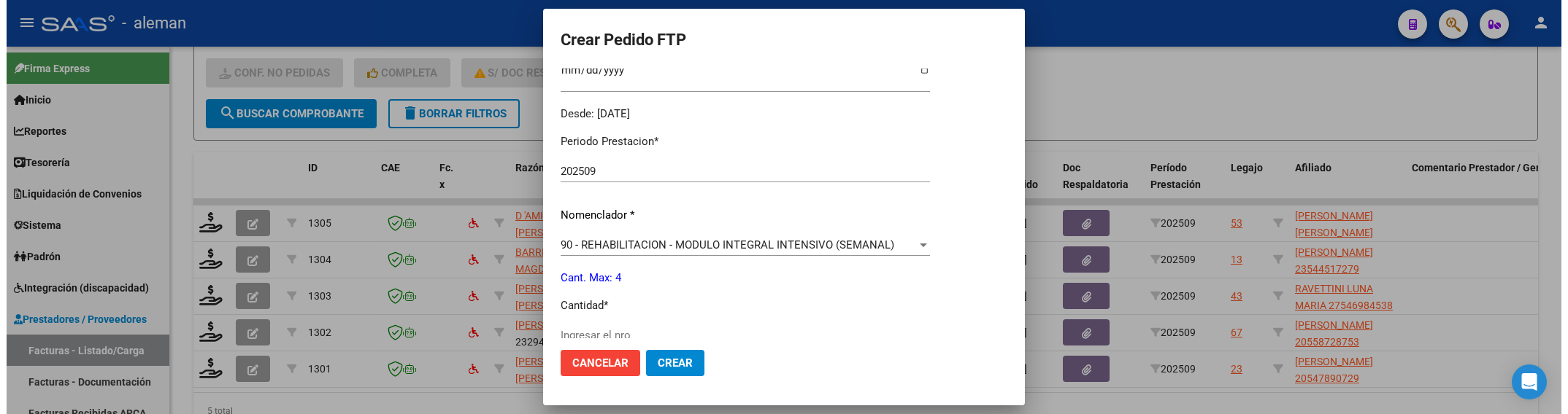
scroll to position [456, 0]
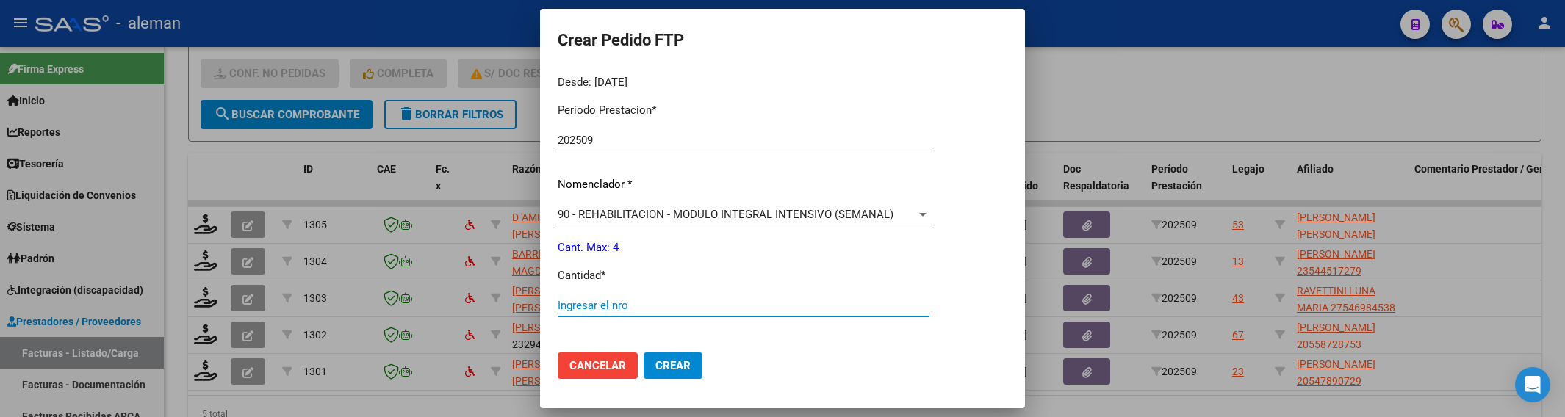
click at [619, 310] on input "Ingresar el nro" at bounding box center [744, 305] width 372 height 13
type input "4"
click at [692, 375] on button "Crear" at bounding box center [673, 366] width 59 height 26
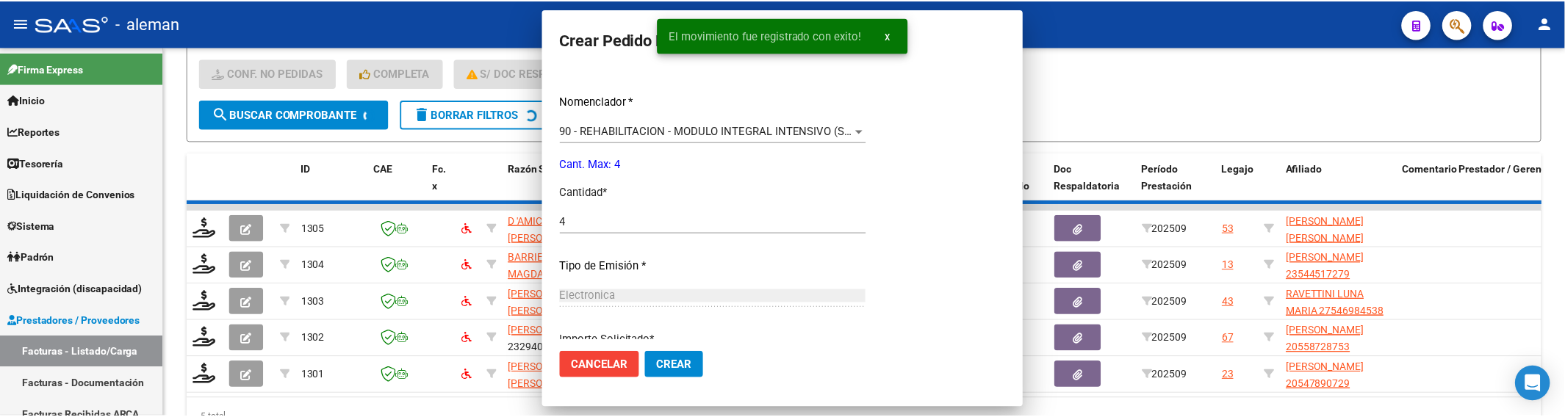
scroll to position [0, 0]
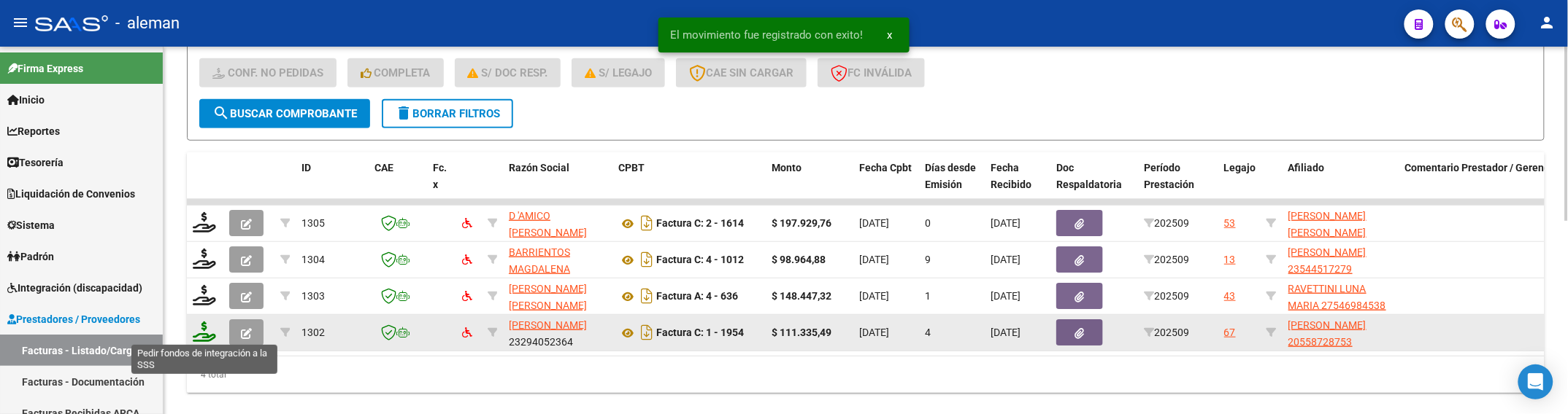
click at [206, 327] on icon at bounding box center [205, 332] width 24 height 21
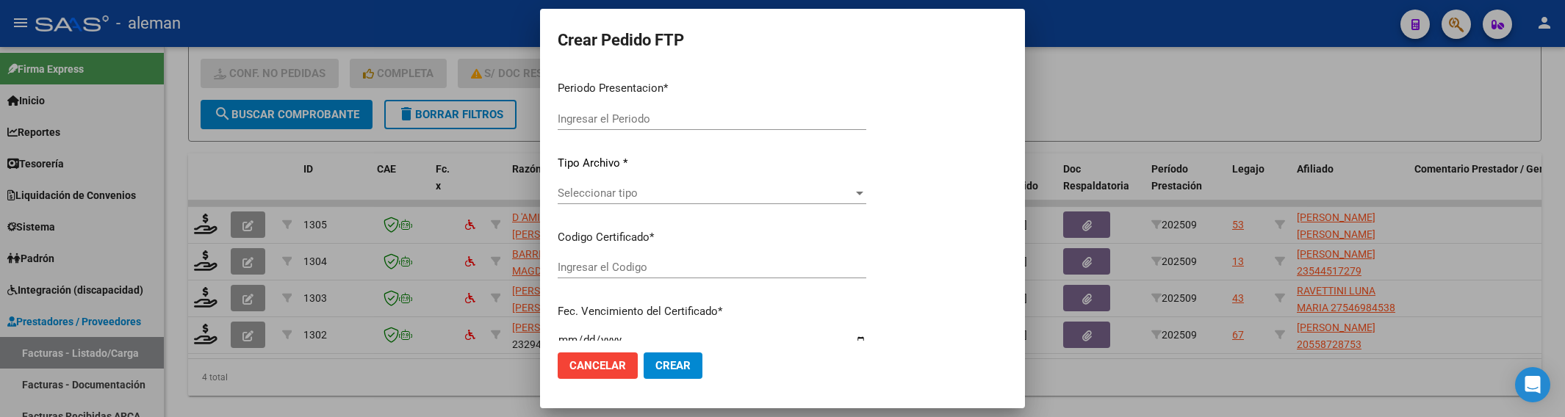
type input "202509"
type input "$ 111.335,49"
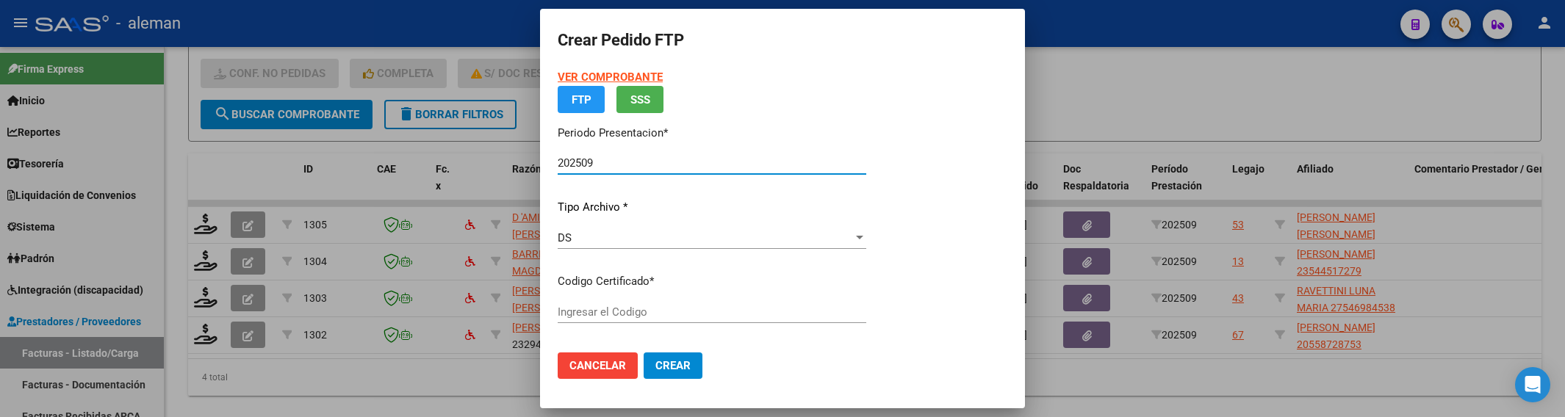
type input "ARG02000558728752018120320231203BS319"
type input "[DATE]"
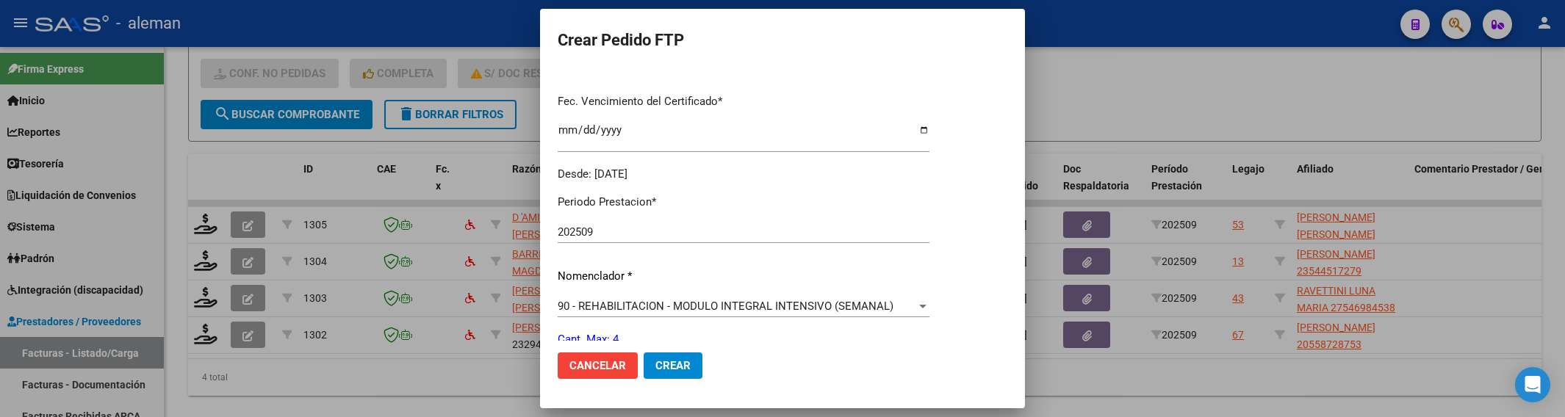
scroll to position [459, 0]
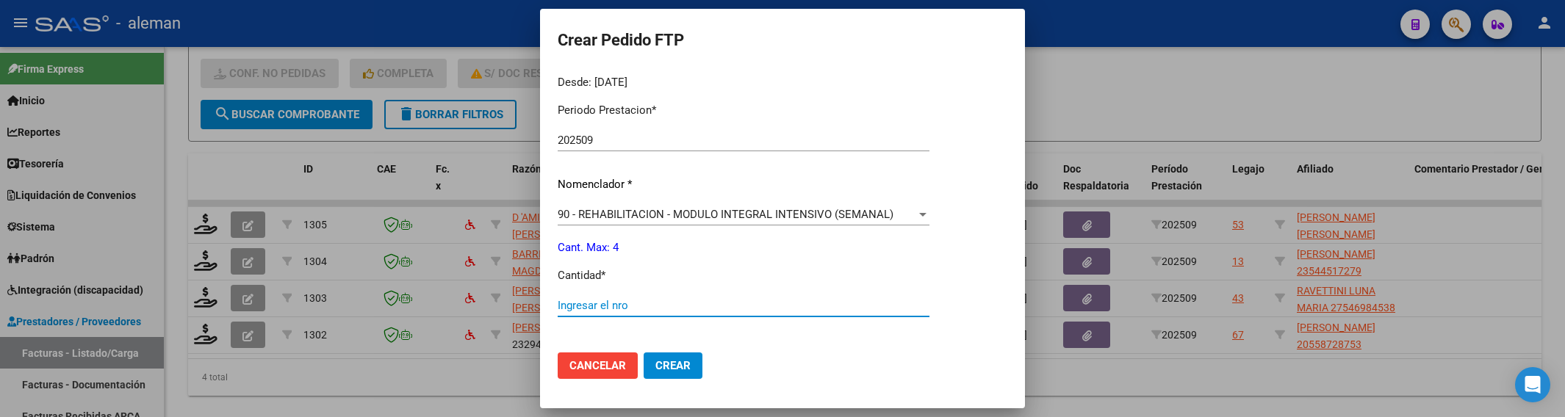
click at [728, 301] on input "Ingresar el nro" at bounding box center [744, 305] width 372 height 13
type input "4"
click at [669, 369] on span "Crear" at bounding box center [672, 365] width 35 height 13
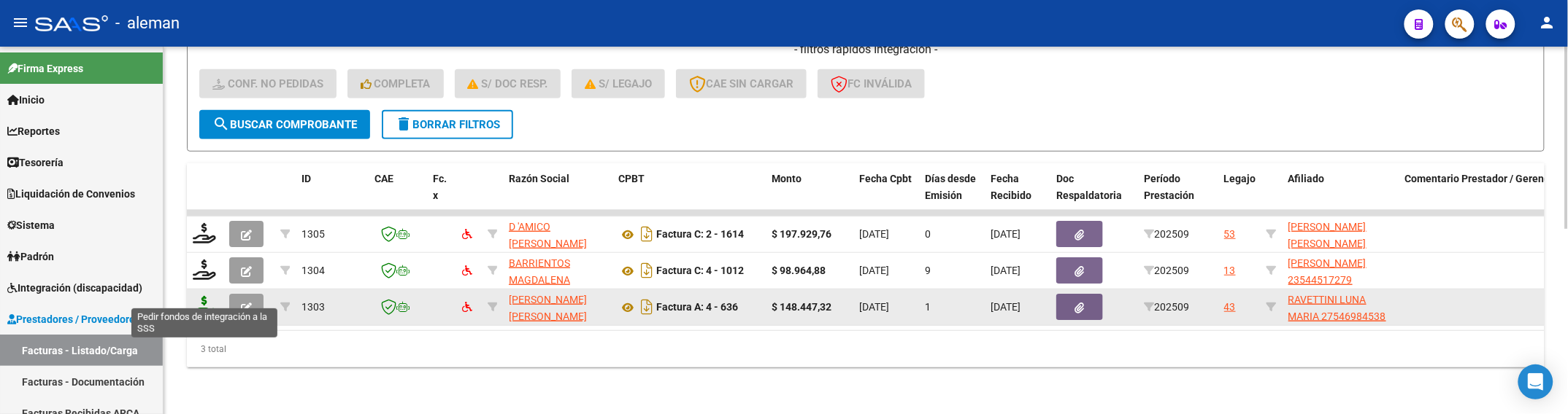
click at [205, 296] on icon at bounding box center [205, 306] width 24 height 21
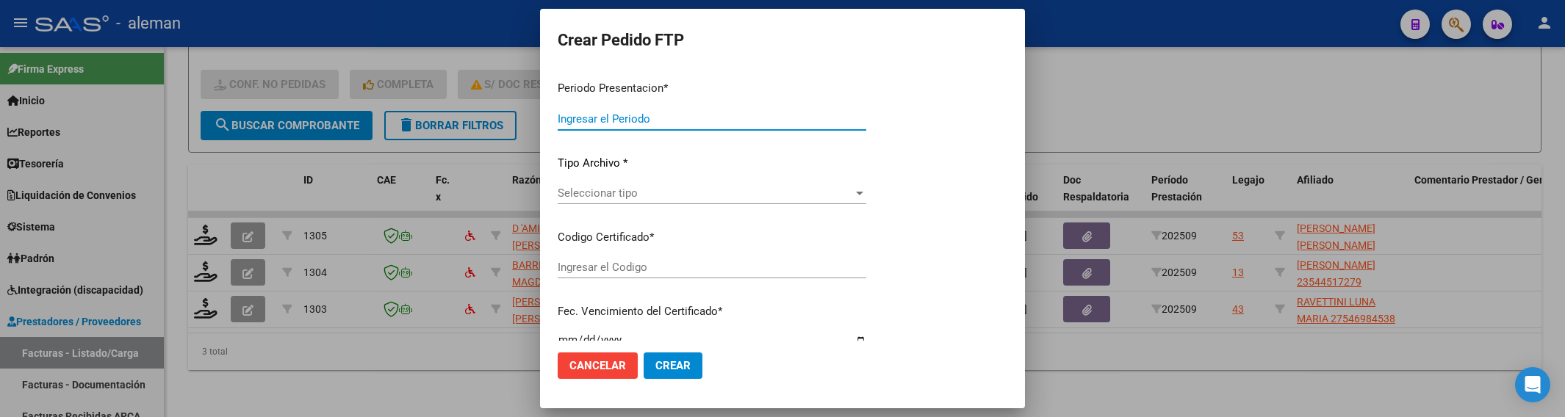
type input "202509"
type input "$ 148.447,32"
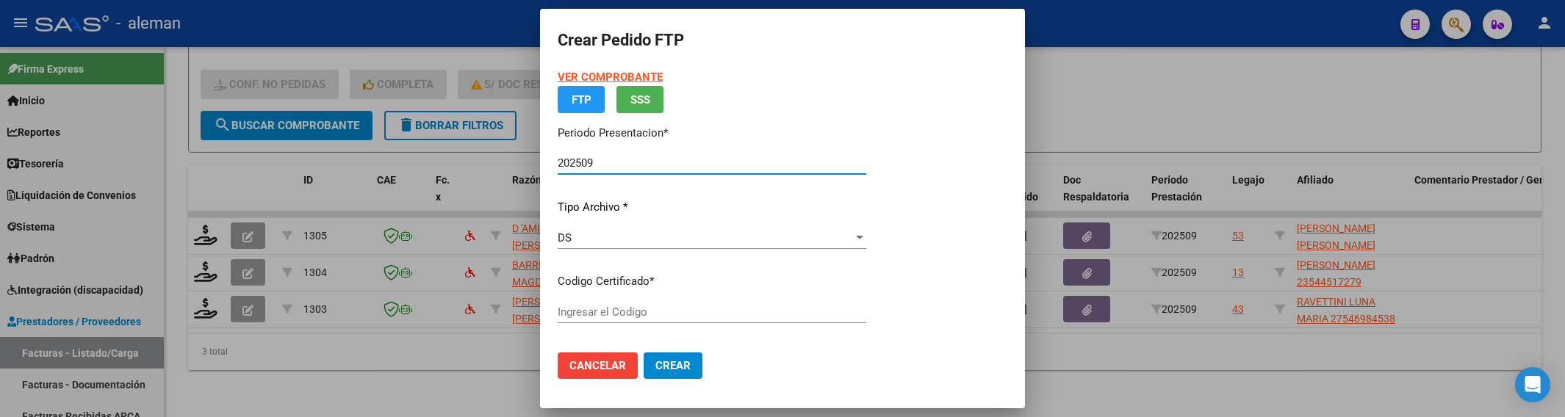
type input "ARG01000546984532023100420281004"
type input "[DATE]"
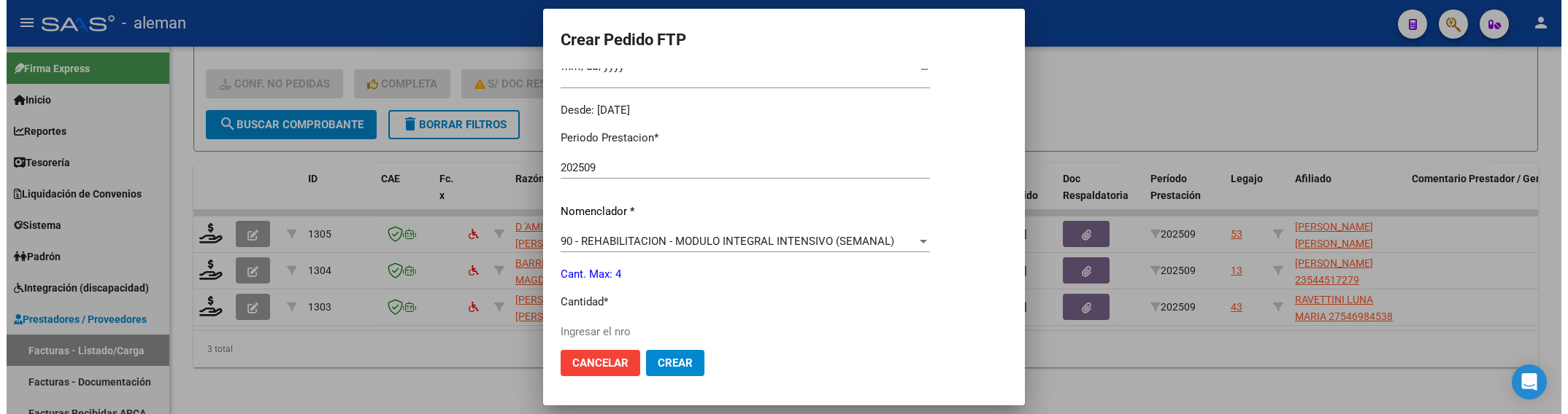
scroll to position [456, 0]
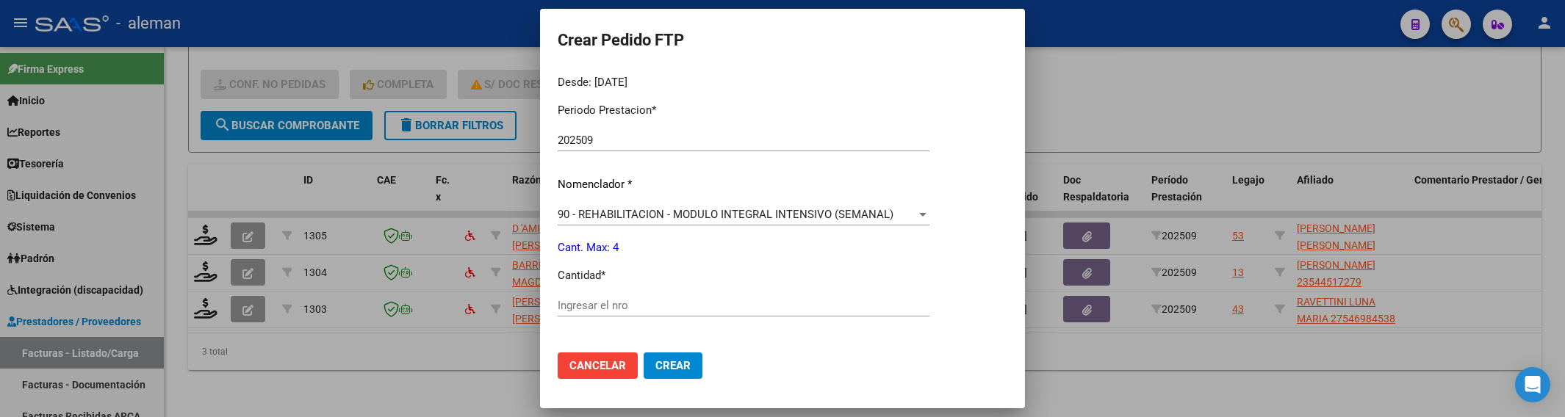
click at [630, 299] on input "Ingresar el nro" at bounding box center [744, 305] width 372 height 13
type input "4"
click at [677, 364] on span "Crear" at bounding box center [672, 365] width 35 height 13
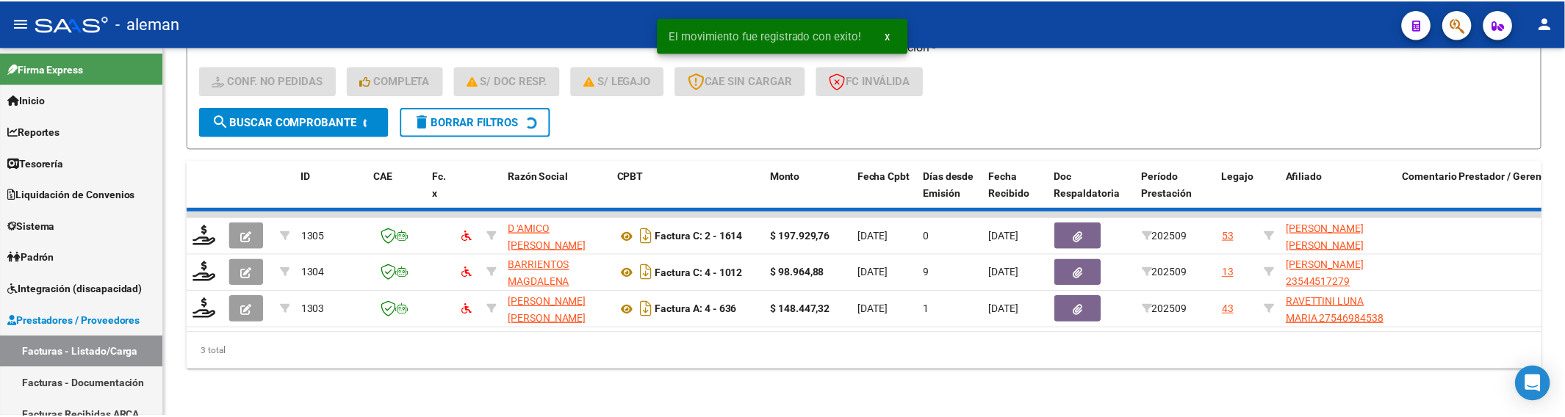
scroll to position [339, 0]
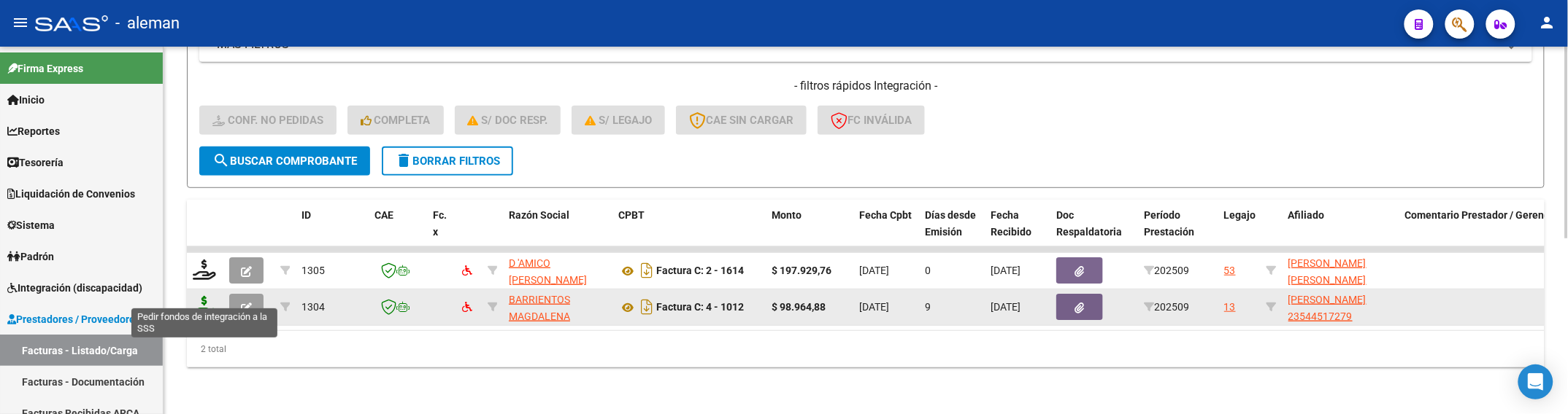
click at [201, 298] on icon at bounding box center [205, 306] width 24 height 21
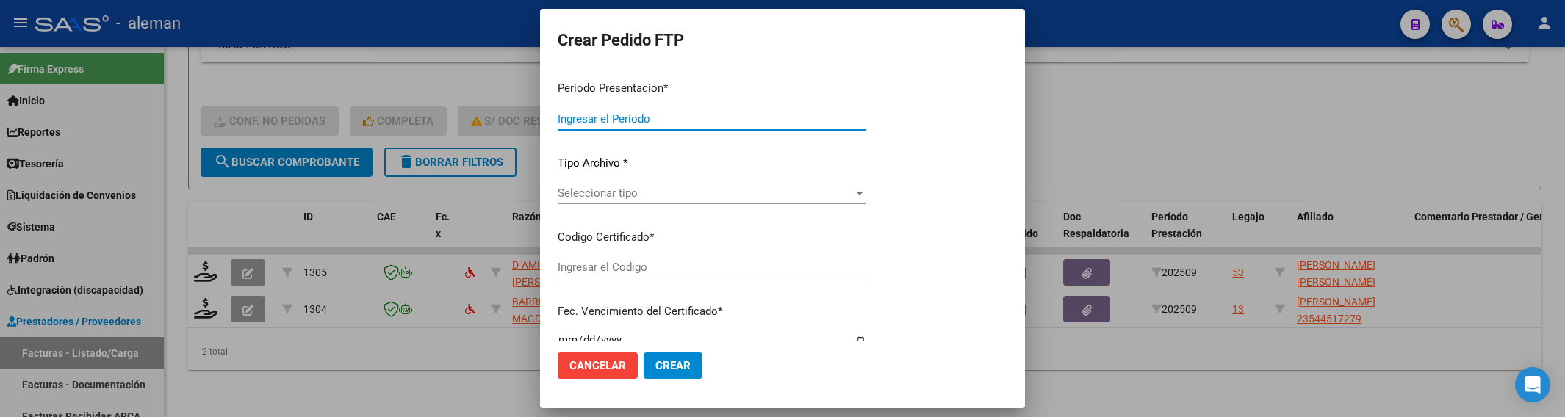
type input "202509"
type input "$ 98.964,88"
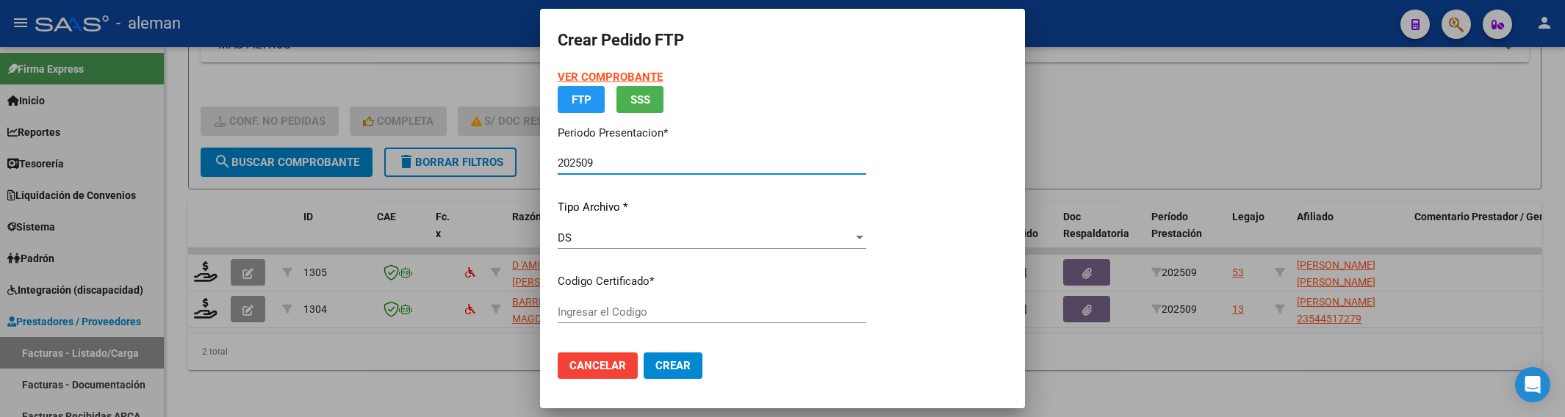
type input "ARG020005445172720250530"
type input "[DATE]"
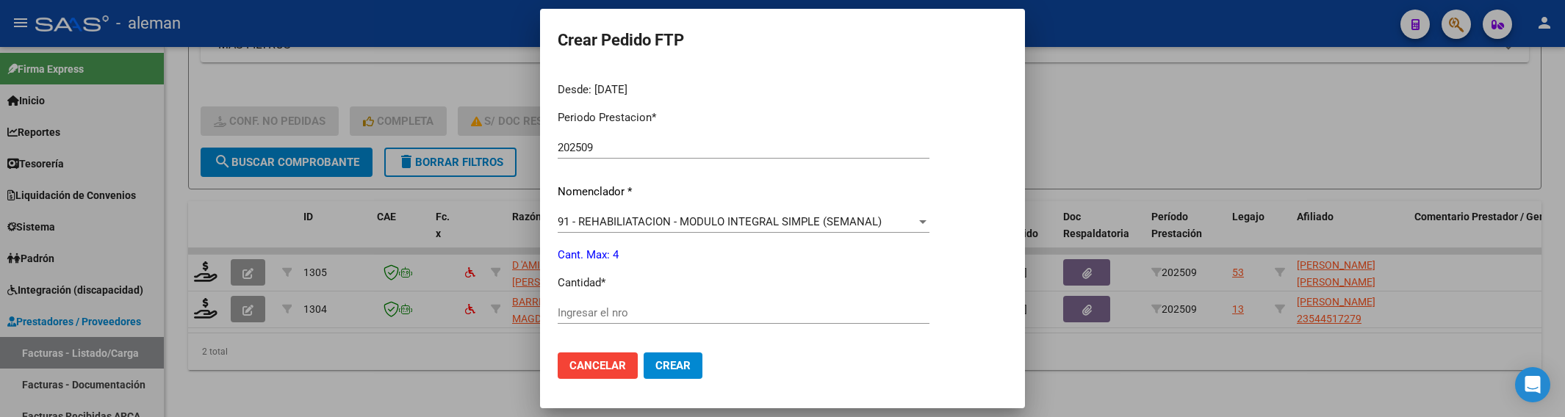
scroll to position [459, 0]
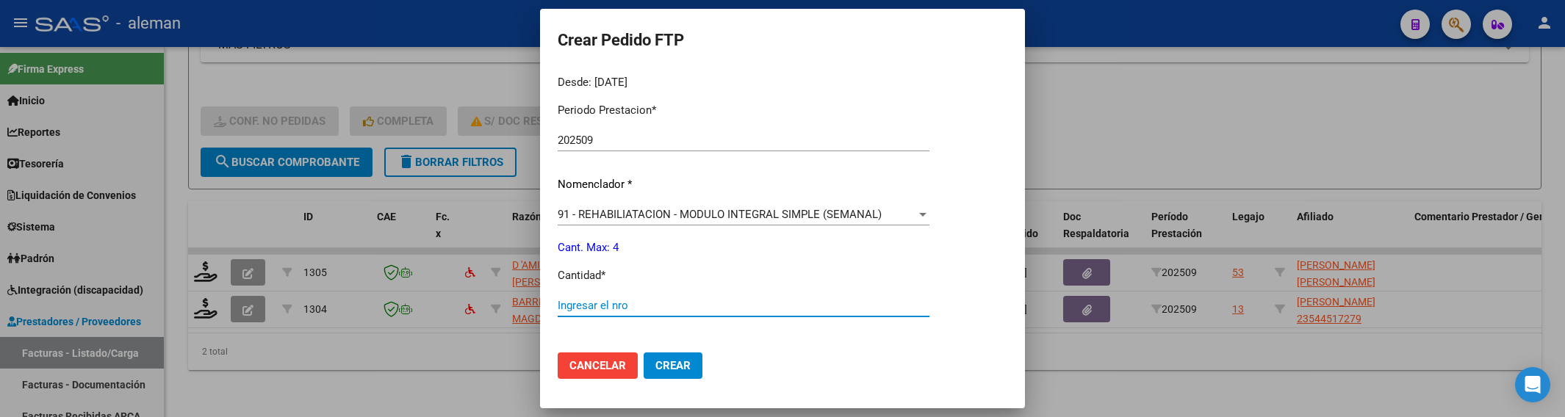
click at [751, 303] on input "Ingresar el nro" at bounding box center [744, 305] width 372 height 13
type input "4"
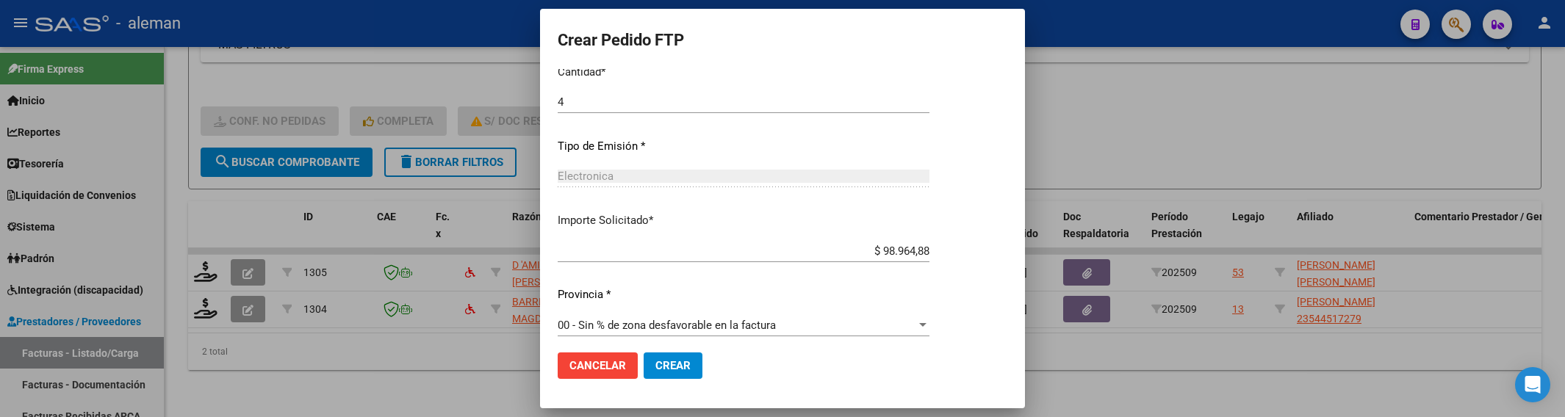
scroll to position [671, 0]
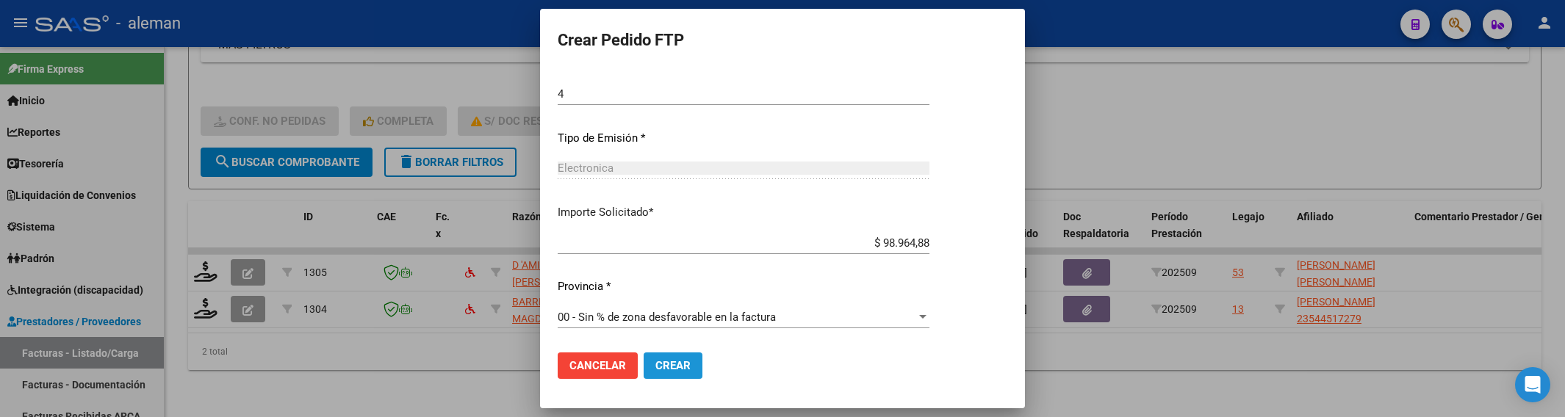
click at [692, 360] on button "Crear" at bounding box center [673, 366] width 59 height 26
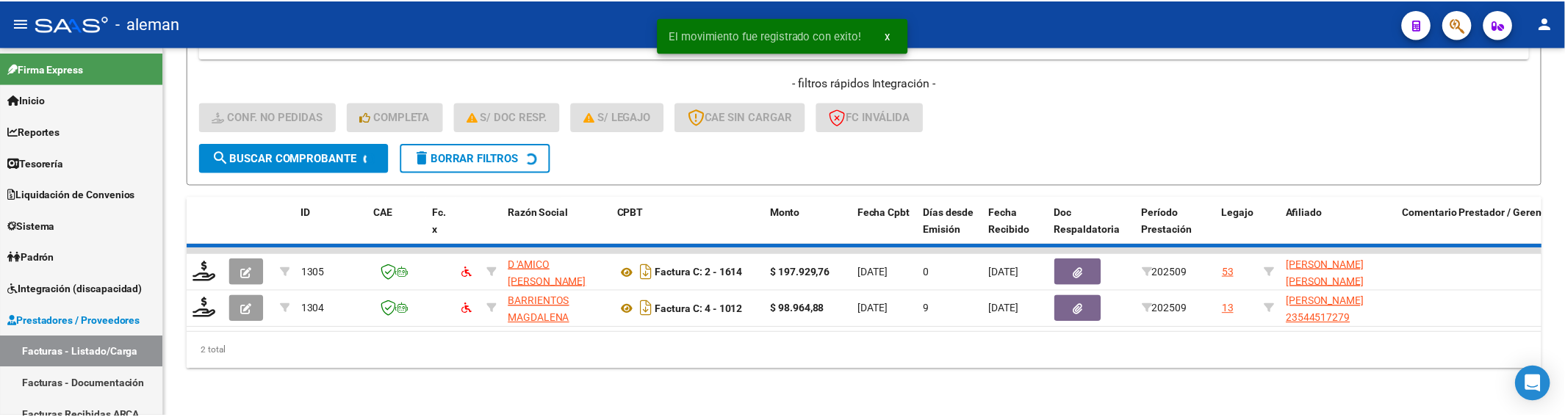
scroll to position [303, 0]
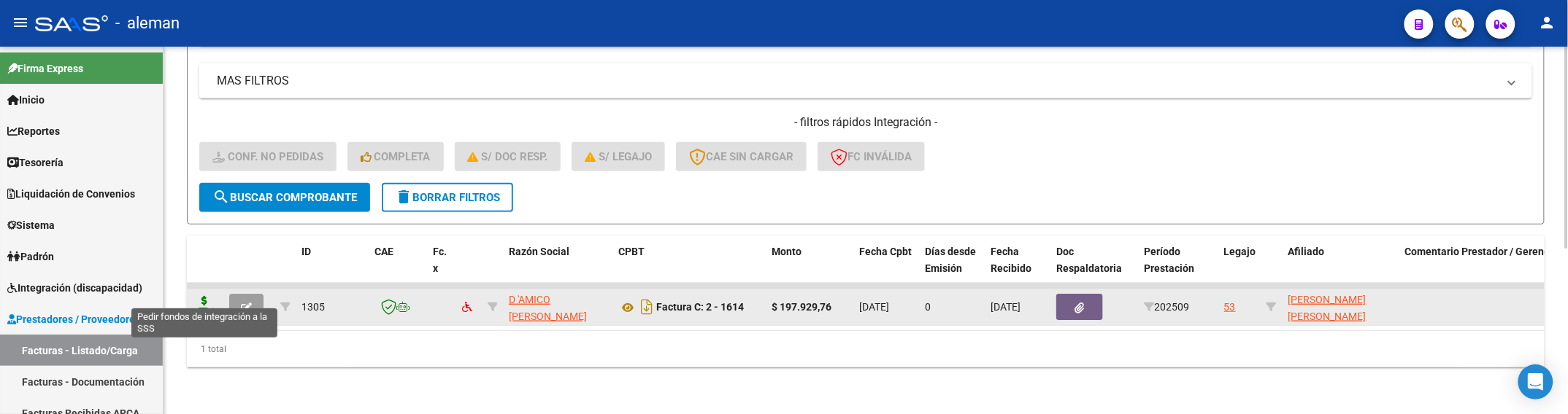
click at [199, 301] on icon at bounding box center [205, 306] width 24 height 21
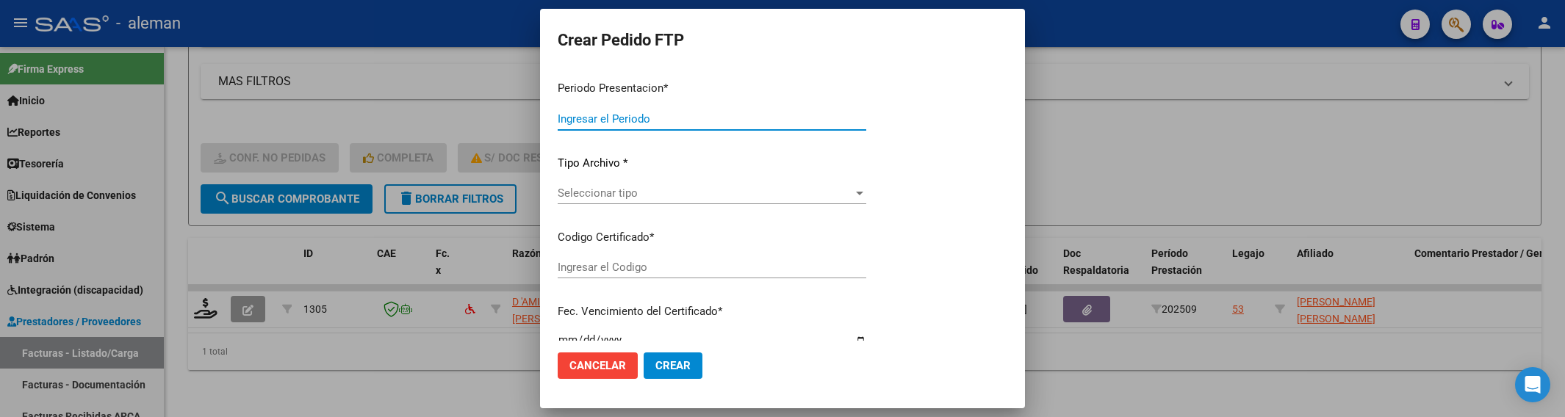
type input "202509"
type input "$ 197.929,76"
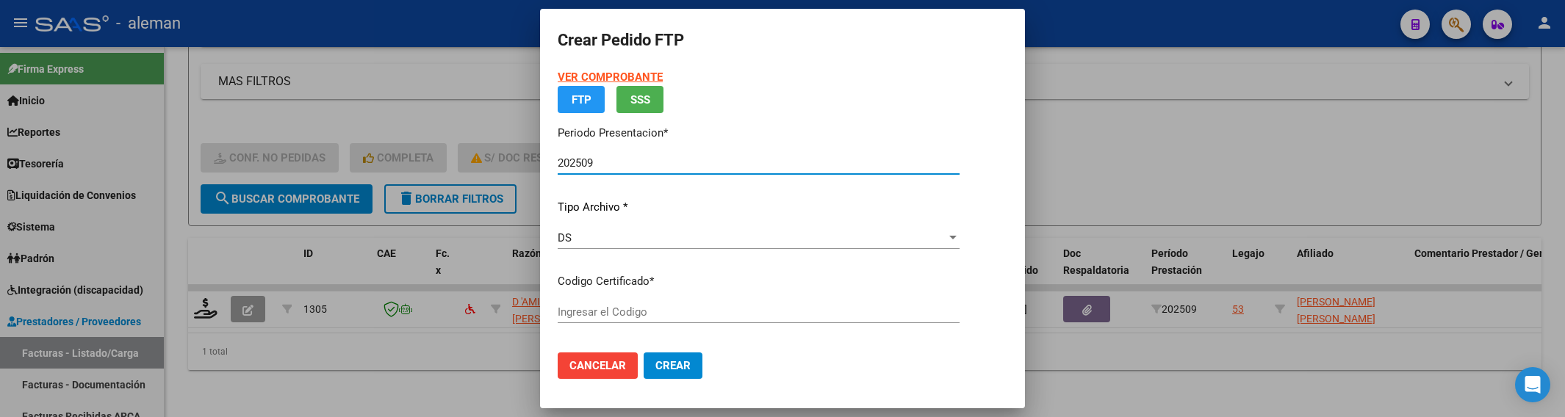
type input "ARG02000583801092022061620250616CBA536"
type input "[DATE]"
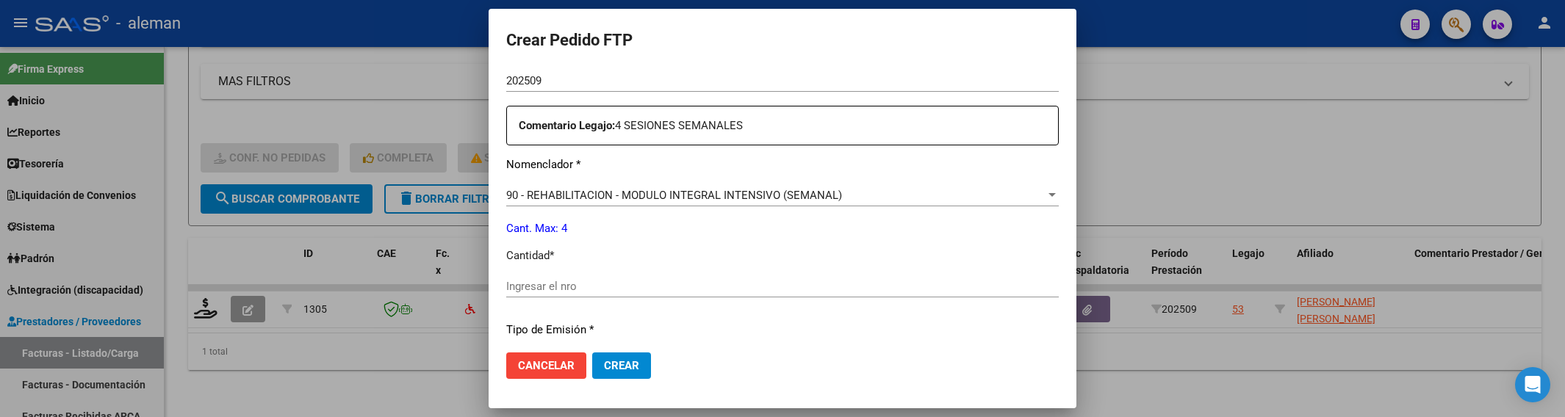
scroll to position [551, 0]
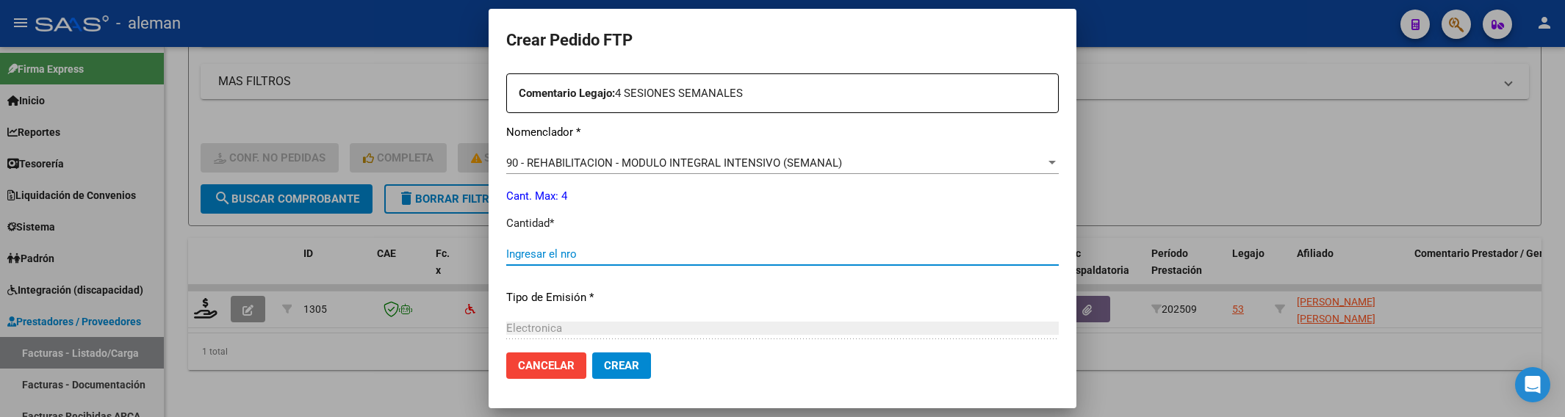
click at [619, 259] on input "Ingresar el nro" at bounding box center [782, 254] width 553 height 13
type input "4"
click at [623, 367] on span "Crear" at bounding box center [621, 365] width 35 height 13
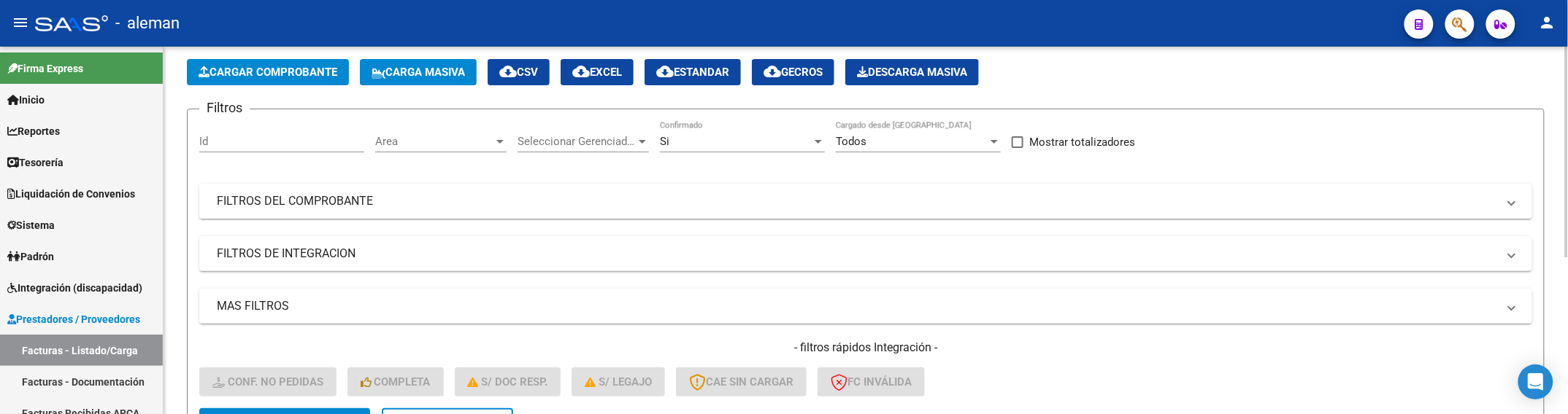
scroll to position [92, 0]
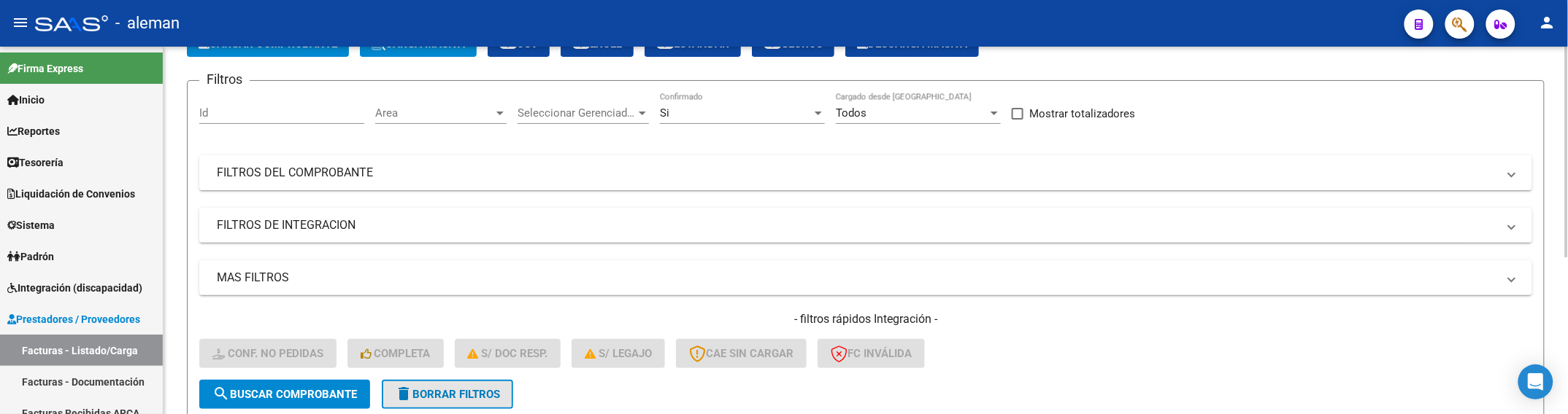
click at [464, 397] on span "delete Borrar Filtros" at bounding box center [448, 394] width 105 height 13
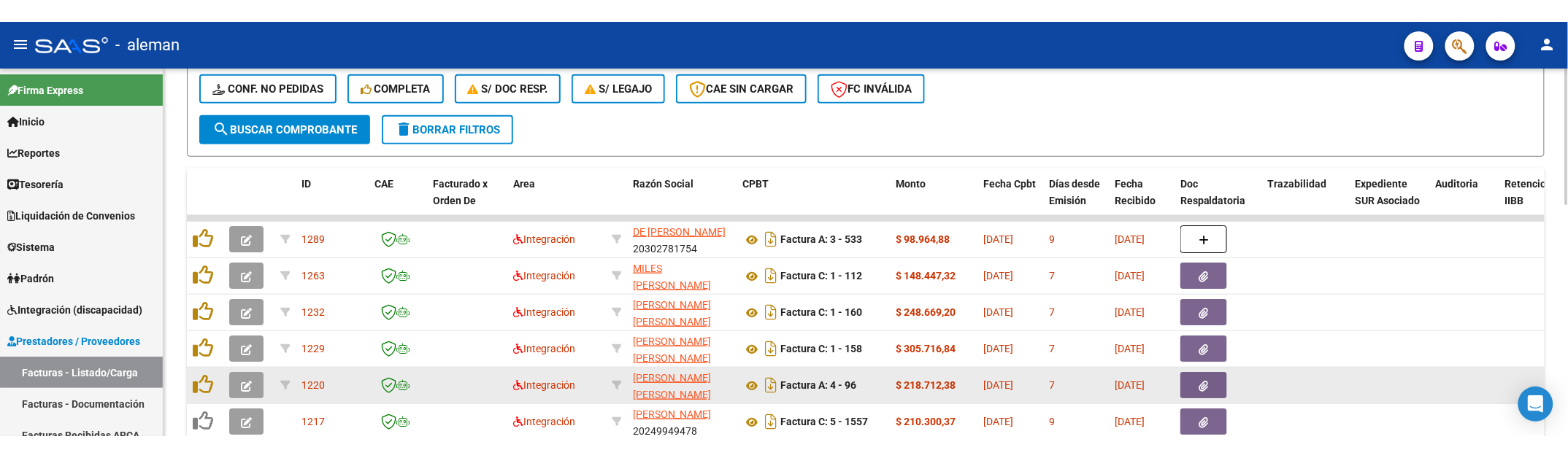
scroll to position [356, 0]
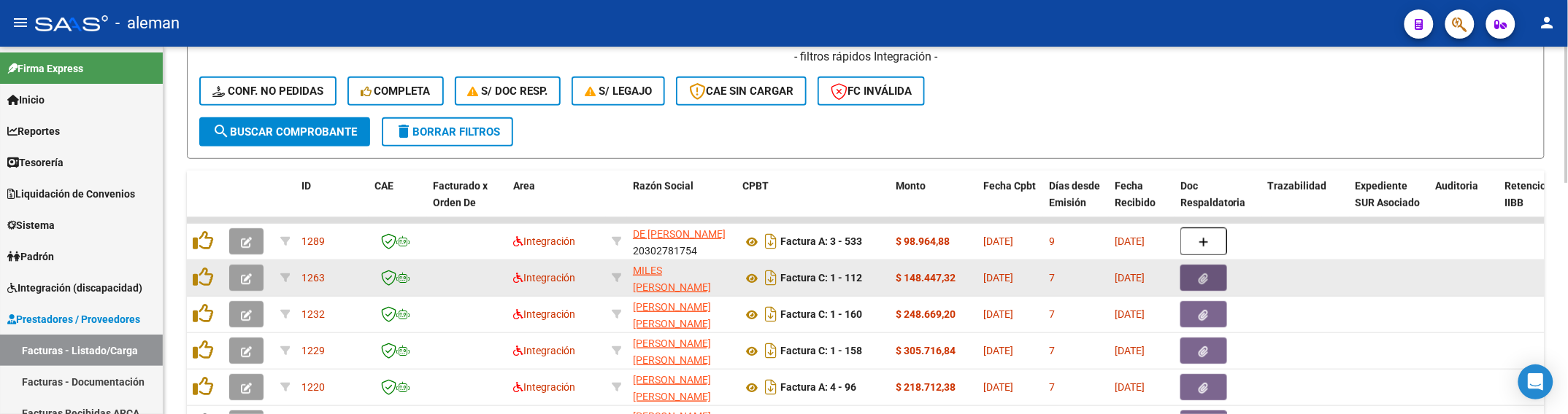
click at [1218, 282] on button "button" at bounding box center [1203, 278] width 47 height 26
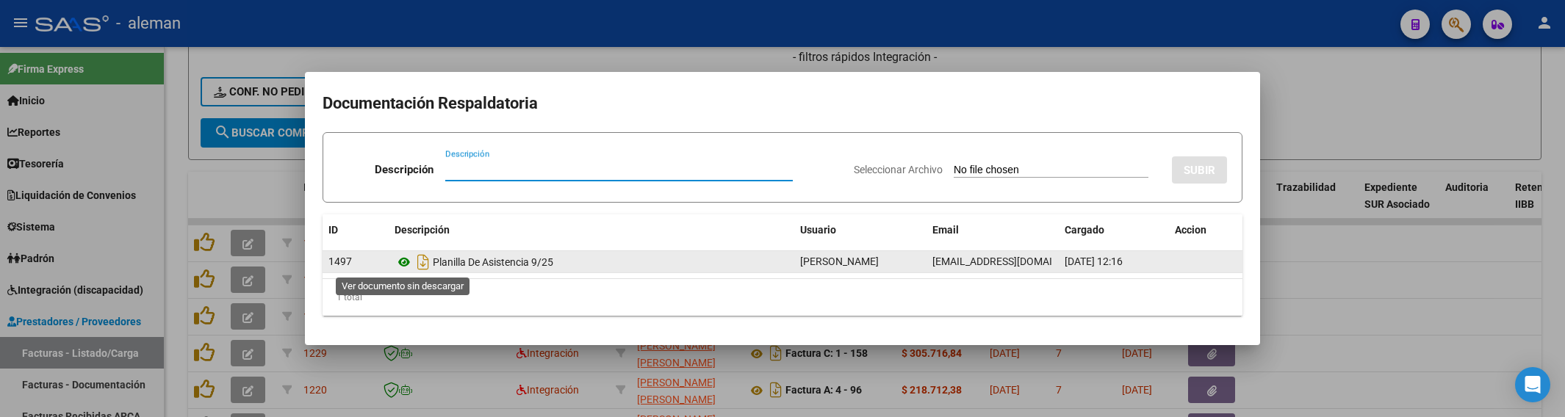
click at [404, 262] on icon at bounding box center [404, 262] width 19 height 18
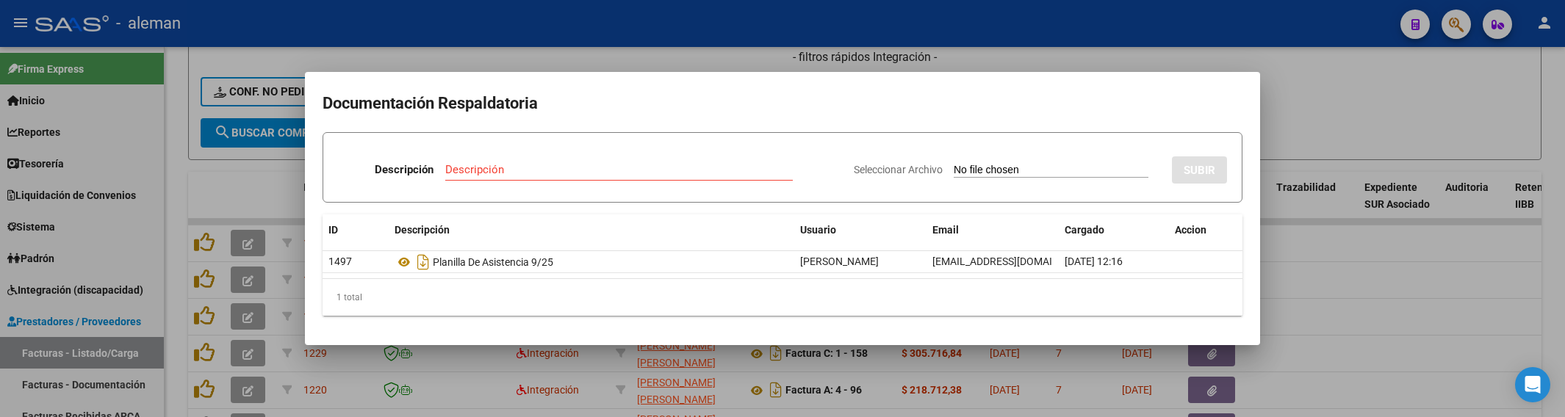
click at [1276, 272] on div at bounding box center [782, 208] width 1565 height 417
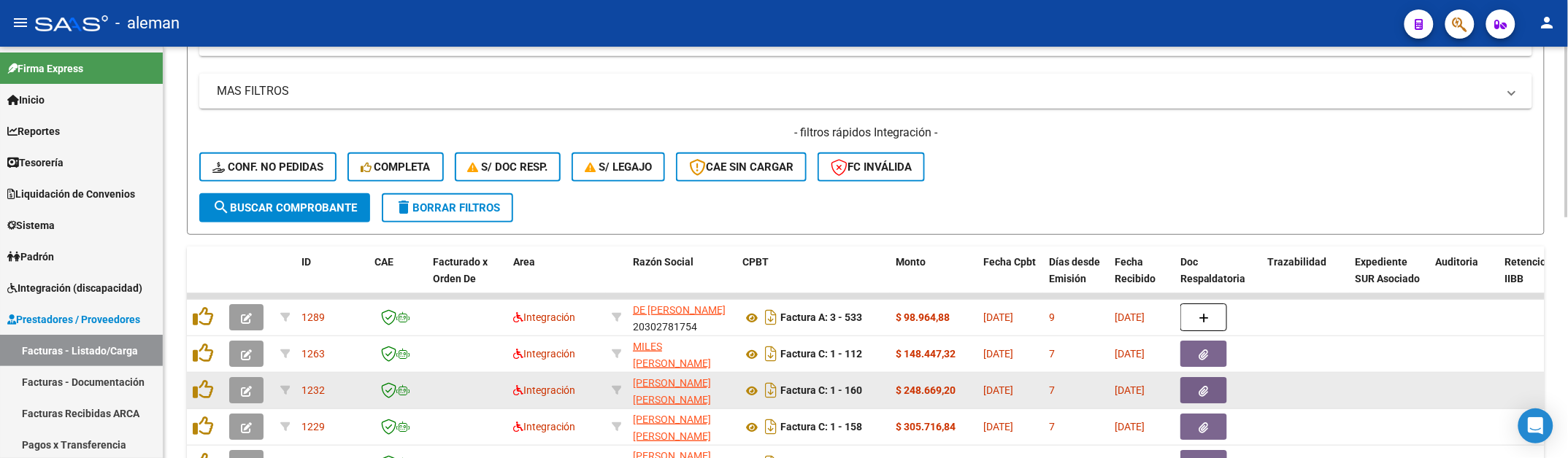
scroll to position [38, 0]
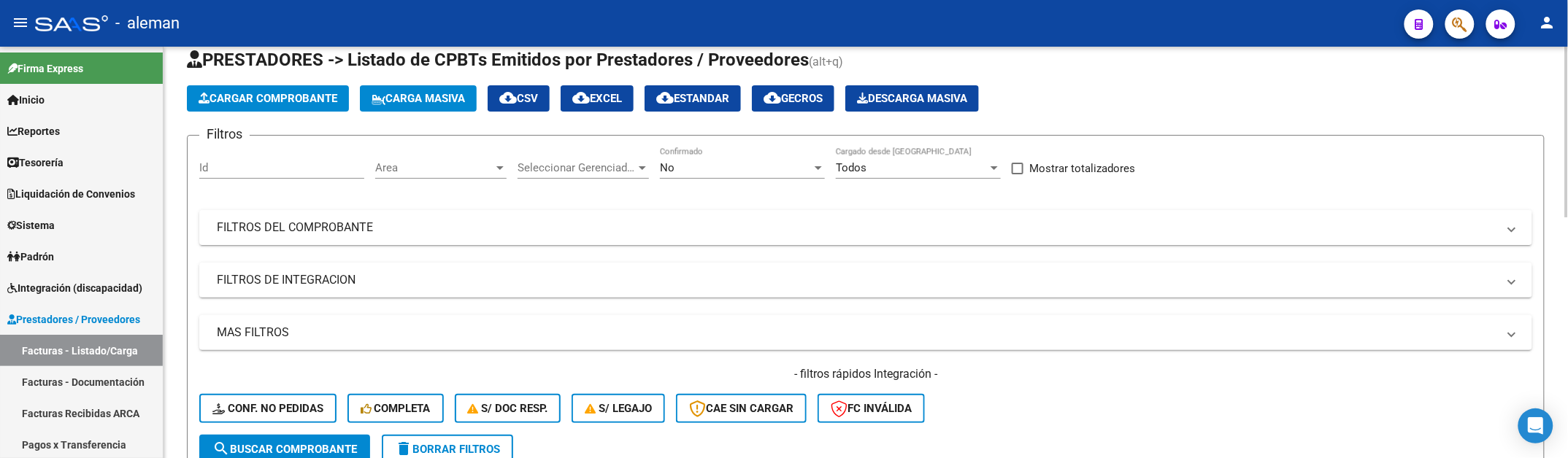
click at [497, 163] on div at bounding box center [500, 168] width 13 height 12
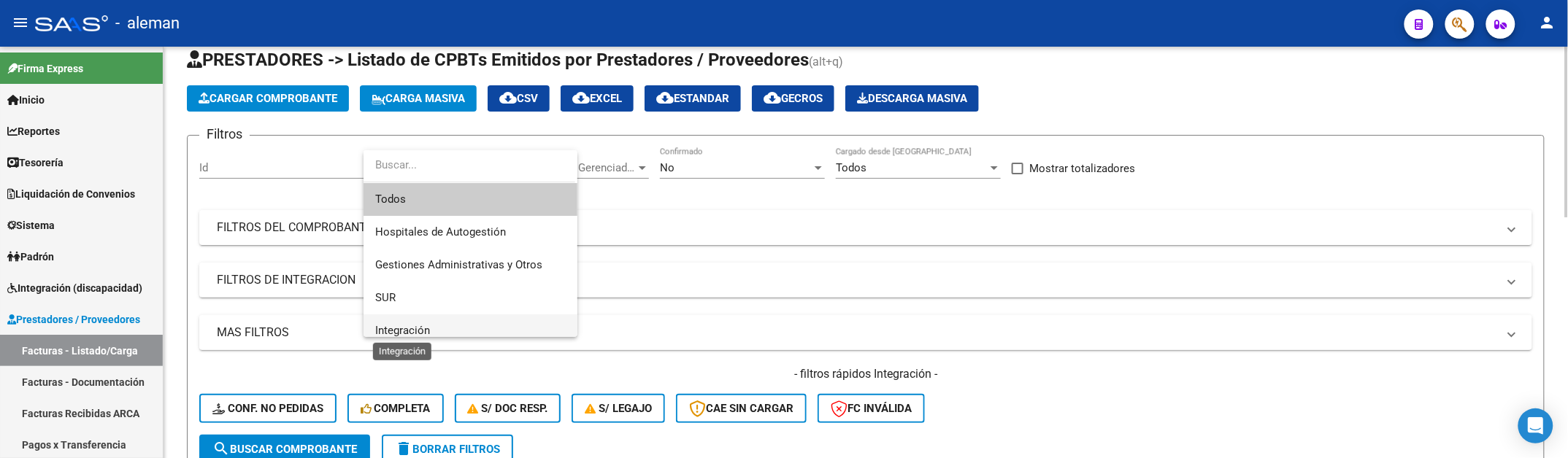
drag, startPoint x: 407, startPoint y: 326, endPoint x: 394, endPoint y: 345, distance: 23.0
click at [407, 326] on span "Integración" at bounding box center [402, 330] width 55 height 13
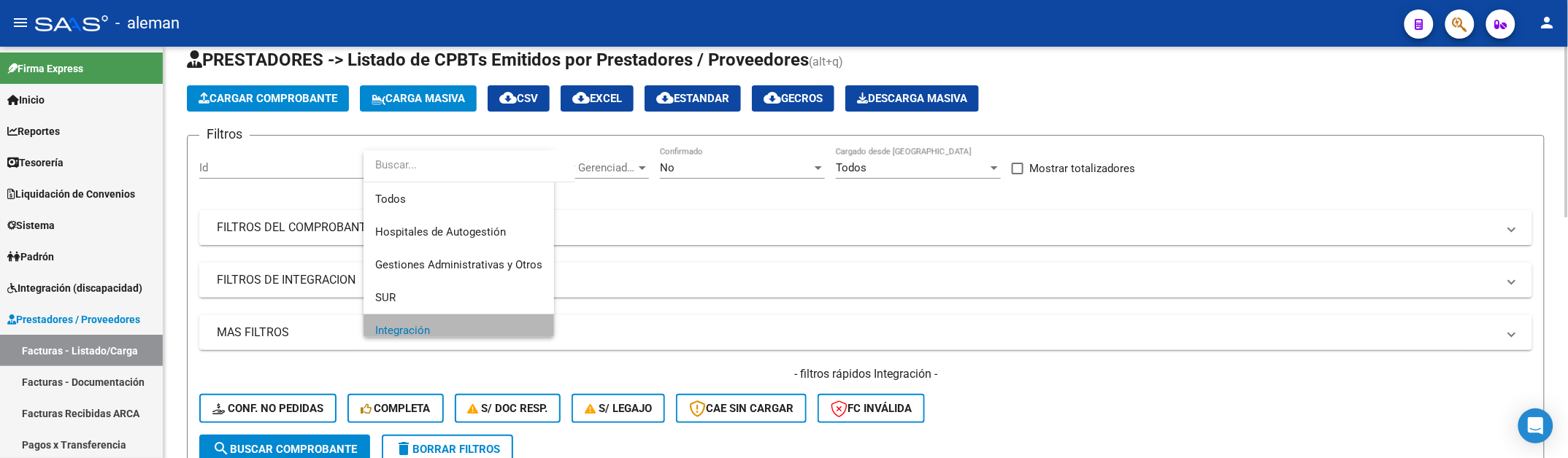
scroll to position [10, 0]
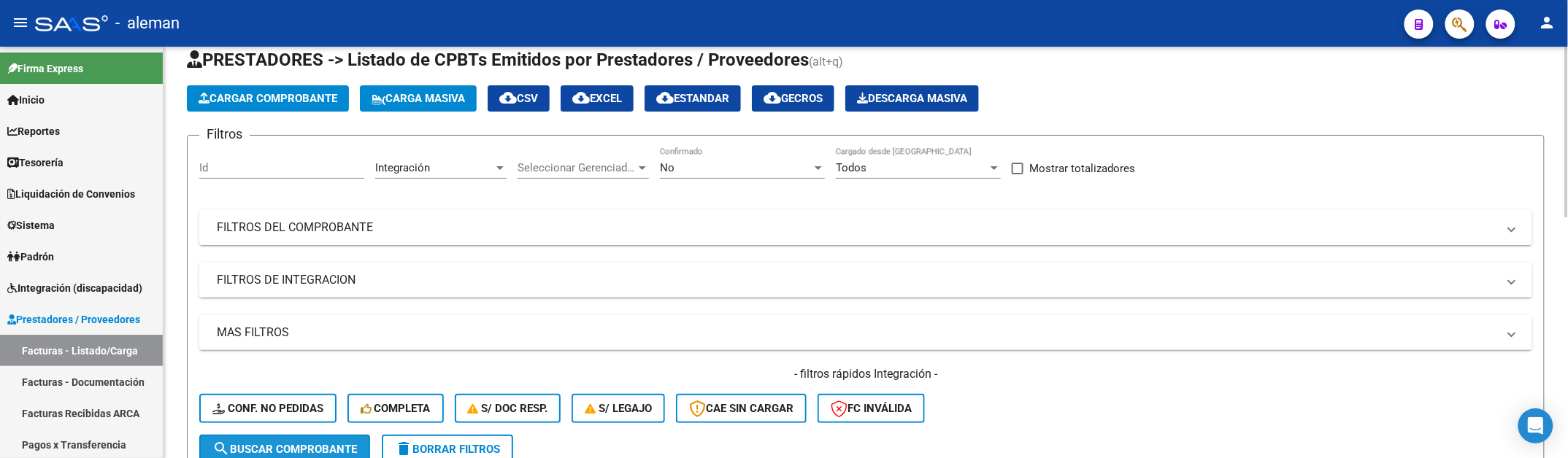
click at [315, 439] on button "search Buscar Comprobante" at bounding box center [285, 449] width 171 height 29
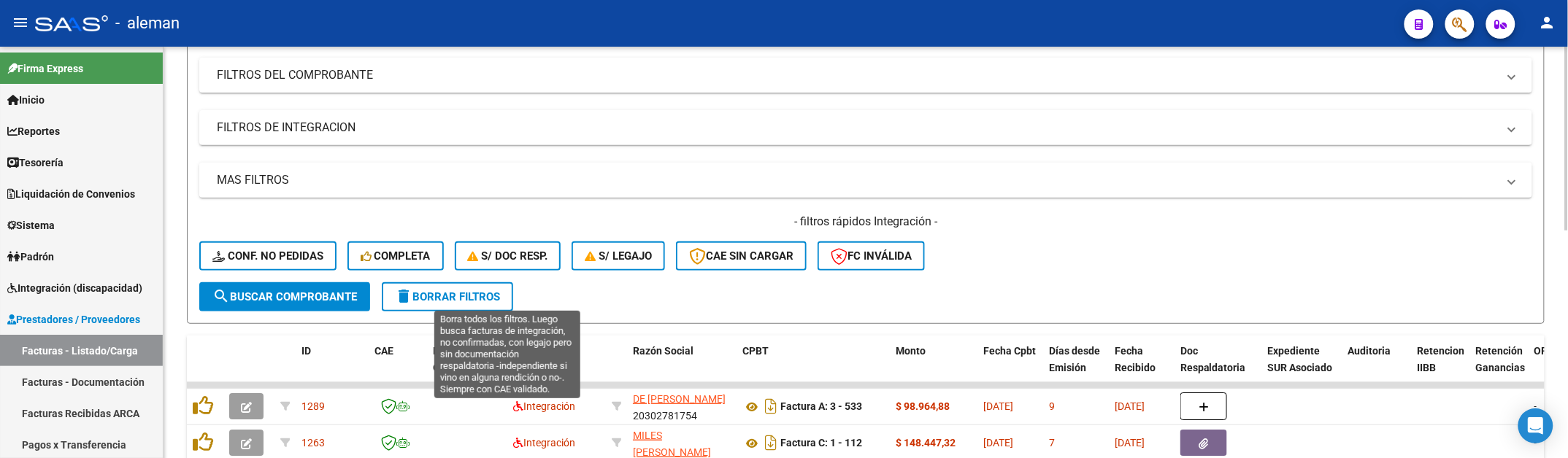
scroll to position [129, 0]
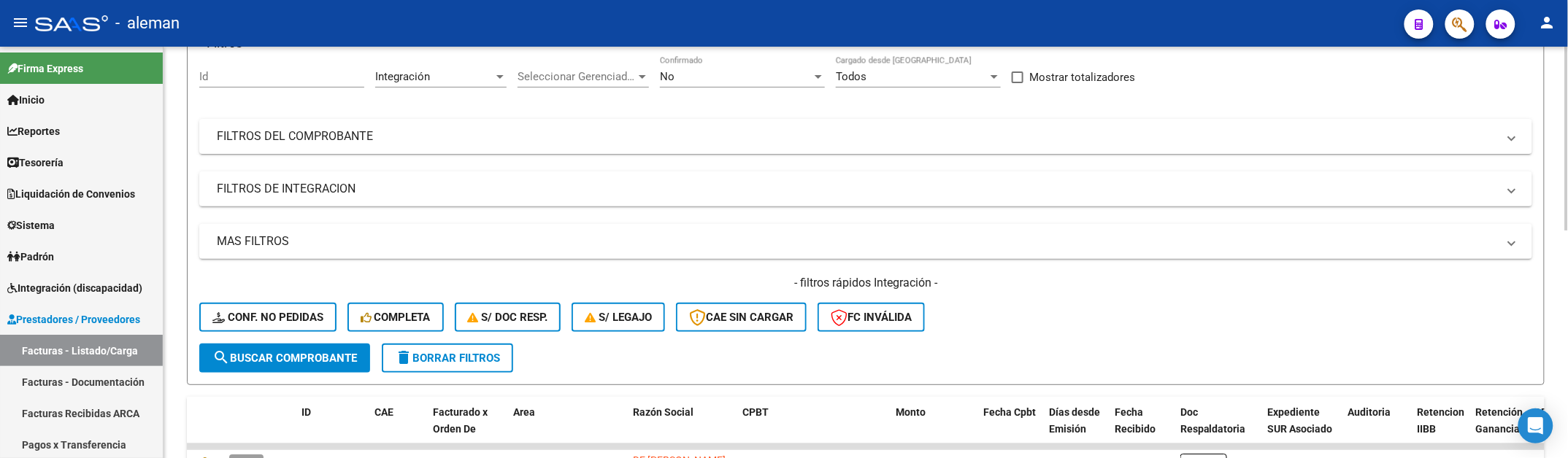
click at [312, 367] on button "search Buscar Comprobante" at bounding box center [285, 358] width 171 height 29
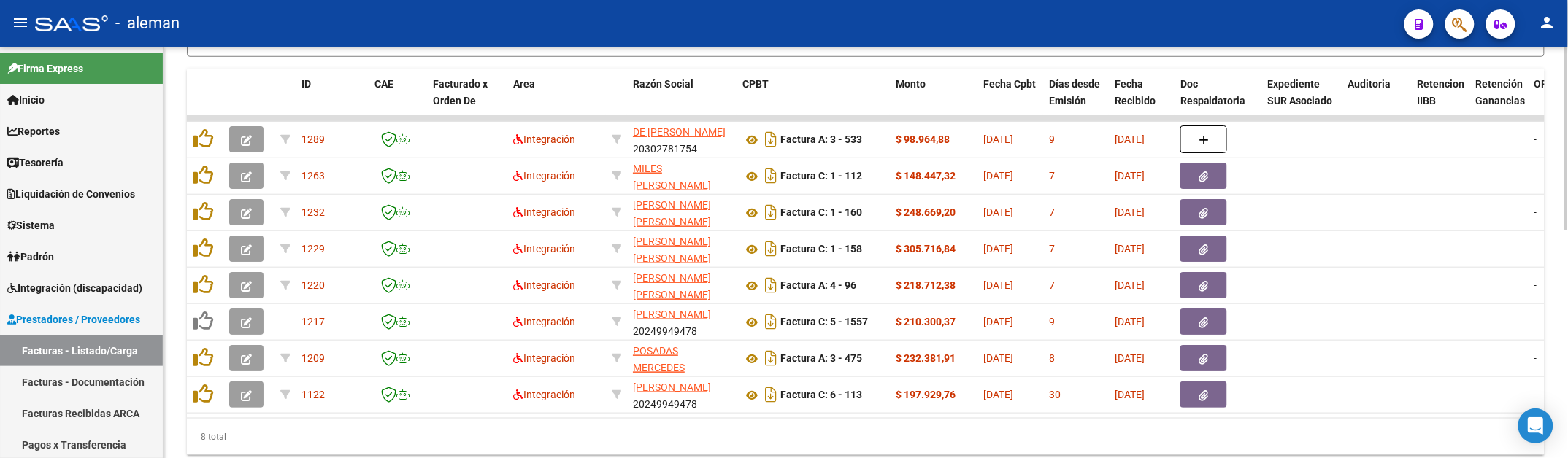
scroll to position [494, 0]
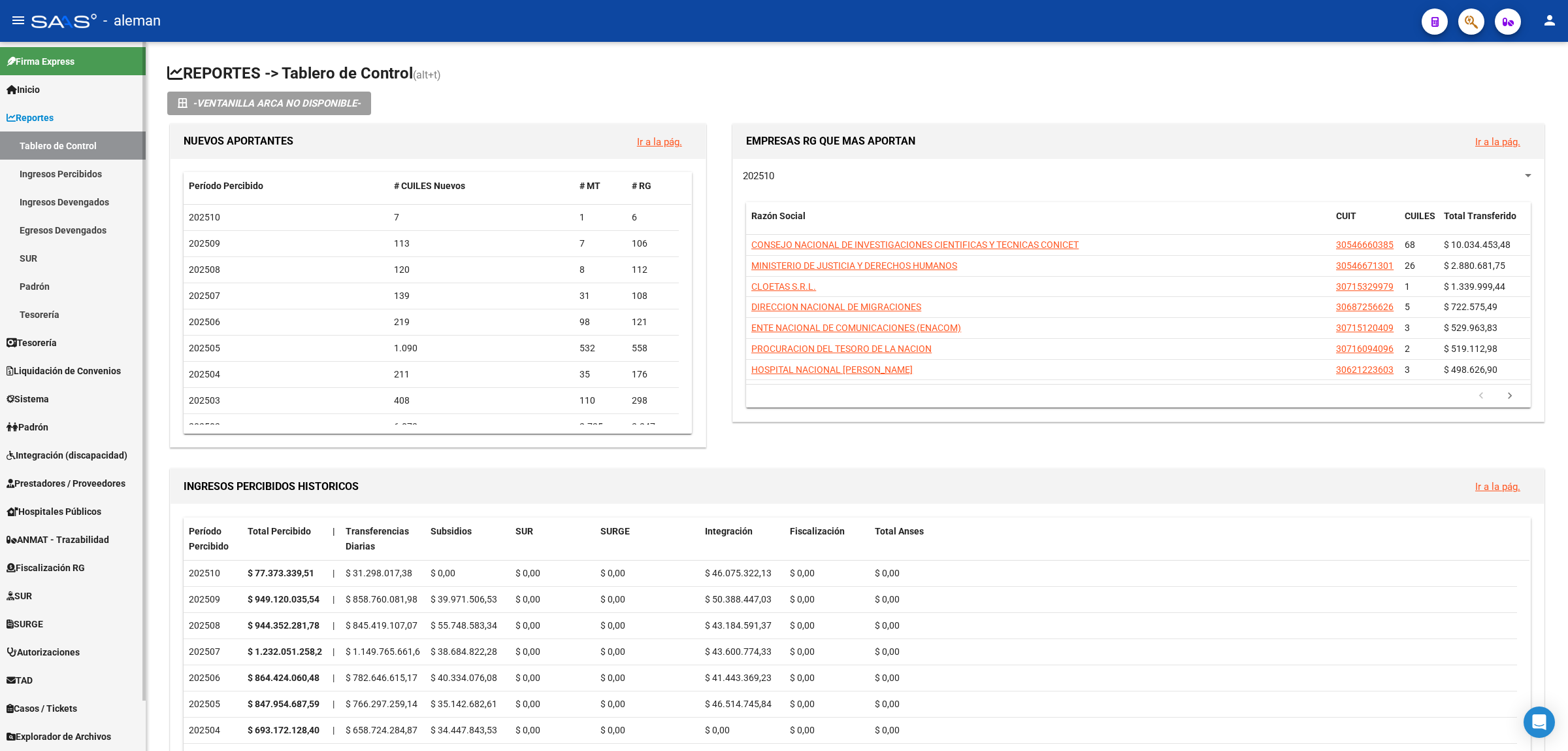
click at [102, 446] on link "Integración (discapacidad)" at bounding box center [73, 455] width 146 height 28
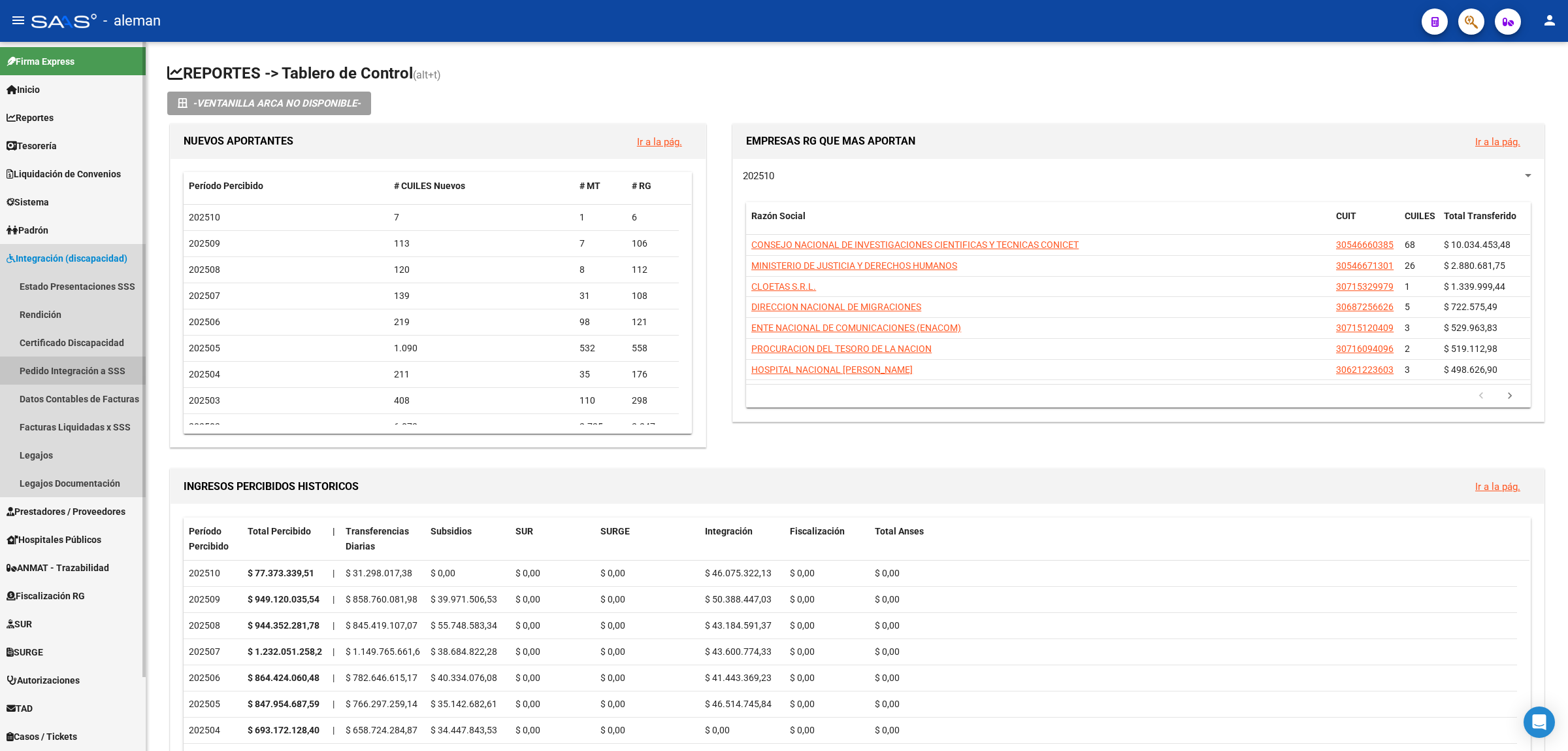
click at [68, 369] on link "Pedido Integración a SSS" at bounding box center [73, 370] width 146 height 28
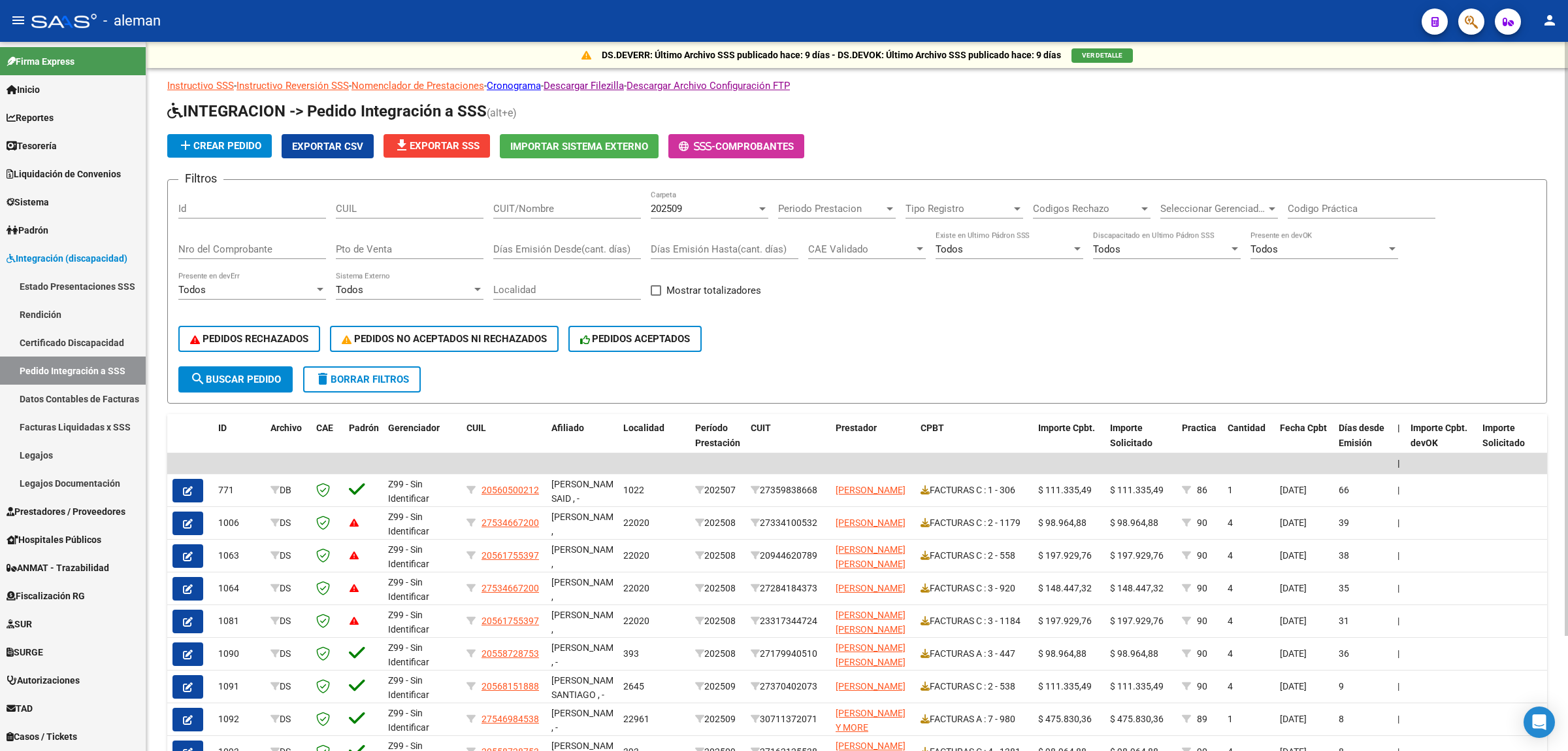
click at [757, 205] on div at bounding box center [762, 209] width 12 height 11
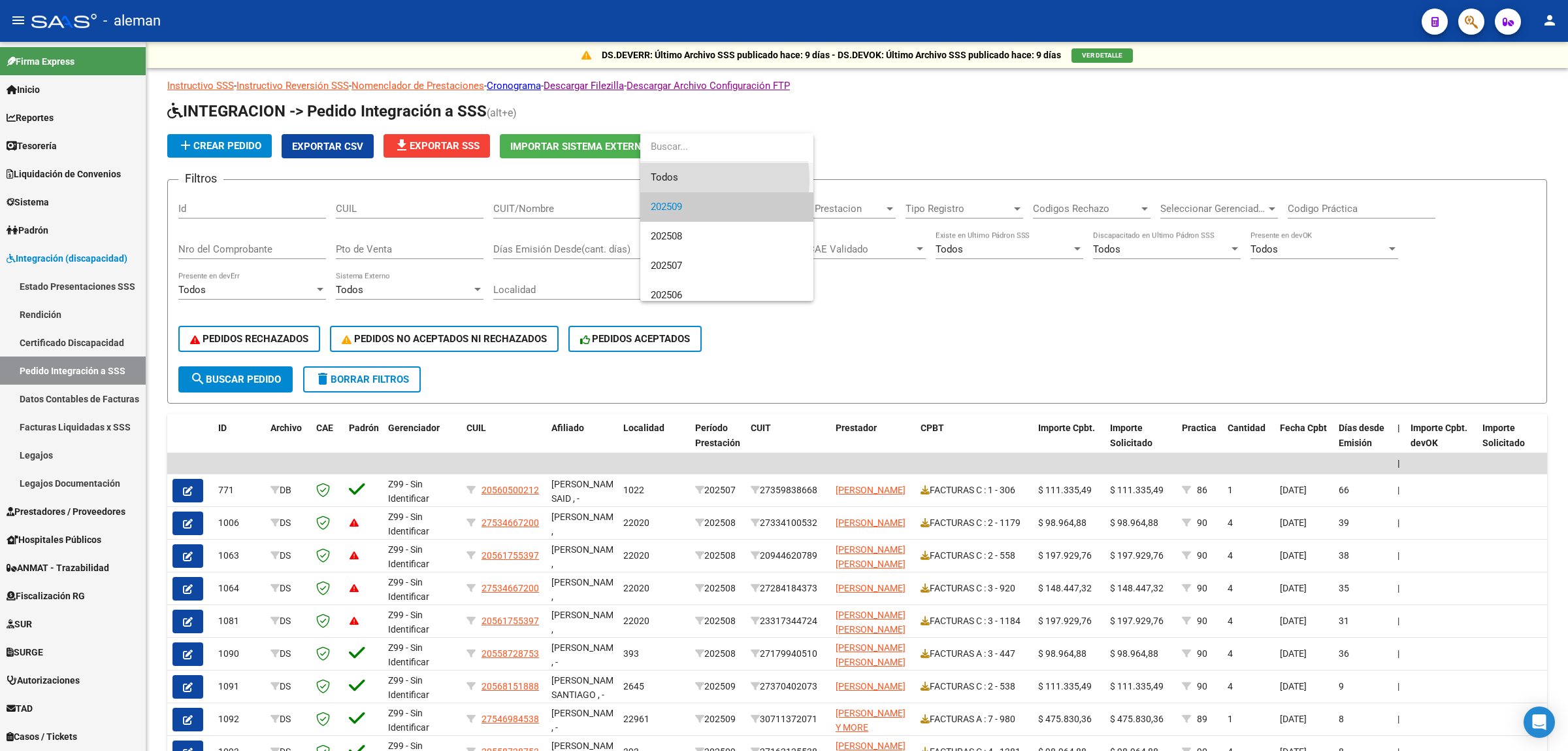
click at [683, 180] on span "Todos" at bounding box center [727, 177] width 152 height 29
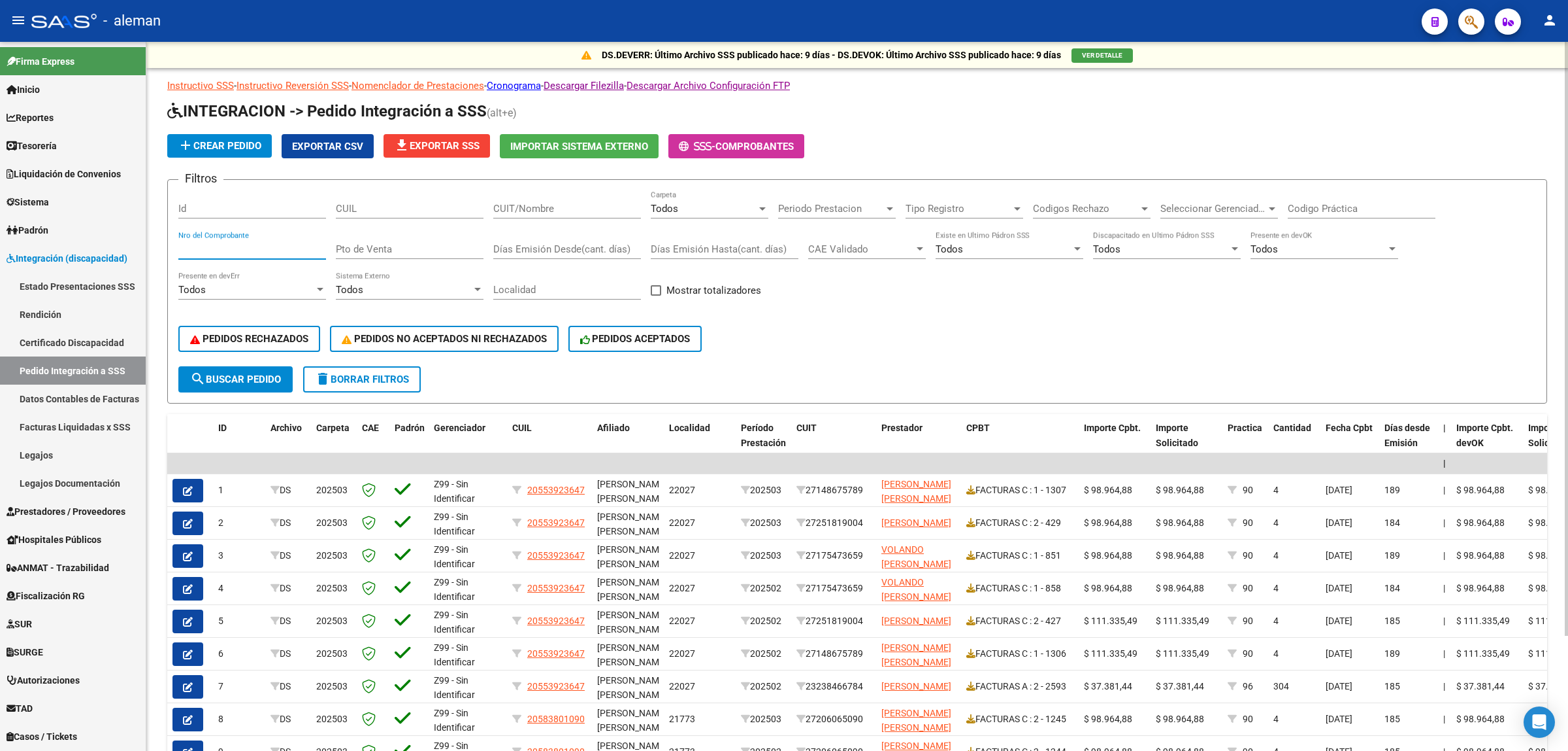
click at [269, 249] on input "Nro del Comprobante" at bounding box center [253, 248] width 148 height 12
click at [271, 209] on input "Id" at bounding box center [253, 208] width 148 height 12
click at [294, 253] on input "Nro del Comprobante" at bounding box center [253, 248] width 148 height 12
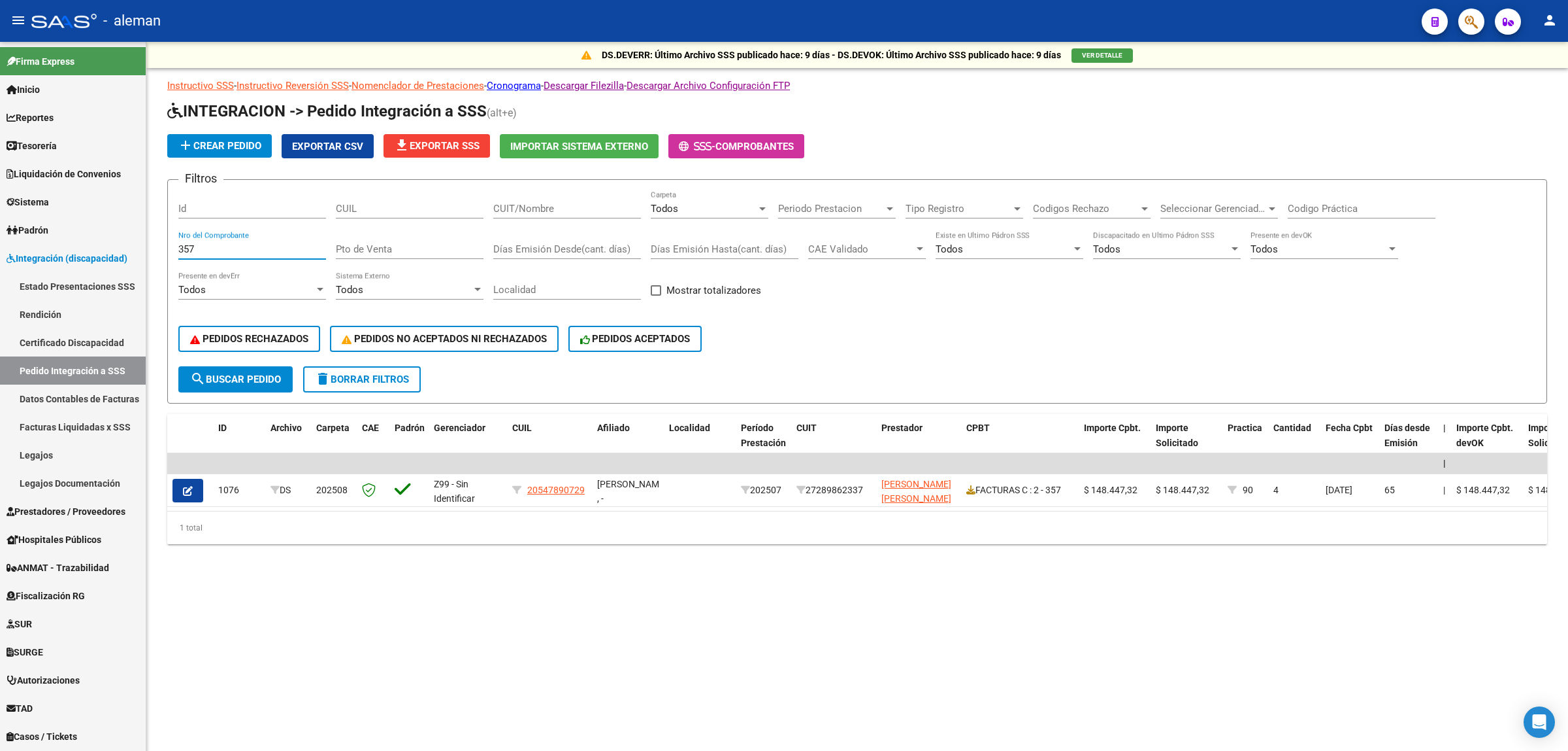
type input "357"
click at [1186, 348] on div "PEDIDOS RECHAZADOS PEDIDOS NO ACEPTADOS NI RECHAZADOS PEDIDOS ACEPTADOS" at bounding box center [857, 339] width 1358 height 55
